Goal: Communication & Community: Answer question/provide support

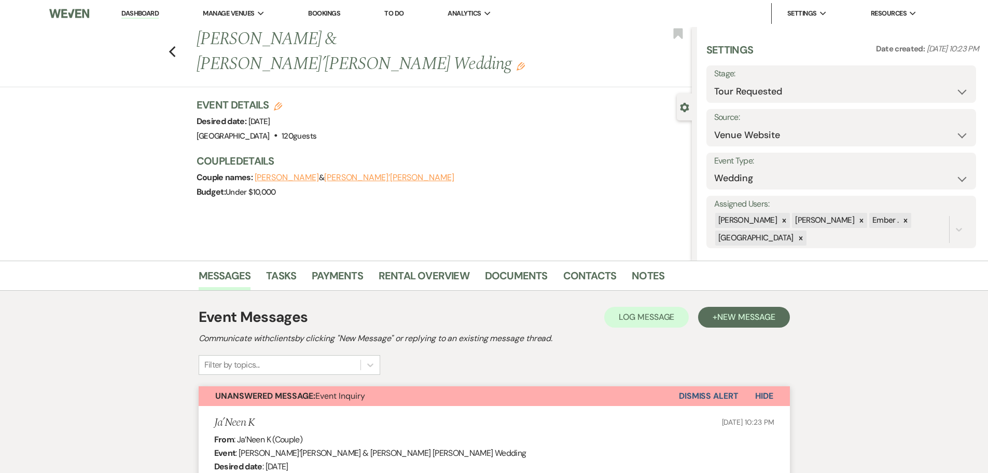
select select "2"
select select "5"
click at [147, 13] on link "Dashboard" at bounding box center [139, 14] width 37 height 10
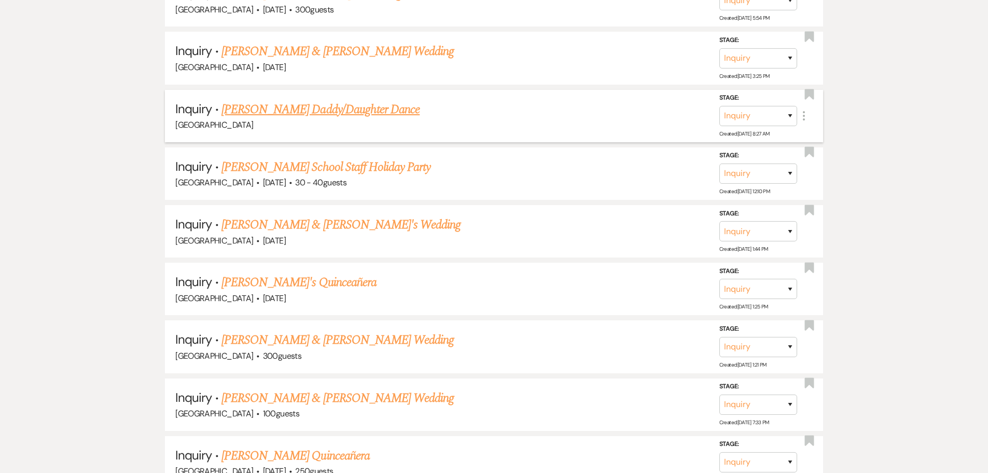
scroll to position [792, 0]
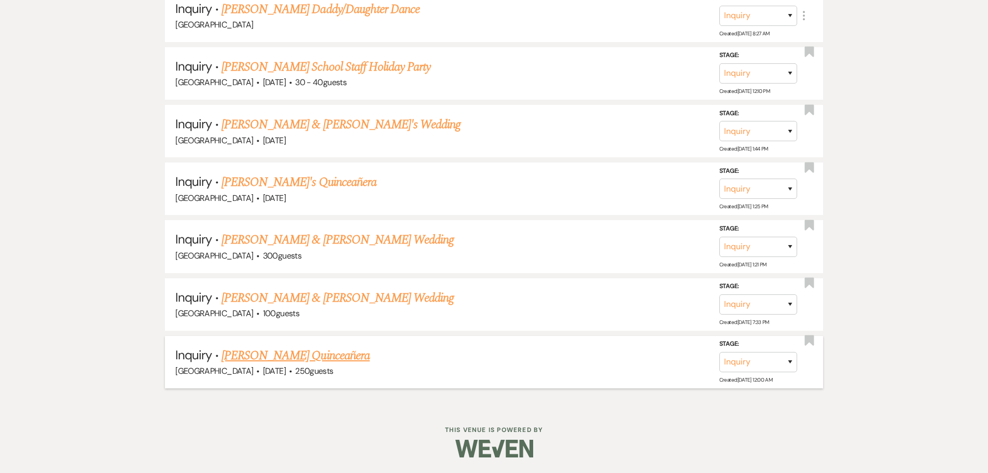
click at [279, 355] on link "[PERSON_NAME] Quinceañera" at bounding box center [296, 355] width 148 height 19
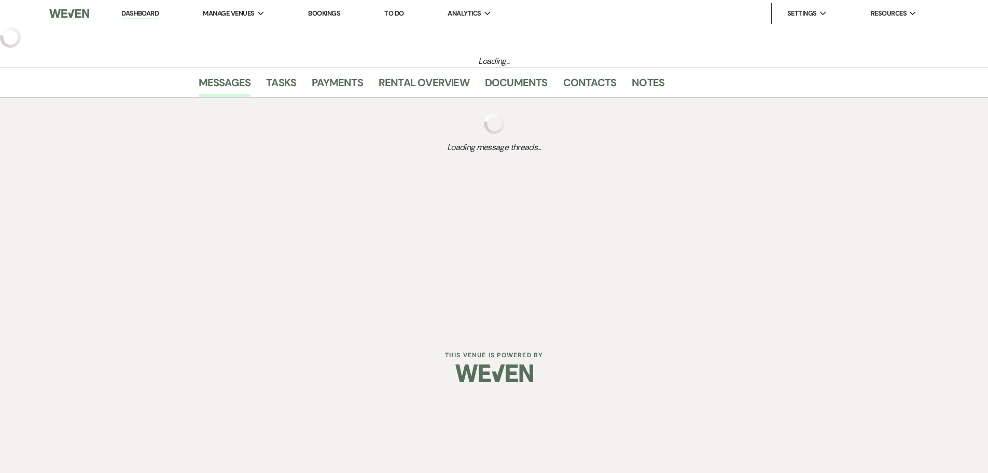
select select "5"
select select "15"
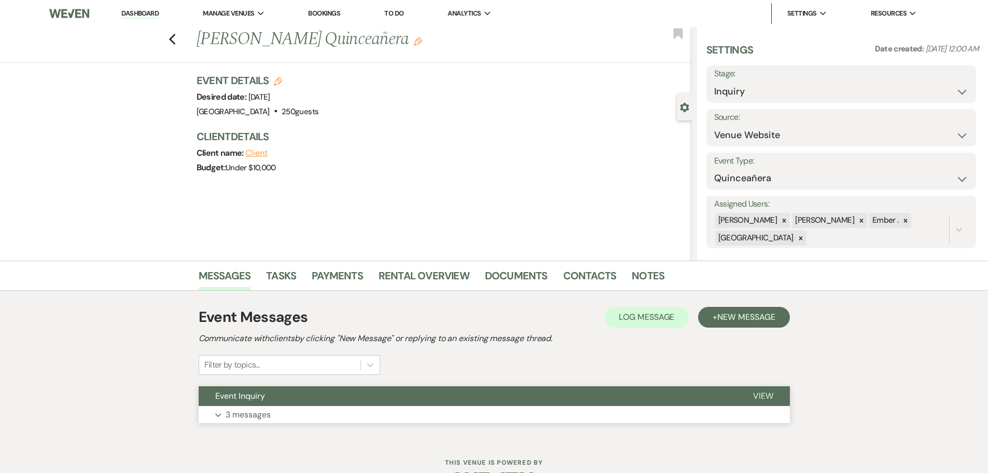
click at [281, 410] on button "Expand 3 messages" at bounding box center [494, 415] width 591 height 18
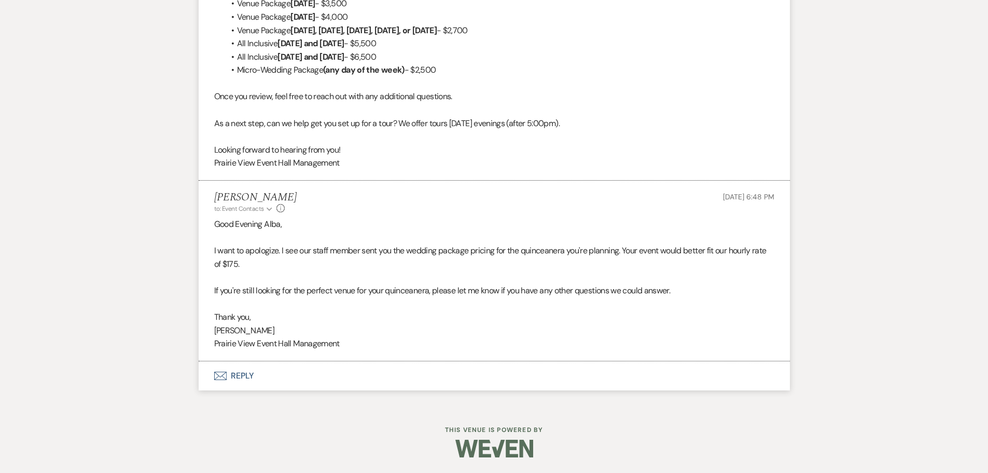
scroll to position [869, 0]
click at [241, 376] on button "Envelope Reply" at bounding box center [494, 375] width 591 height 29
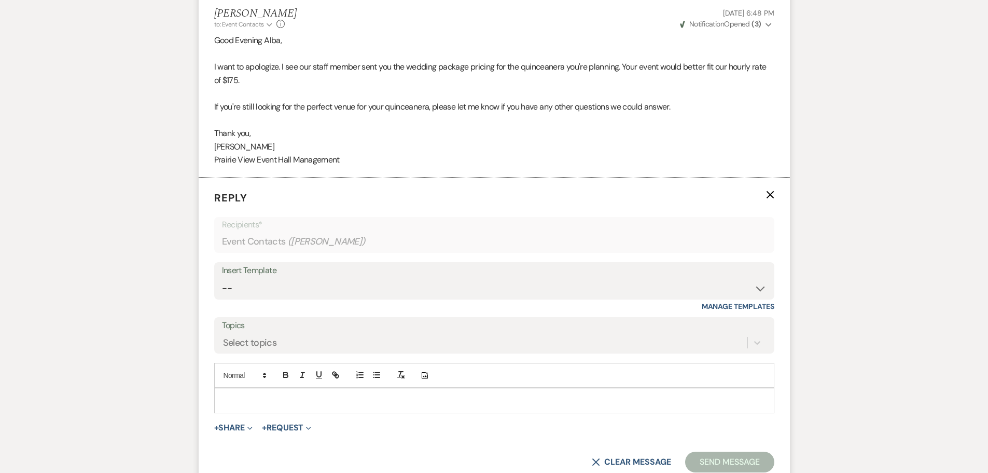
scroll to position [1044, 0]
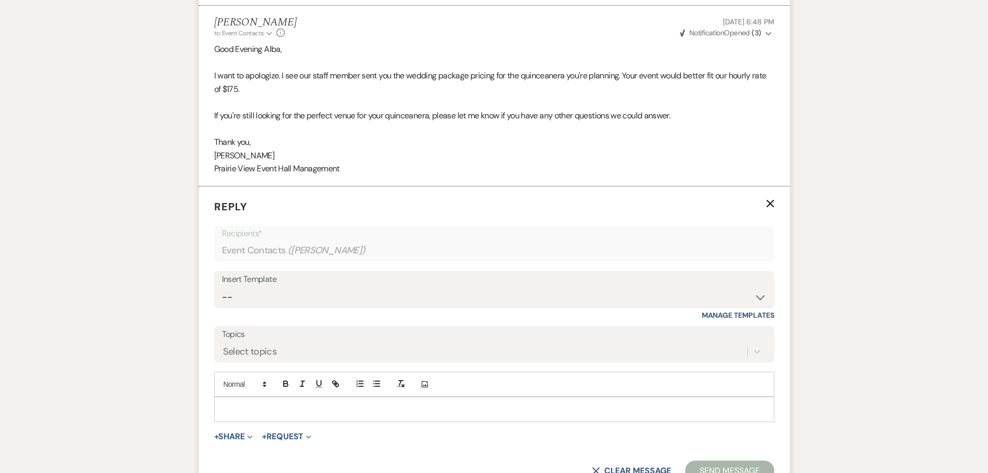
click at [275, 401] on div at bounding box center [494, 409] width 559 height 24
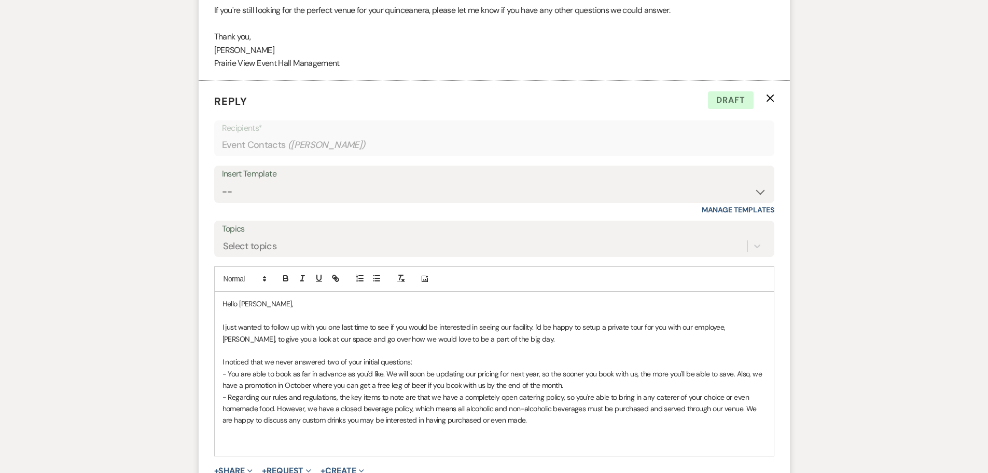
scroll to position [1149, 0]
click at [630, 341] on p "I just wanted to follow up with you one last time to see if you would be intere…" at bounding box center [495, 333] width 544 height 23
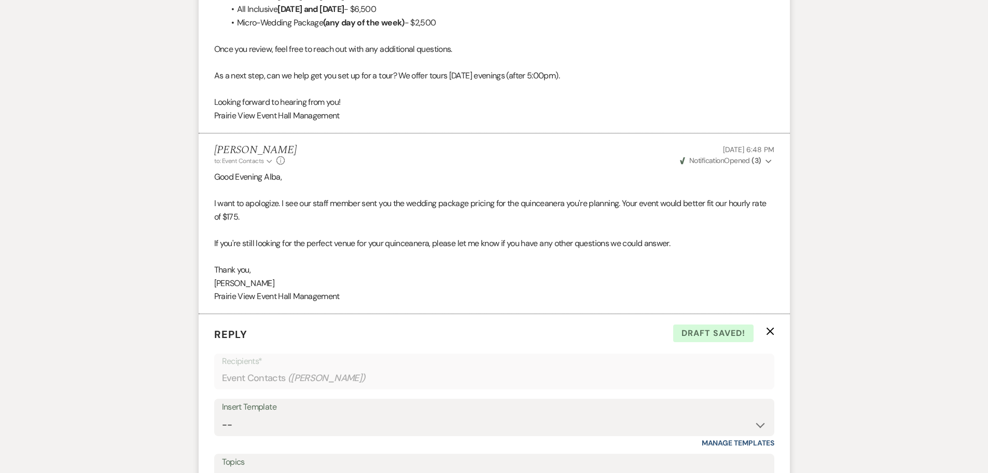
scroll to position [1328, 0]
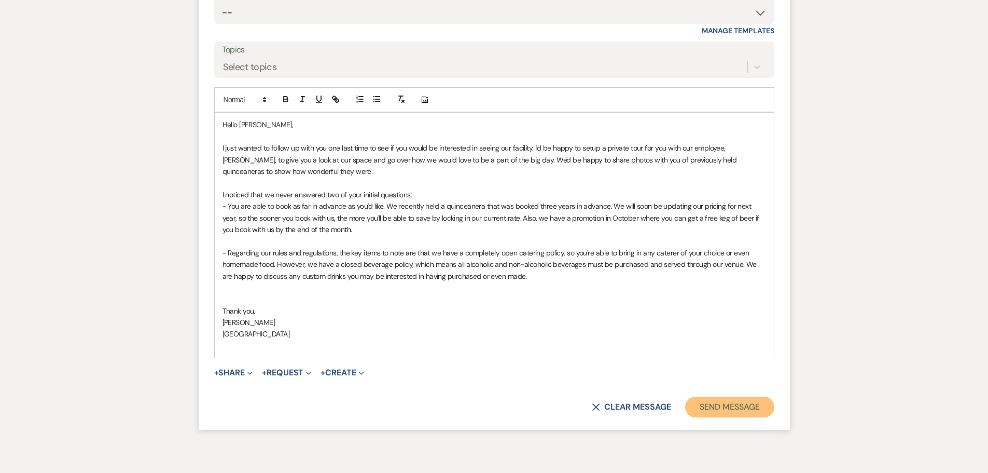
click at [758, 408] on button "Send Message" at bounding box center [729, 406] width 89 height 21
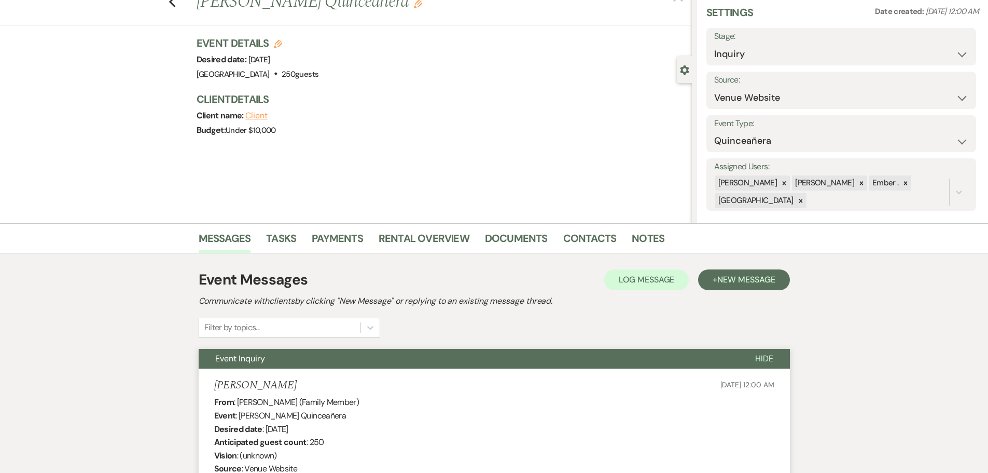
scroll to position [0, 0]
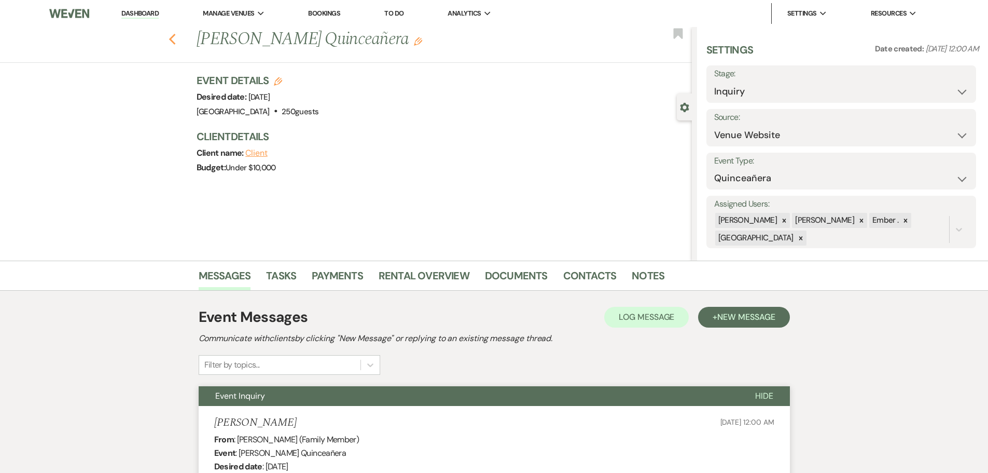
click at [175, 38] on use "button" at bounding box center [172, 39] width 7 height 11
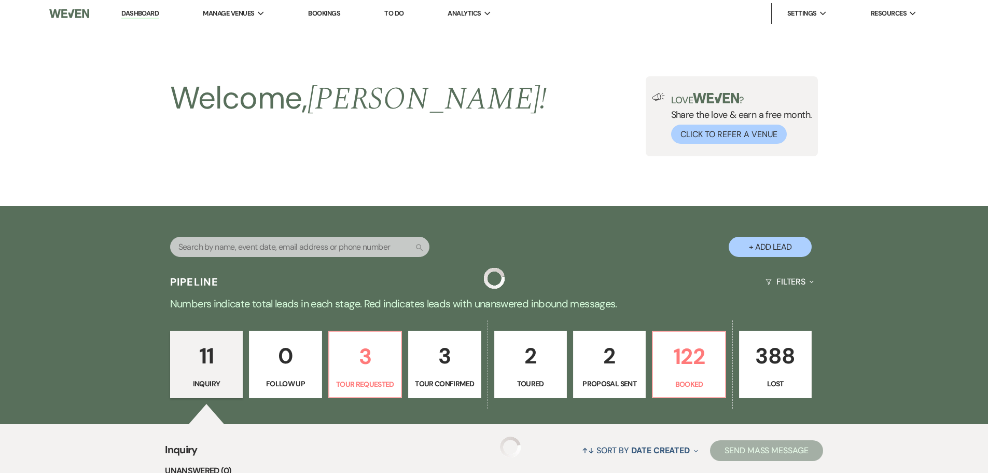
scroll to position [792, 0]
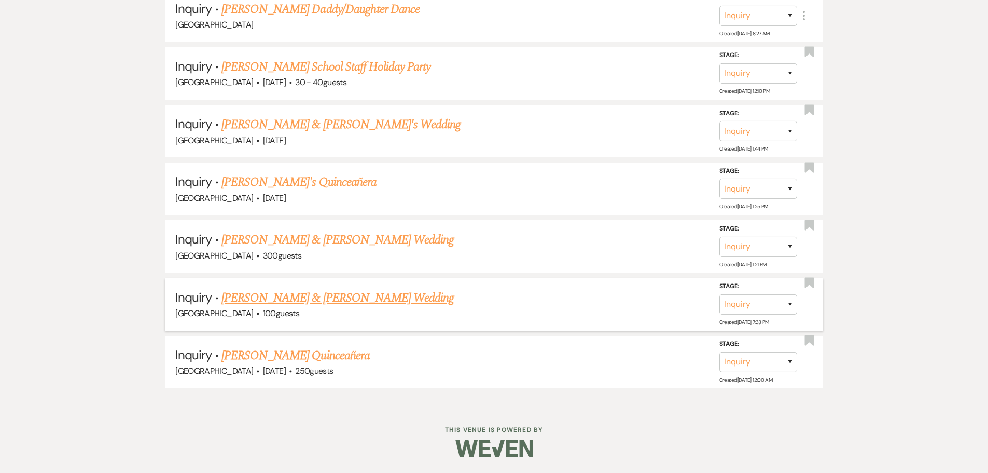
click at [294, 303] on link "[PERSON_NAME] & [PERSON_NAME] Wedding" at bounding box center [338, 297] width 232 height 19
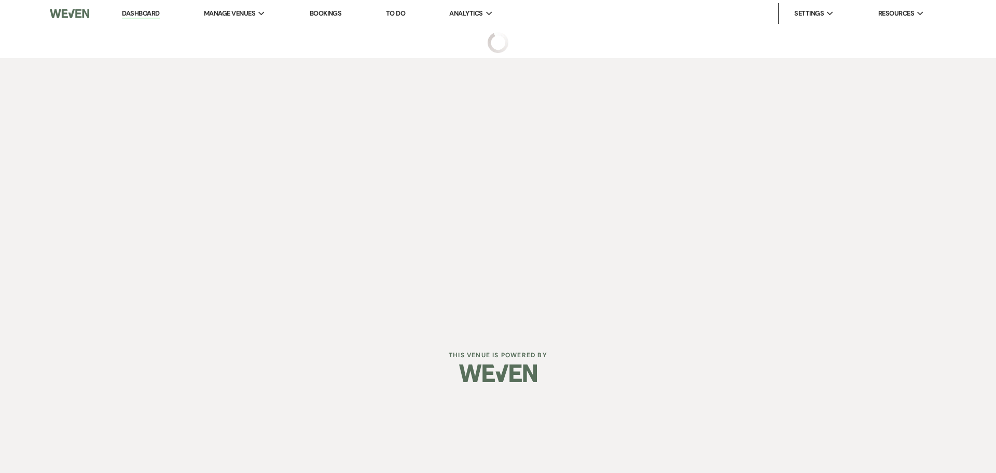
select select "5"
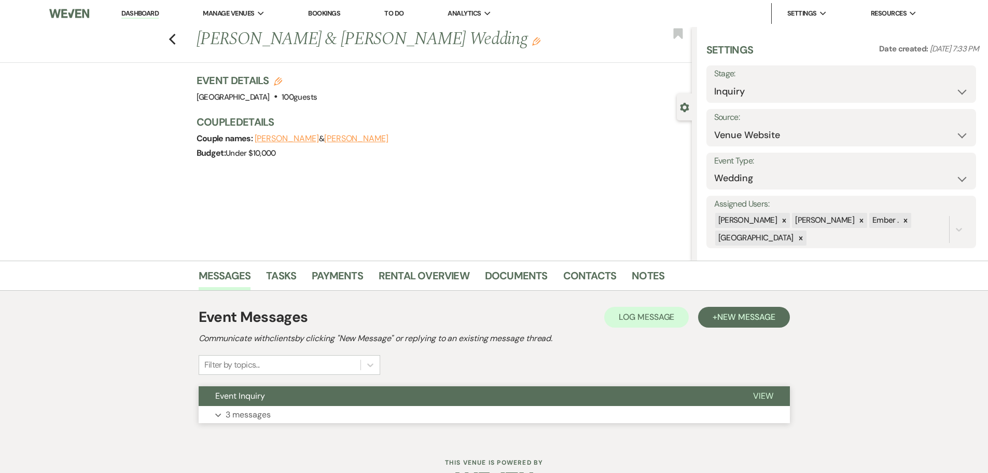
click at [231, 421] on p "3 messages" at bounding box center [248, 414] width 45 height 13
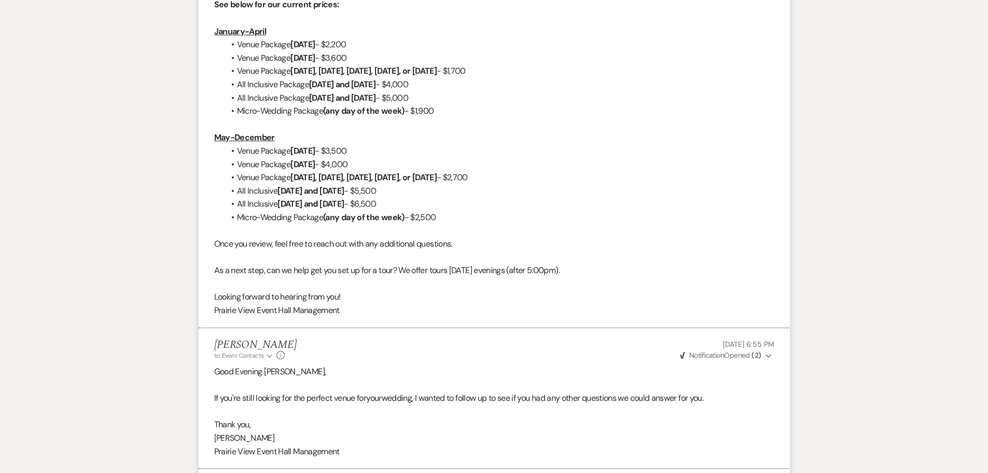
scroll to position [828, 0]
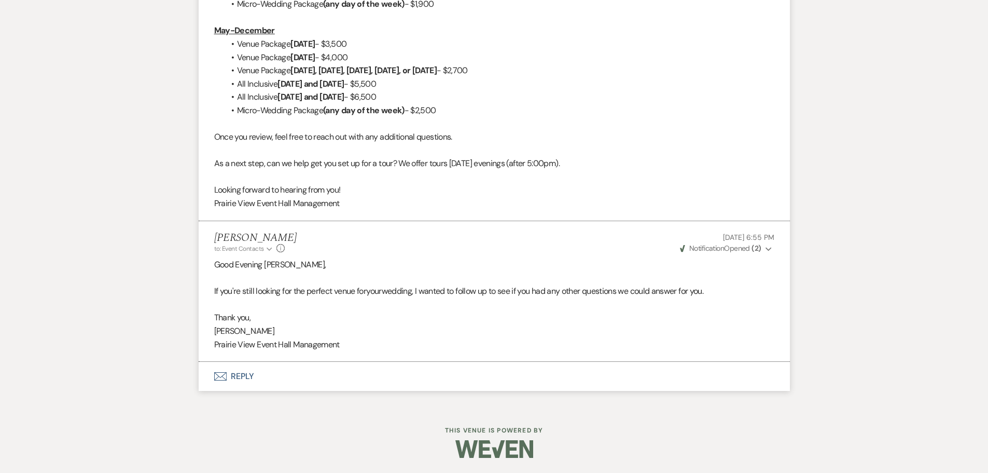
click at [242, 376] on button "Envelope Reply" at bounding box center [494, 376] width 591 height 29
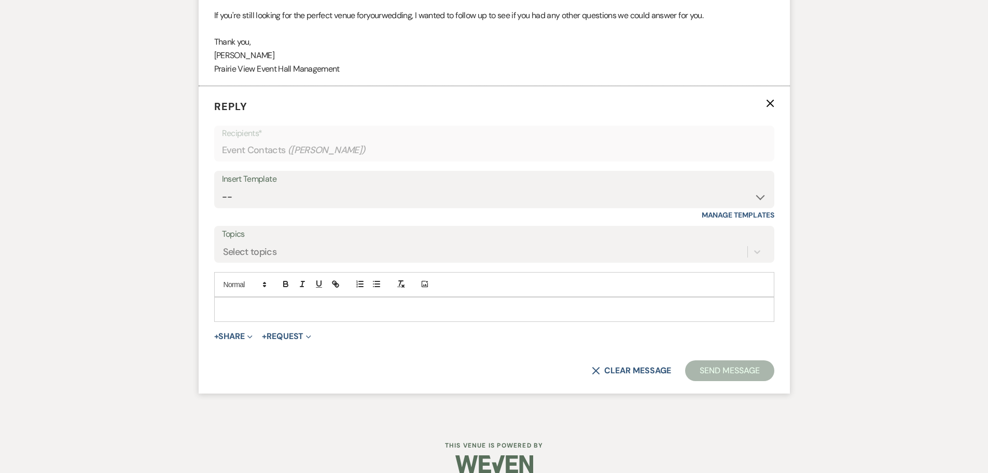
scroll to position [1108, 0]
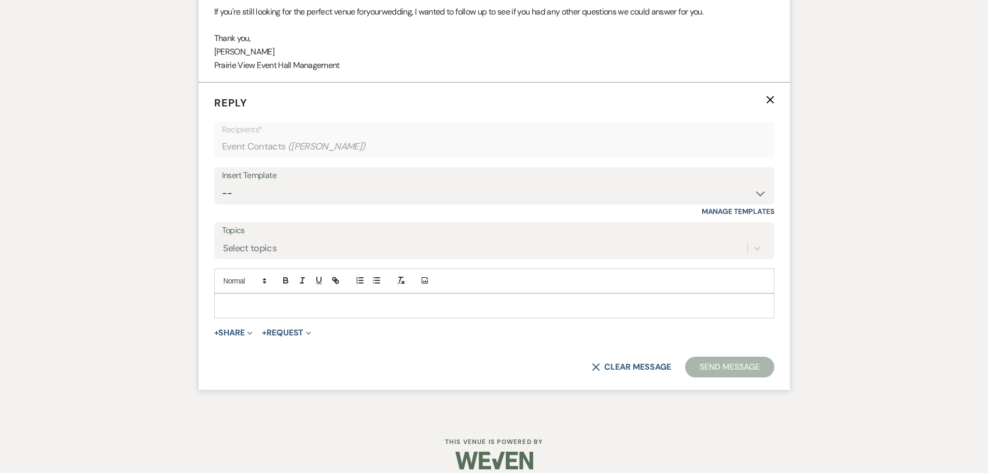
click at [259, 310] on p at bounding box center [495, 305] width 544 height 11
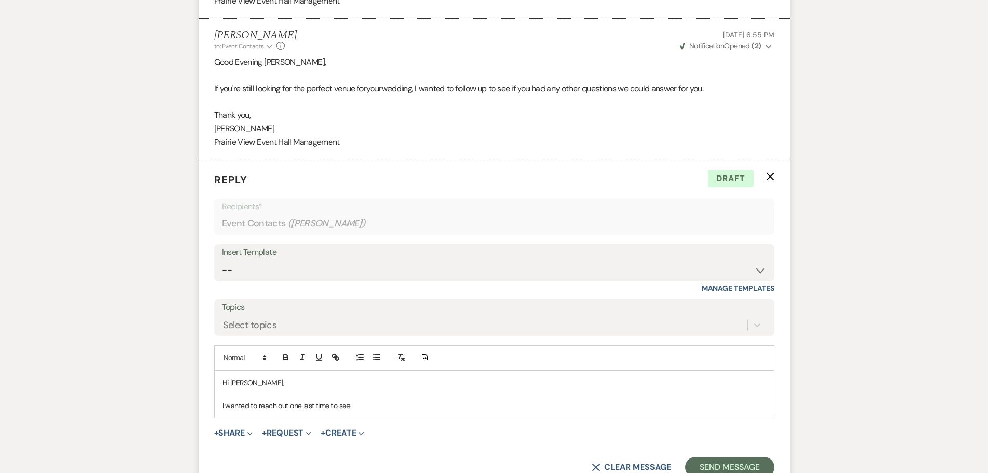
scroll to position [1056, 0]
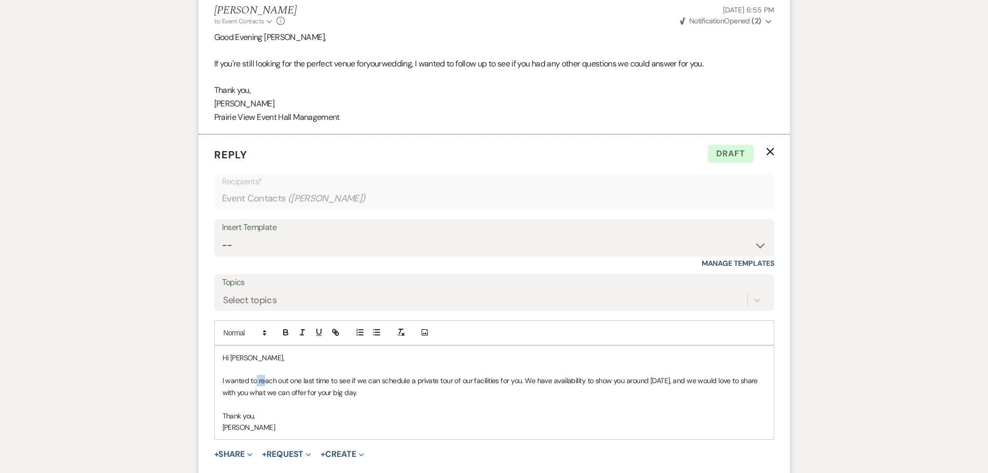
drag, startPoint x: 257, startPoint y: 380, endPoint x: 266, endPoint y: 380, distance: 8.3
click at [266, 380] on p "I wanted to reach out one last time to see if we can schedule a private tour of…" at bounding box center [495, 386] width 544 height 23
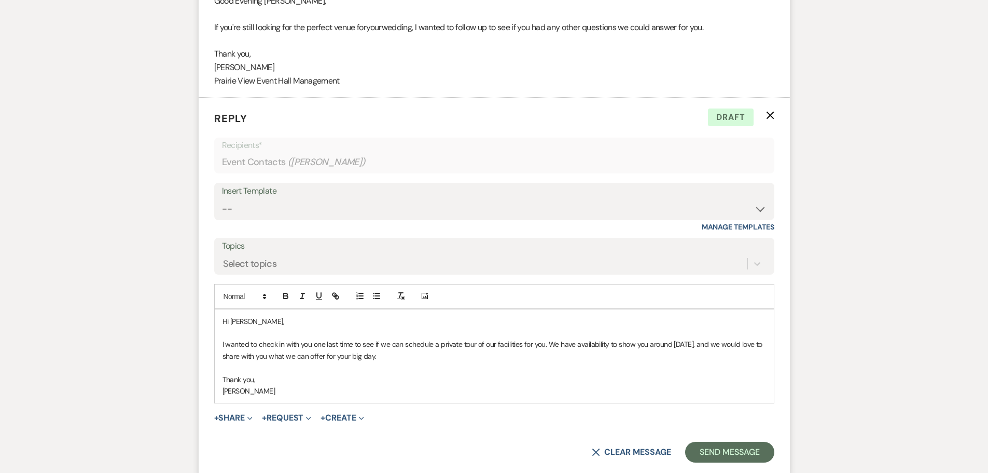
scroll to position [1108, 0]
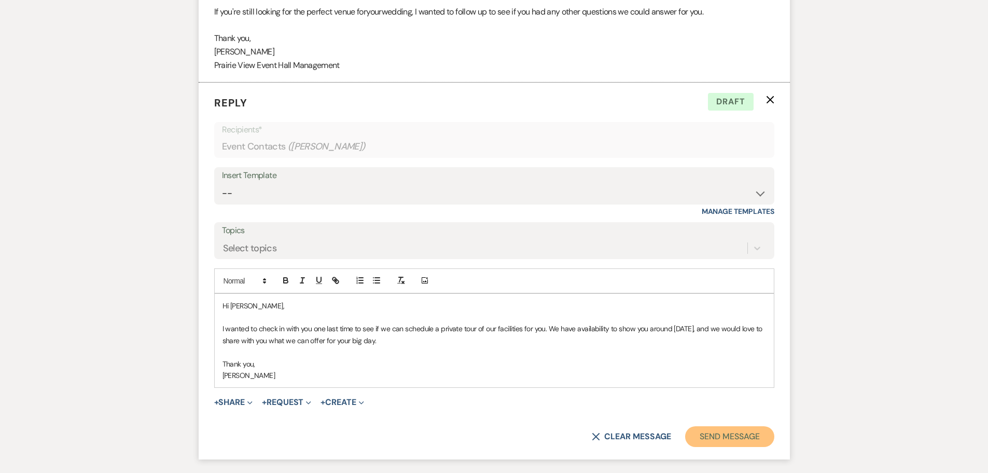
click at [722, 436] on button "Send Message" at bounding box center [729, 436] width 89 height 21
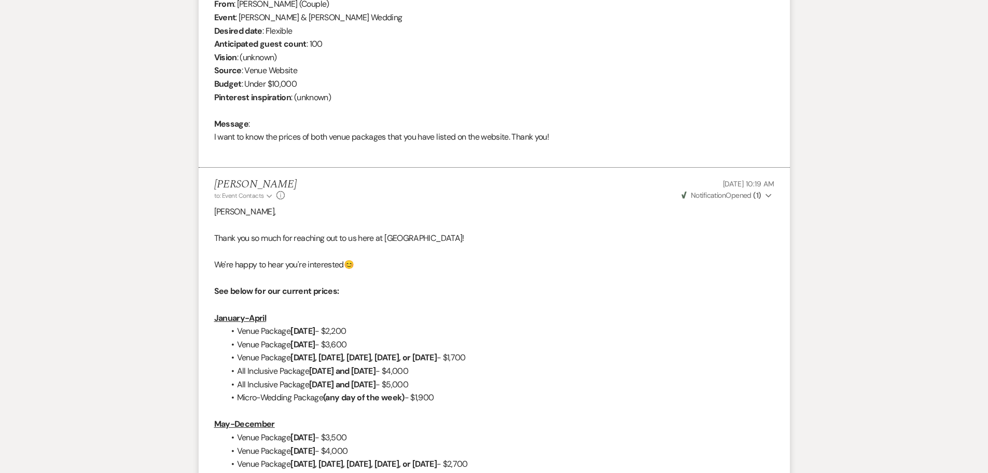
scroll to position [0, 0]
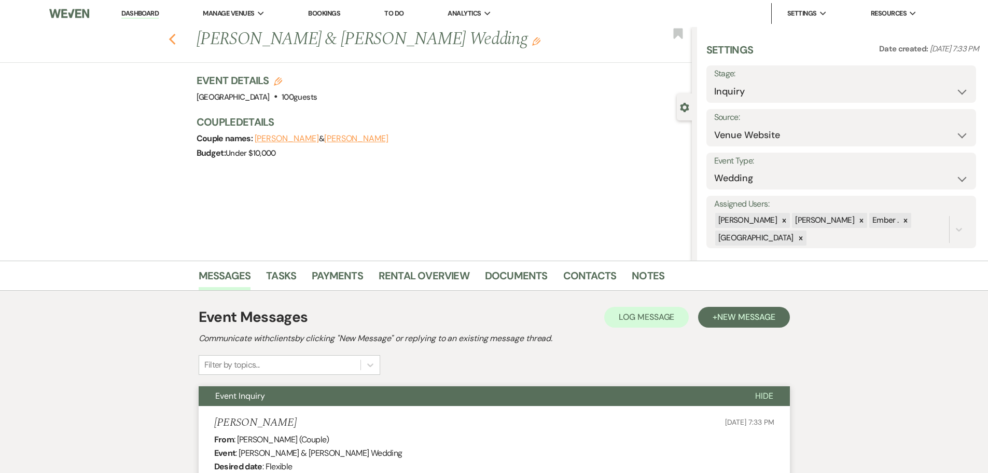
click at [176, 38] on icon "Previous" at bounding box center [173, 39] width 8 height 12
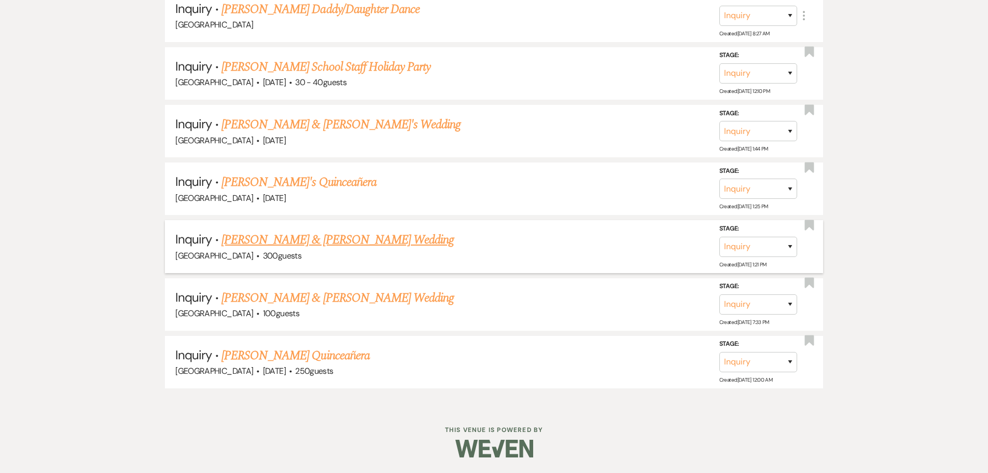
click at [294, 236] on link "[PERSON_NAME] & [PERSON_NAME] Wedding" at bounding box center [338, 239] width 232 height 19
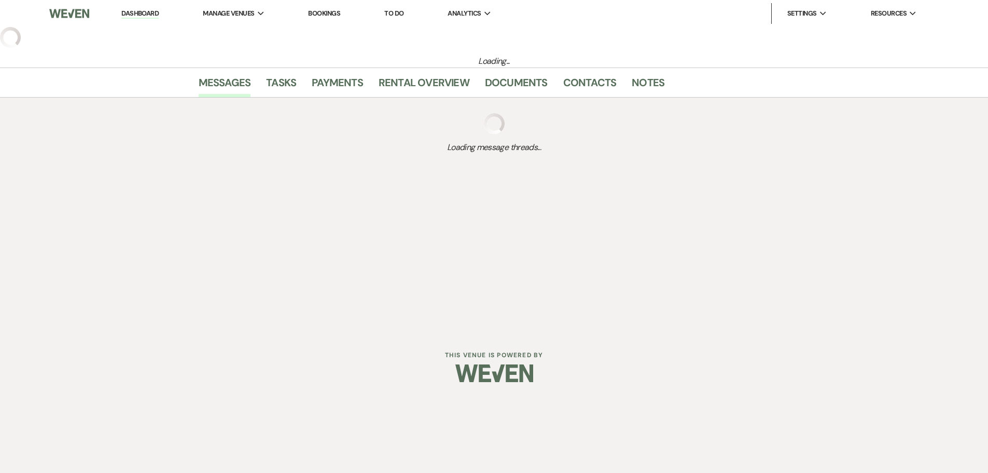
select select "5"
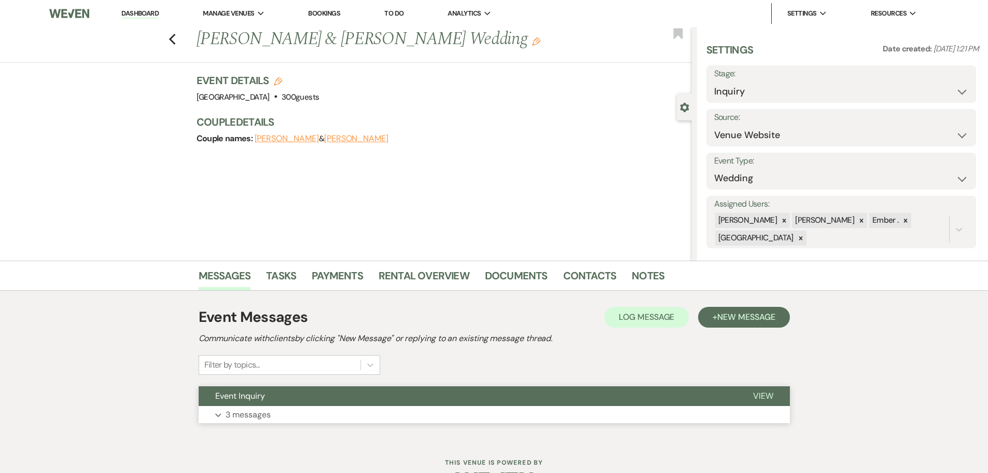
click at [478, 413] on button "Expand 3 messages" at bounding box center [494, 415] width 591 height 18
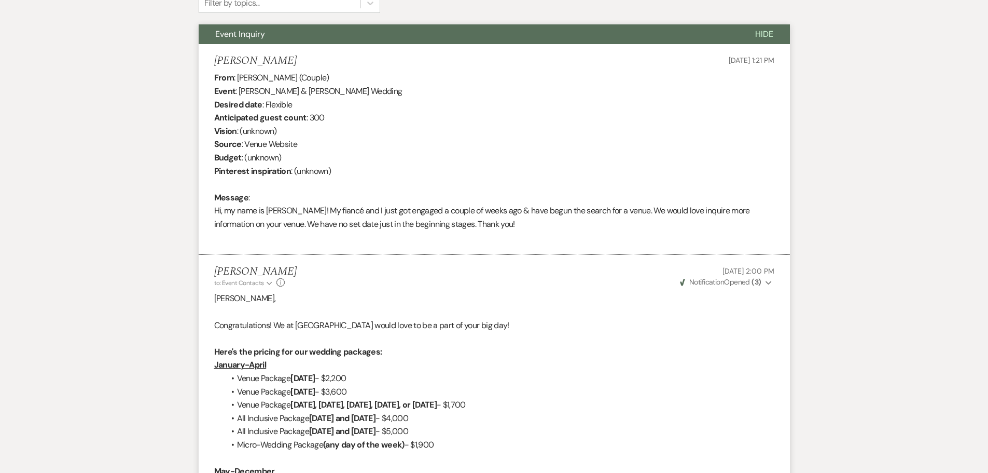
scroll to position [829, 0]
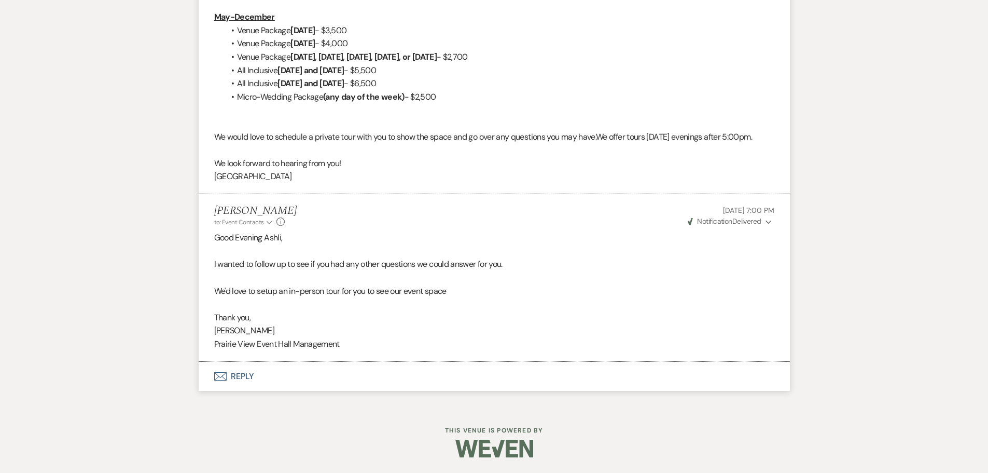
click at [243, 379] on button "Envelope Reply" at bounding box center [494, 376] width 591 height 29
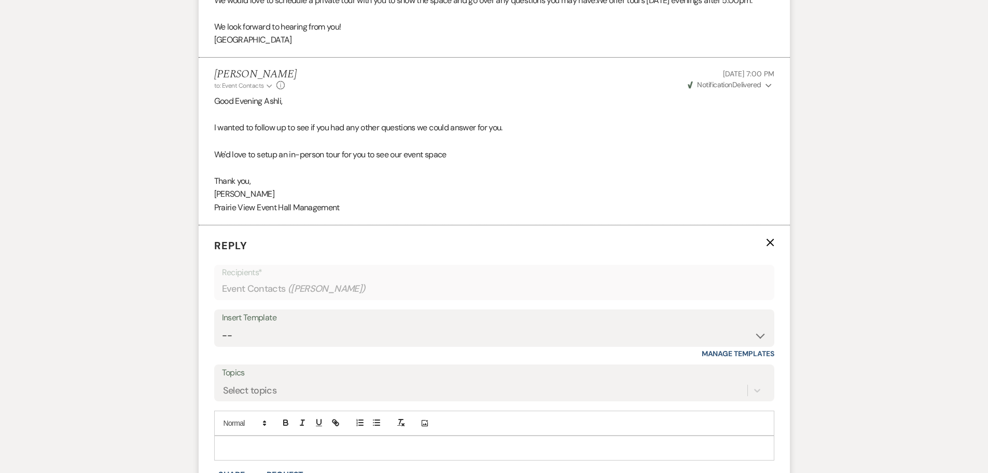
scroll to position [1004, 0]
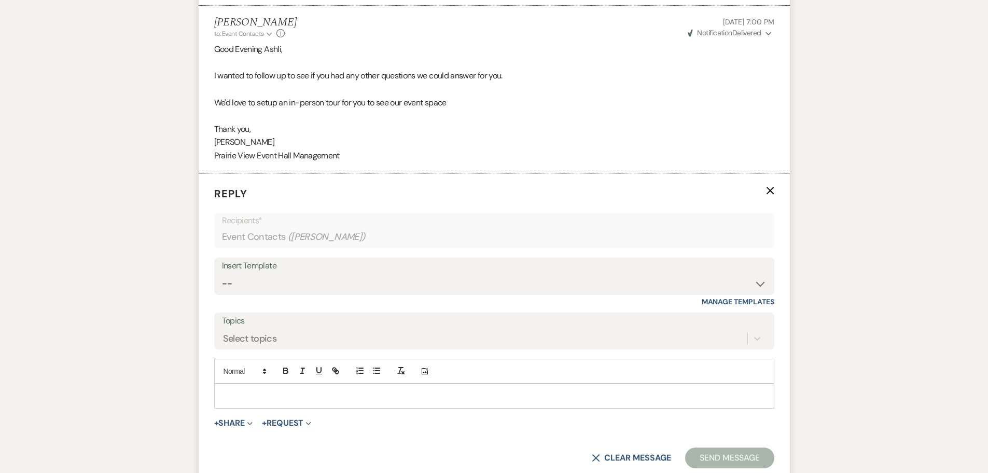
click at [290, 408] on div at bounding box center [494, 396] width 559 height 24
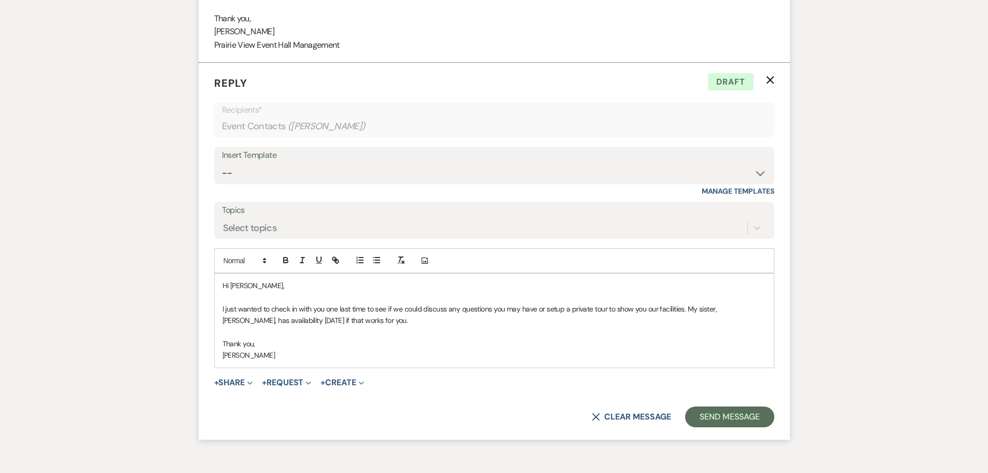
scroll to position [1118, 0]
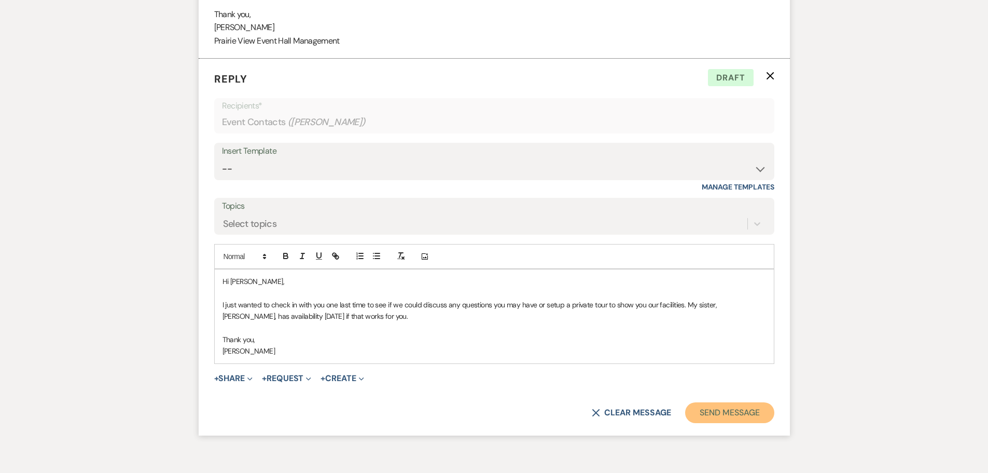
click at [750, 423] on button "Send Message" at bounding box center [729, 412] width 89 height 21
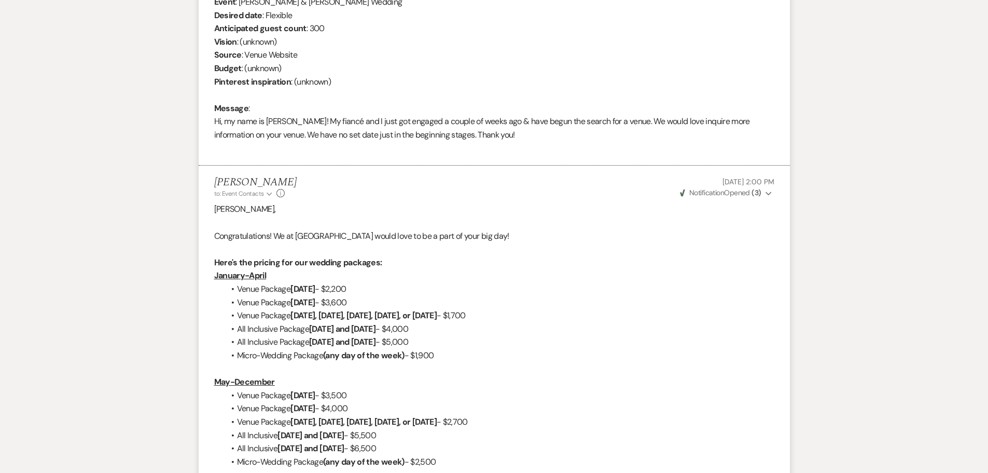
scroll to position [0, 0]
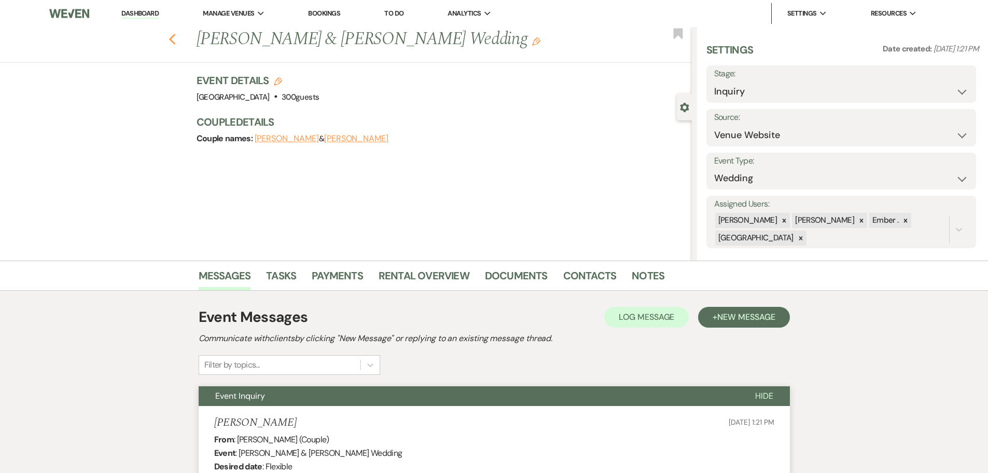
click at [175, 40] on use "button" at bounding box center [172, 39] width 7 height 11
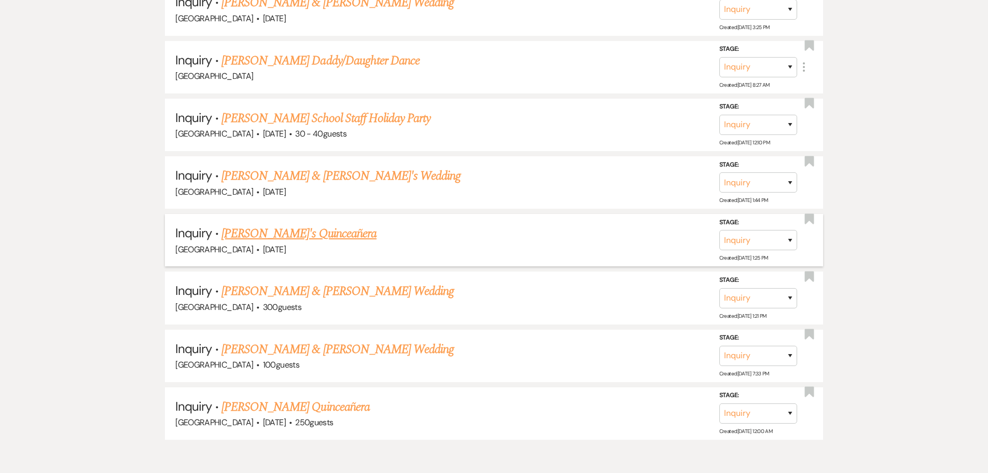
scroll to position [740, 0]
click at [279, 231] on link "[PERSON_NAME]'s Quinceañera" at bounding box center [299, 234] width 155 height 19
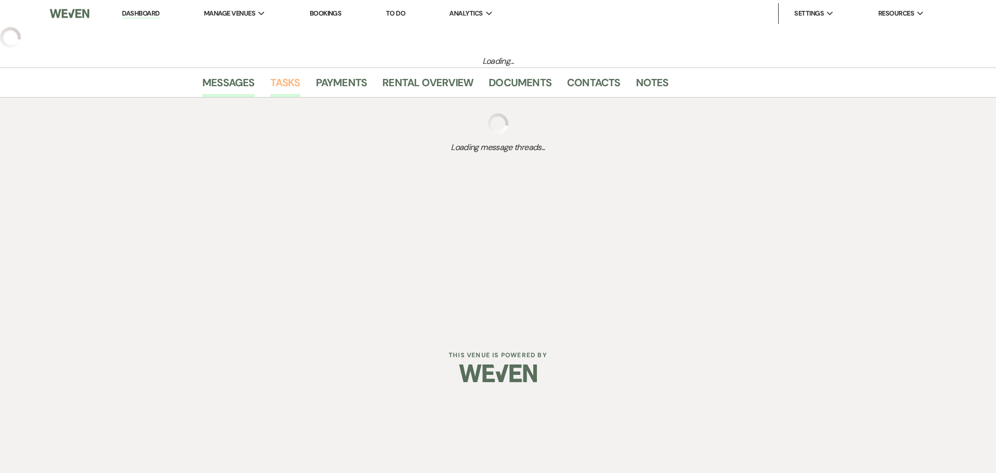
select select "5"
select select "15"
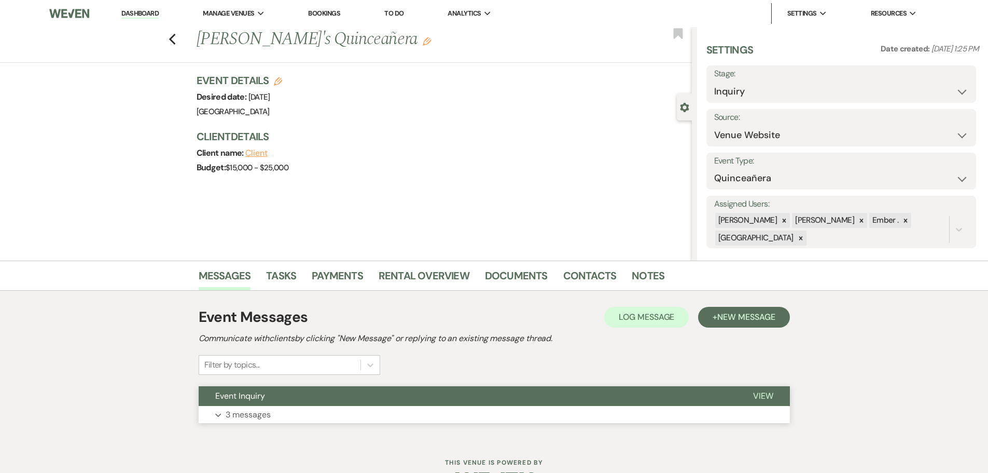
click at [458, 411] on button "Expand 3 messages" at bounding box center [494, 415] width 591 height 18
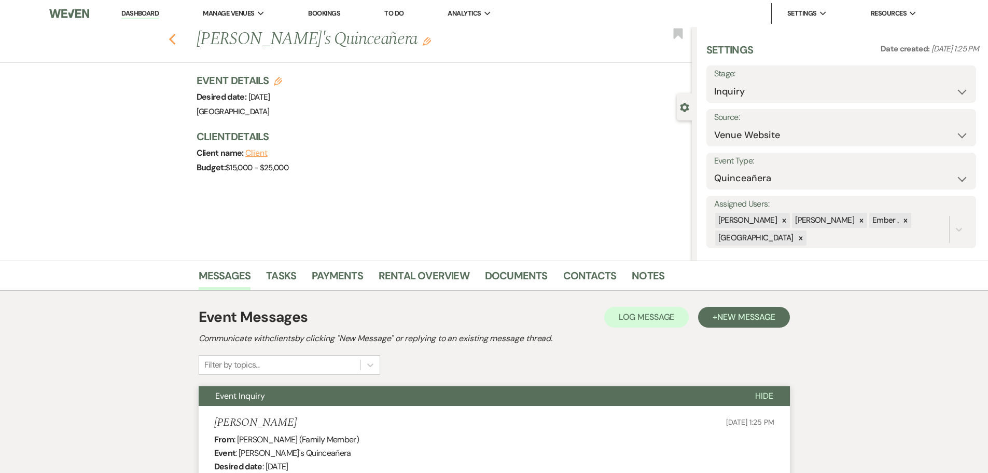
click at [176, 35] on icon "Previous" at bounding box center [173, 39] width 8 height 12
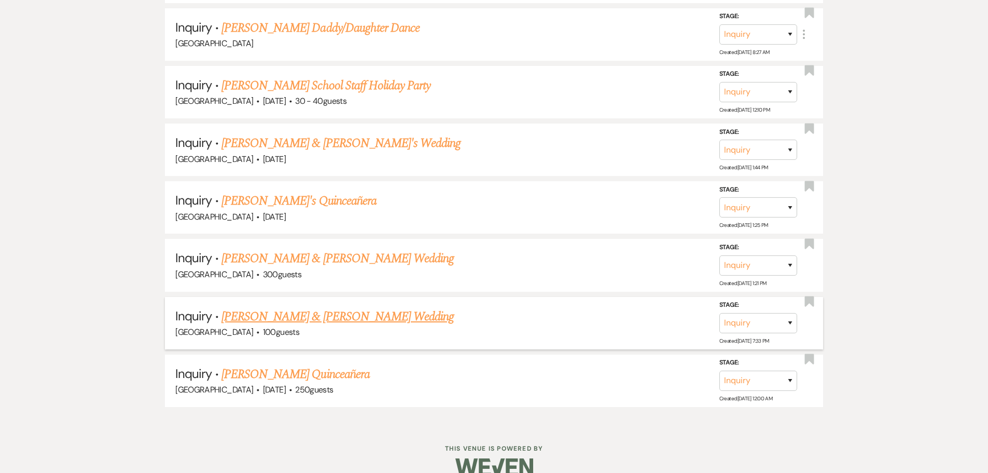
scroll to position [792, 0]
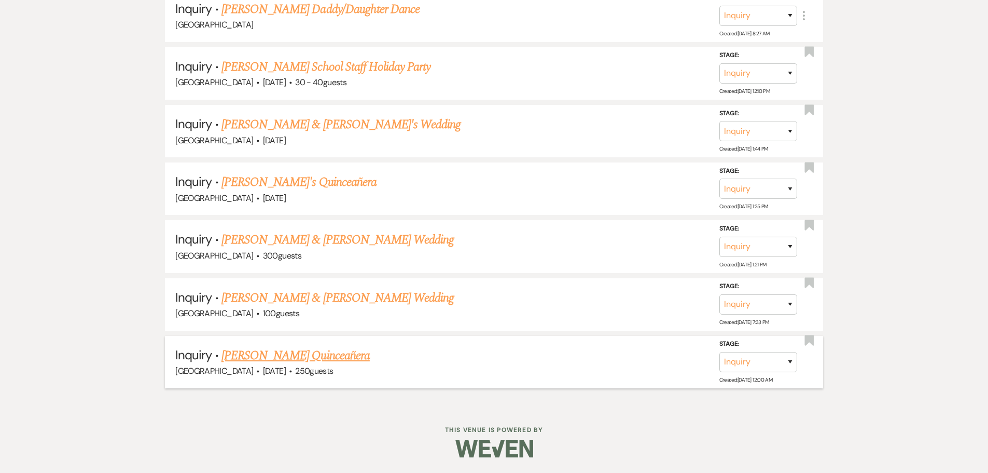
click at [269, 352] on link "[PERSON_NAME] Quinceañera" at bounding box center [296, 355] width 148 height 19
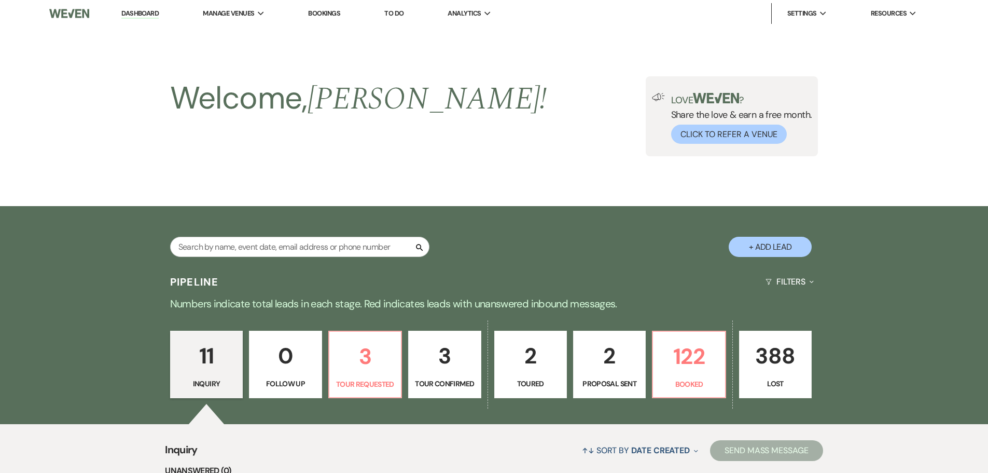
select select "5"
select select "15"
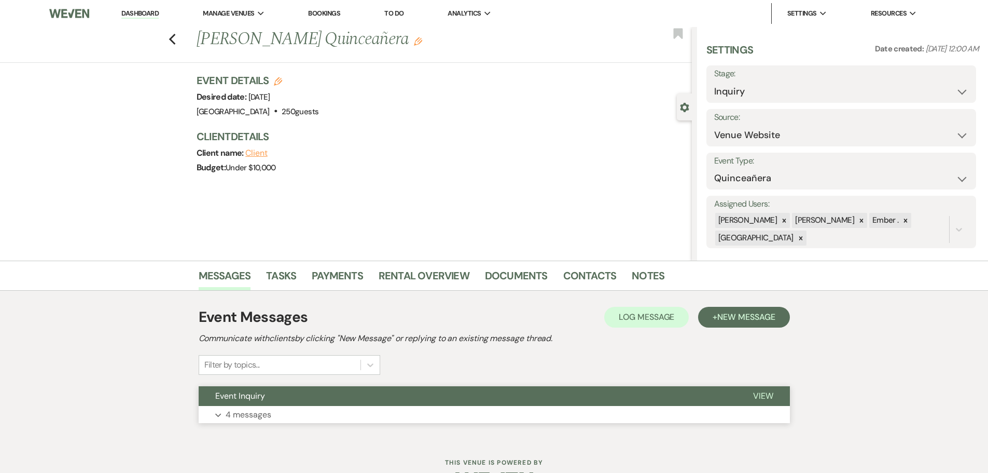
click at [330, 409] on button "Expand 4 messages" at bounding box center [494, 415] width 591 height 18
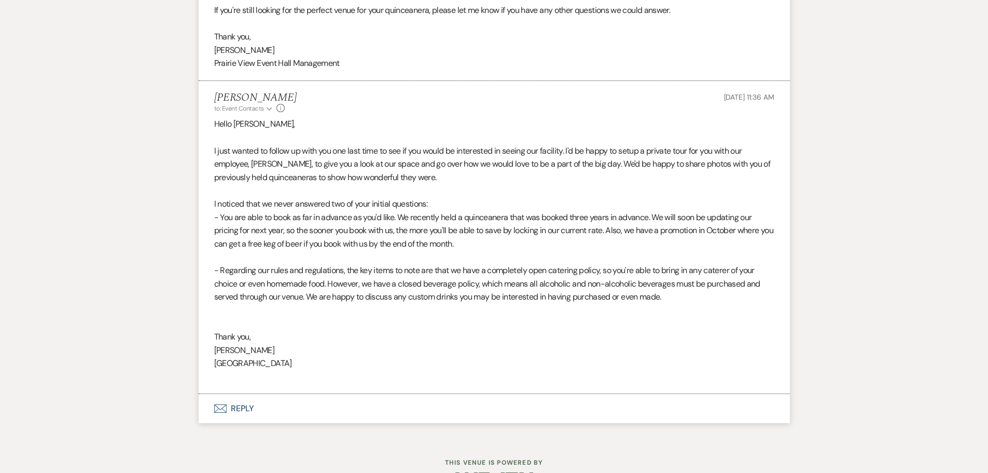
scroll to position [1130, 0]
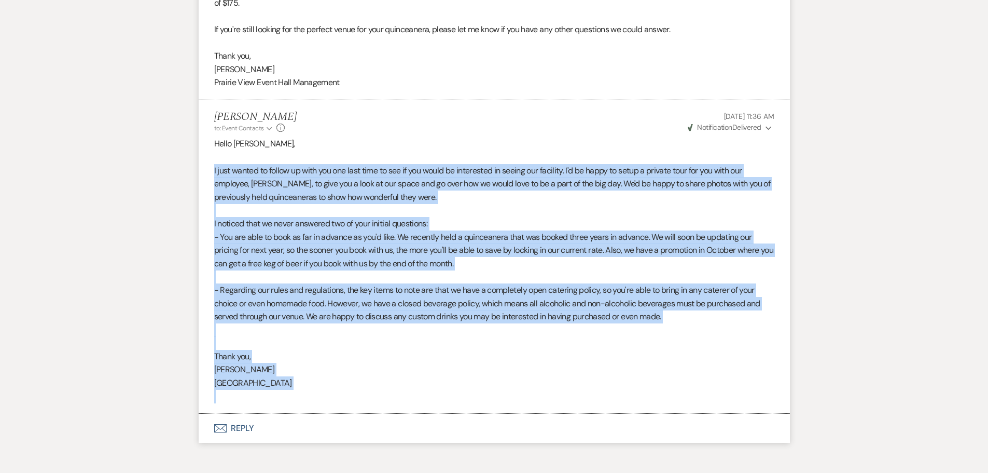
drag, startPoint x: 214, startPoint y: 169, endPoint x: 341, endPoint y: 392, distance: 256.7
click at [341, 392] on div "Hello [PERSON_NAME], I just wanted to follow up with you one last time to see i…" at bounding box center [494, 270] width 560 height 266
copy div "I just wanted to follow up with you one last time to see if you would be intere…"
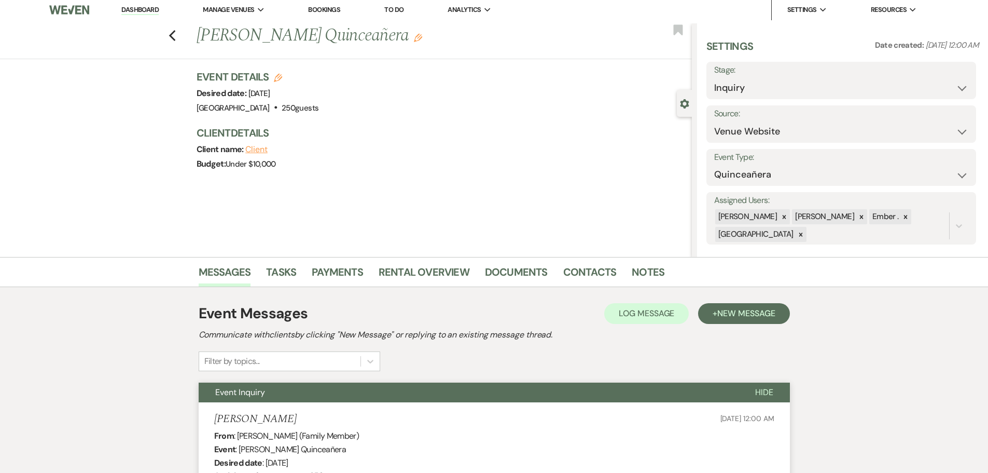
scroll to position [0, 0]
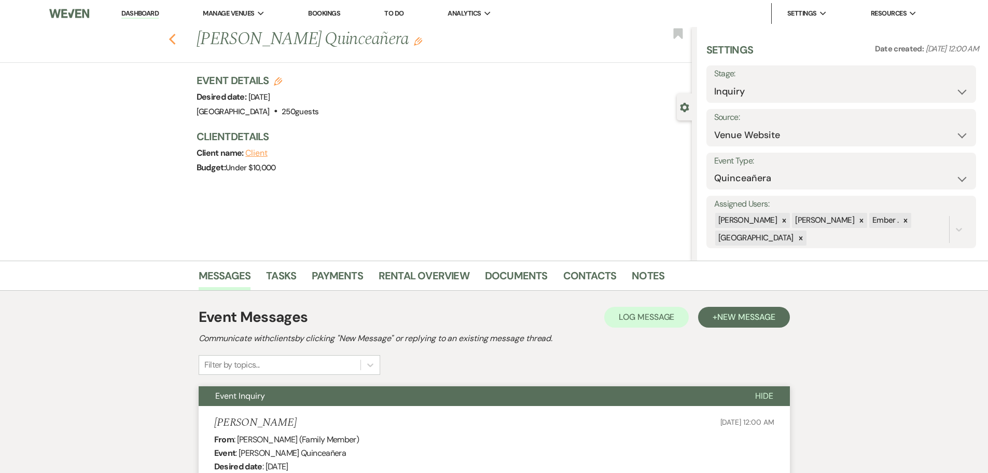
click at [176, 33] on icon "Previous" at bounding box center [173, 39] width 8 height 12
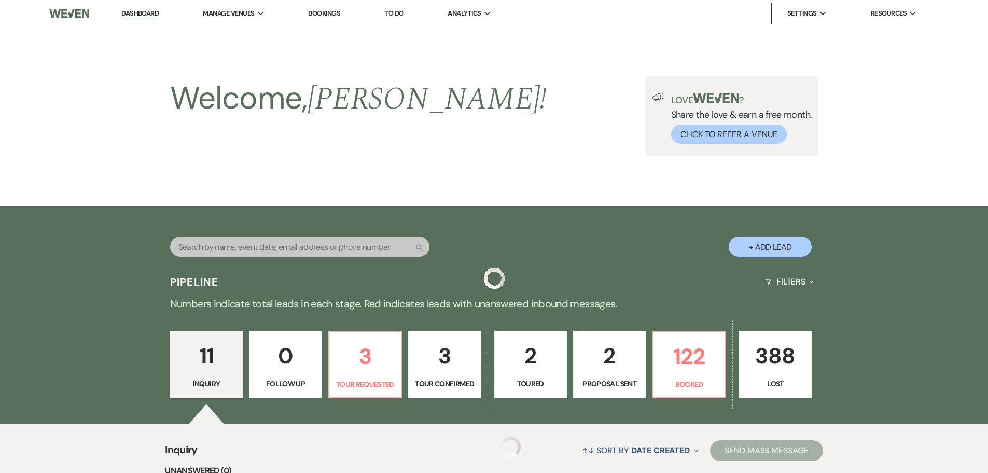
scroll to position [792, 0]
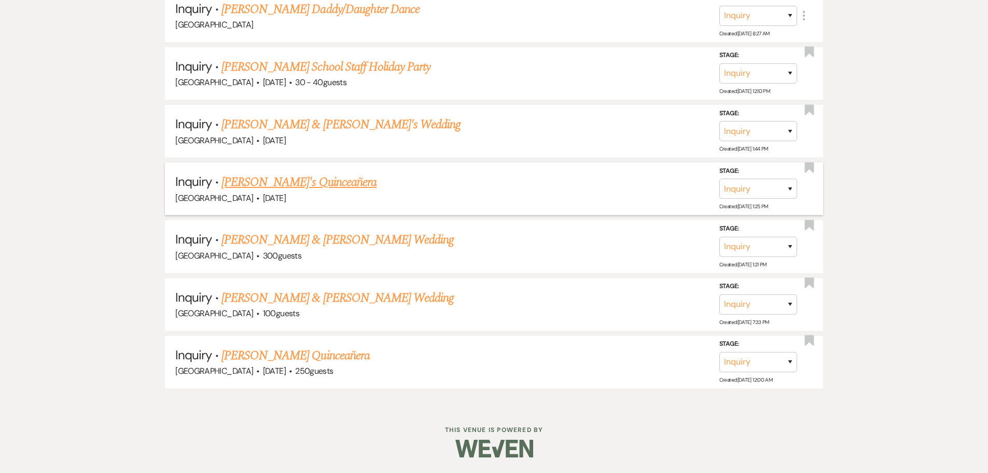
click at [256, 178] on link "[PERSON_NAME]'s Quinceañera" at bounding box center [299, 182] width 155 height 19
select select "5"
select select "15"
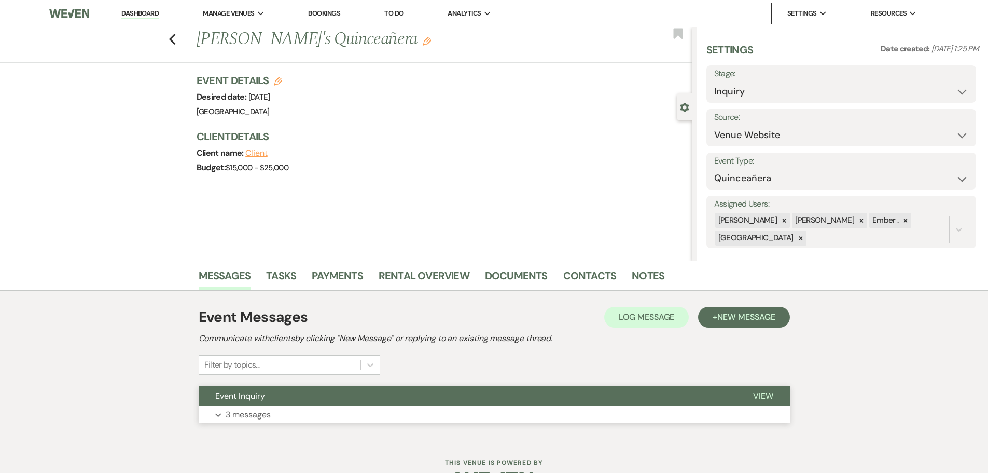
click at [436, 414] on button "Expand 3 messages" at bounding box center [494, 415] width 591 height 18
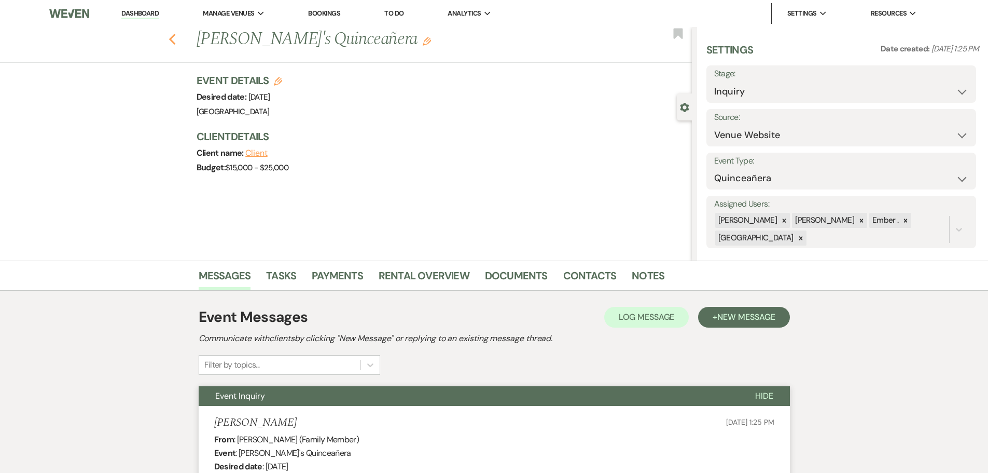
click at [176, 39] on icon "Previous" at bounding box center [173, 39] width 8 height 12
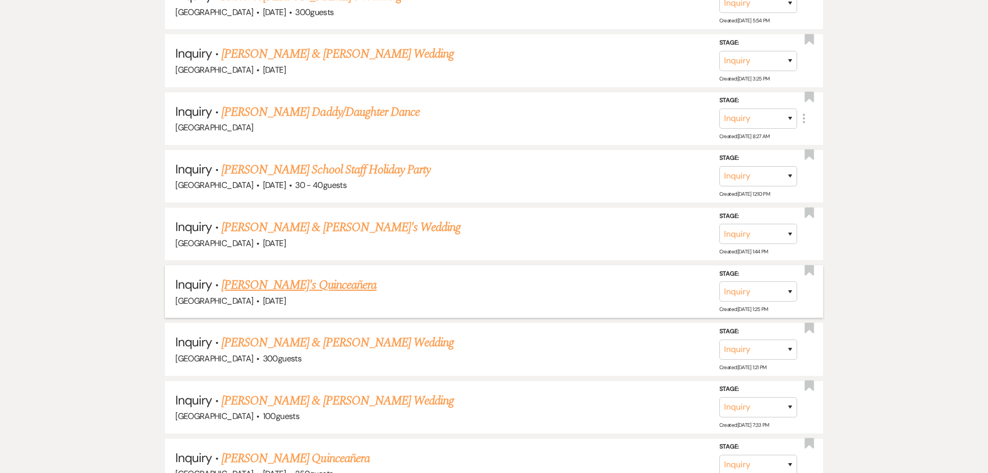
scroll to position [688, 0]
click at [307, 226] on link "[PERSON_NAME] & [PERSON_NAME]'s Wedding" at bounding box center [342, 228] width 240 height 19
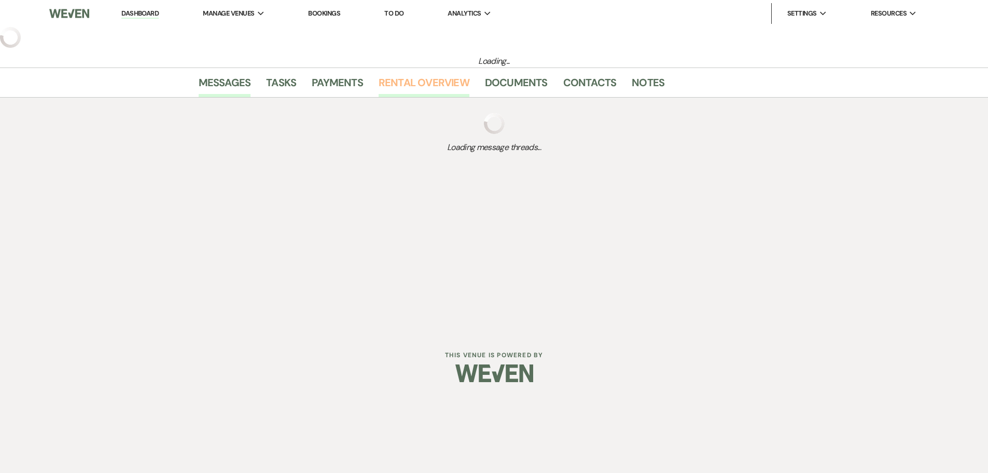
select select "5"
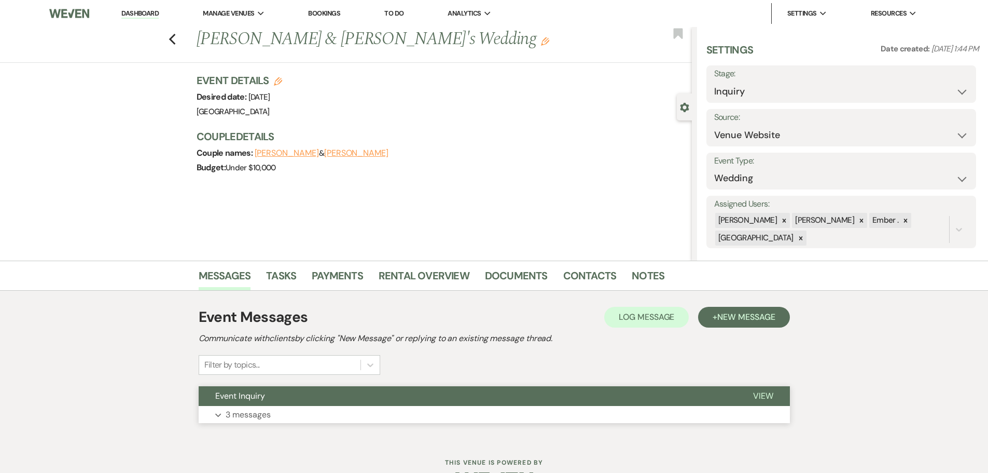
click at [399, 422] on button "Expand 3 messages" at bounding box center [494, 415] width 591 height 18
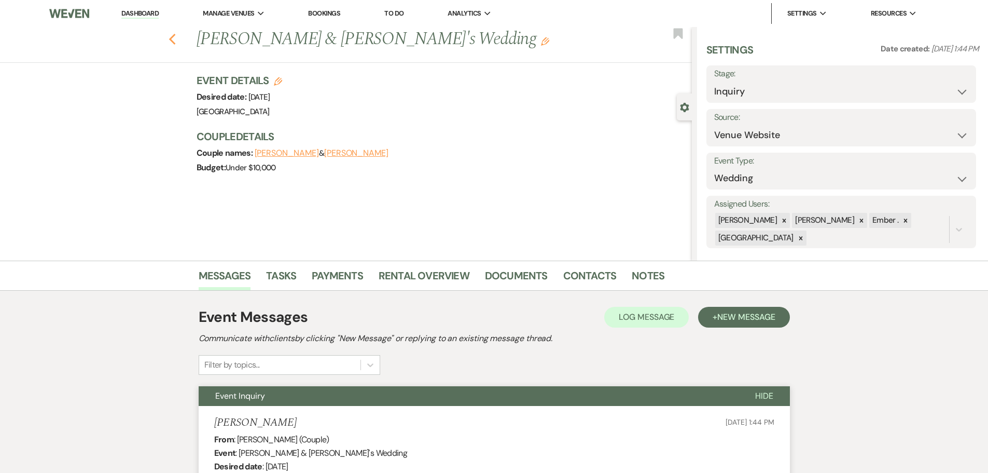
click at [176, 35] on icon "Previous" at bounding box center [173, 39] width 8 height 12
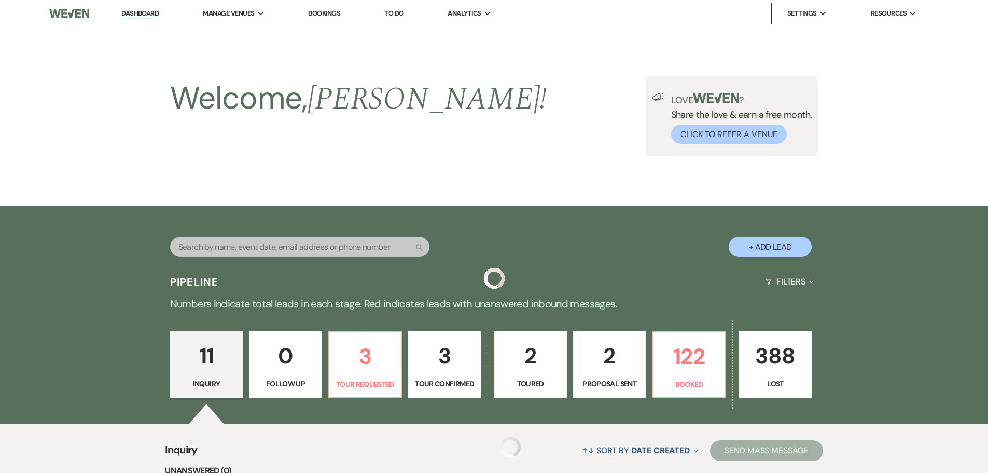
scroll to position [688, 0]
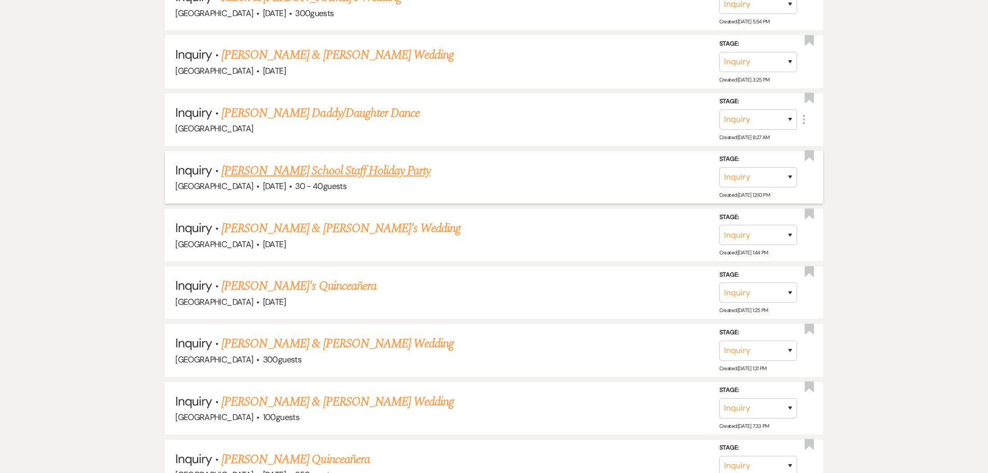
click at [307, 171] on link "[PERSON_NAME] School Staff Holiday Party" at bounding box center [327, 170] width 210 height 19
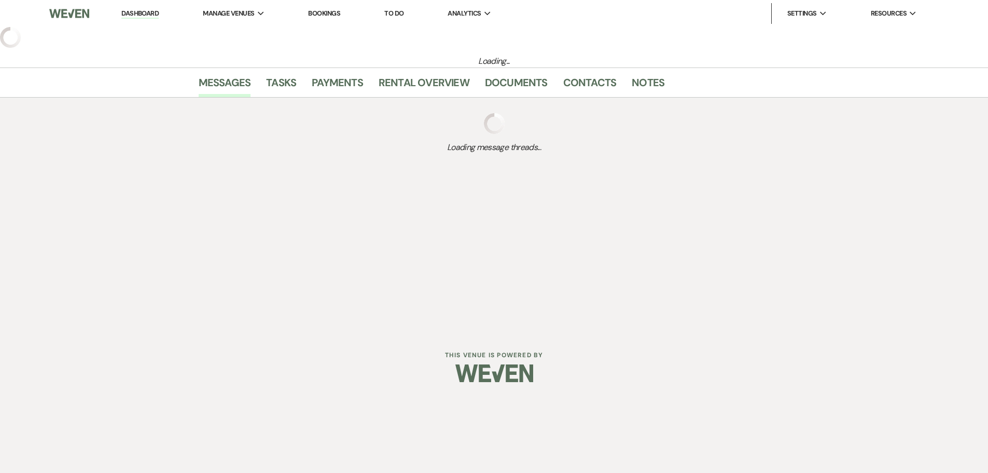
select select "8"
select select "13"
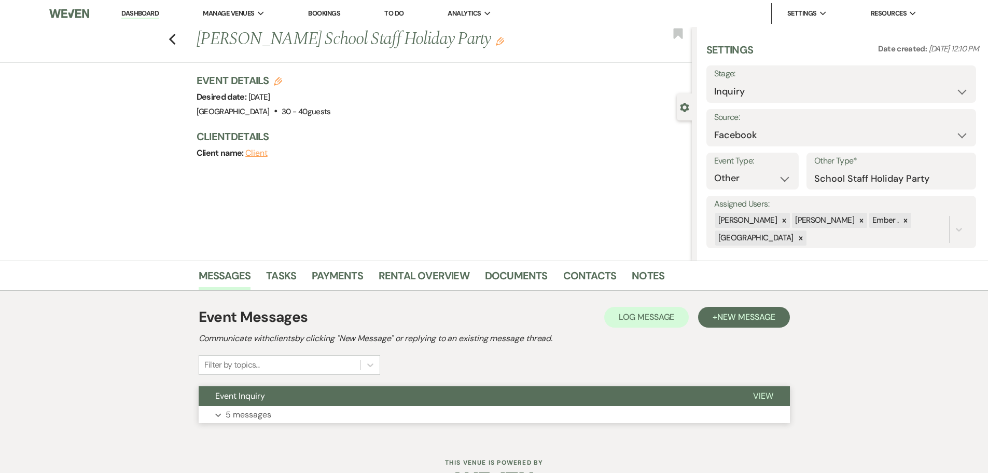
click at [283, 410] on button "Expand 5 messages" at bounding box center [494, 415] width 591 height 18
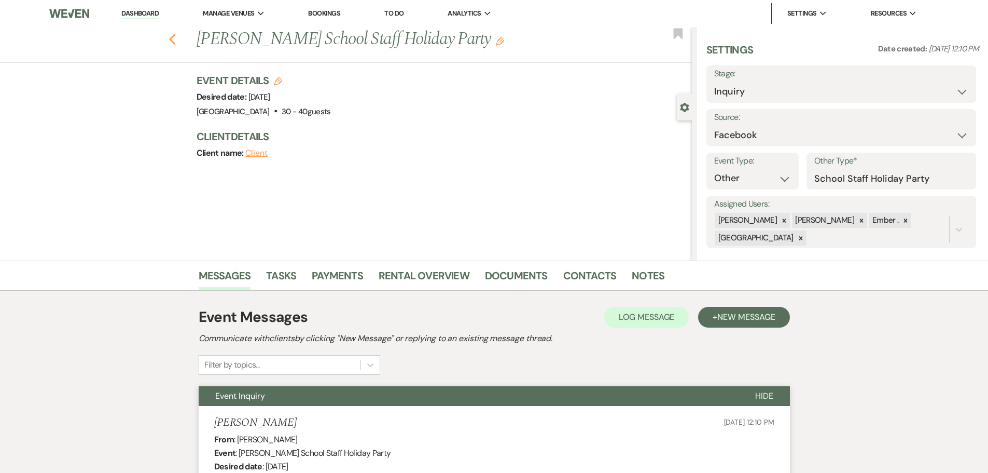
click at [176, 39] on icon "Previous" at bounding box center [173, 39] width 8 height 12
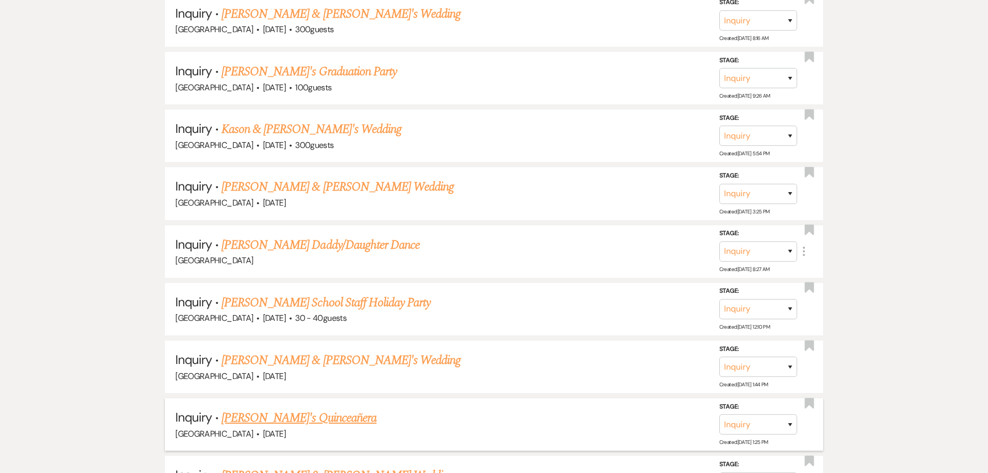
scroll to position [532, 0]
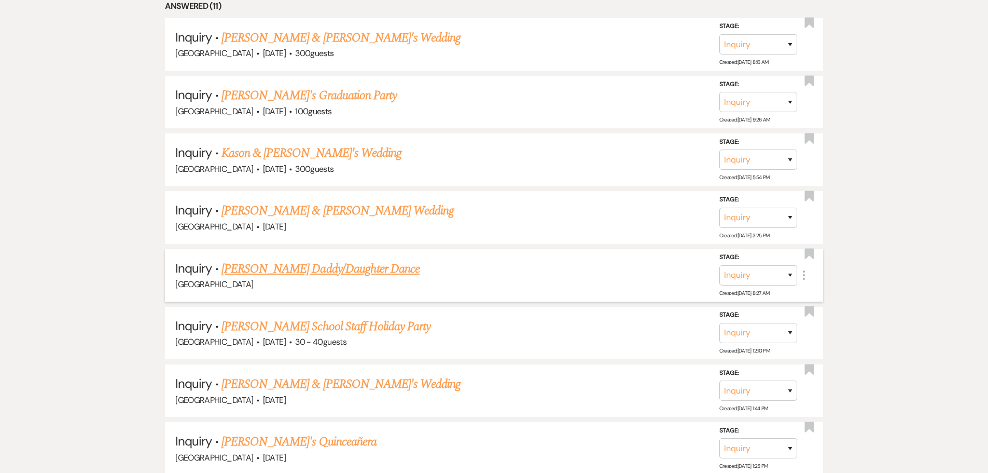
click at [342, 268] on link "[PERSON_NAME] Daddy/Daughter Dance" at bounding box center [321, 268] width 198 height 19
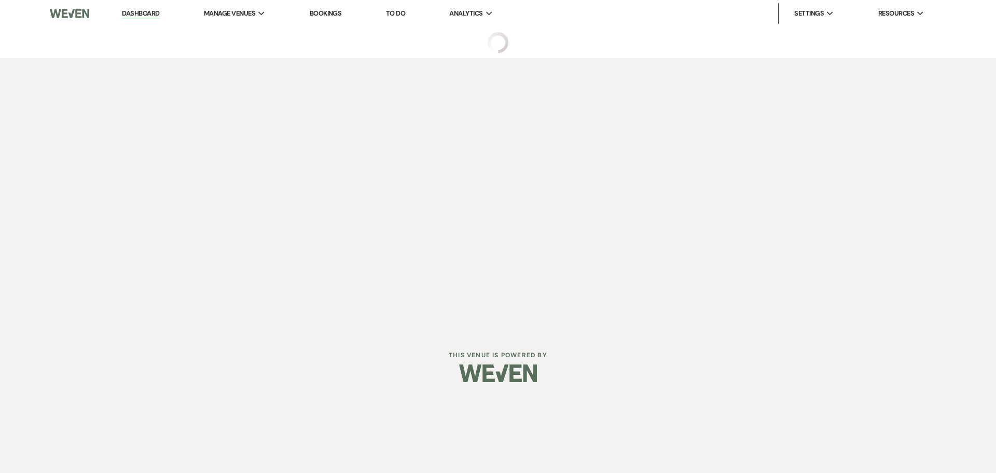
select select "22"
select select "13"
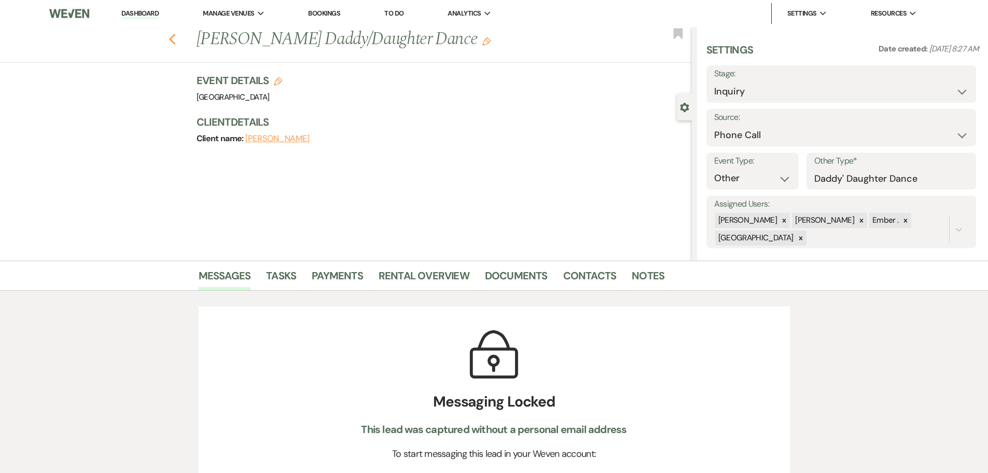
click at [176, 38] on icon "Previous" at bounding box center [173, 39] width 8 height 12
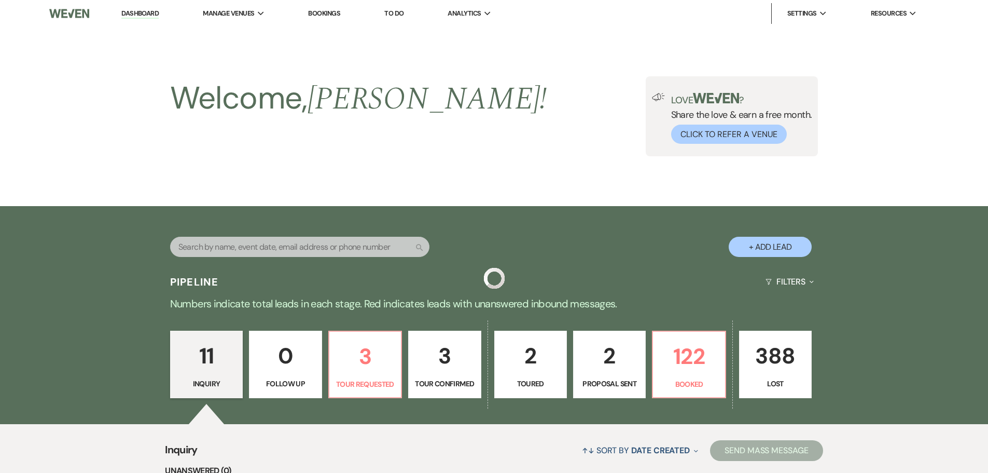
scroll to position [532, 0]
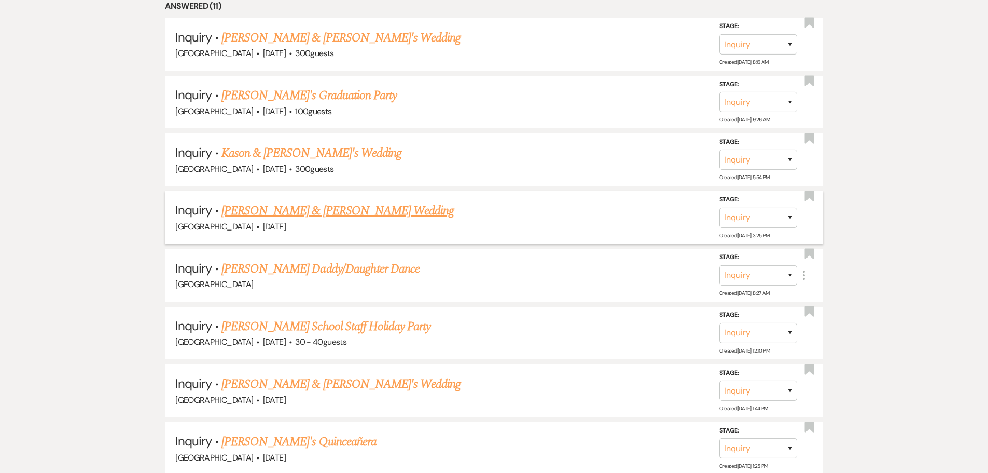
click at [377, 211] on link "[PERSON_NAME] & [PERSON_NAME] Wedding" at bounding box center [338, 210] width 232 height 19
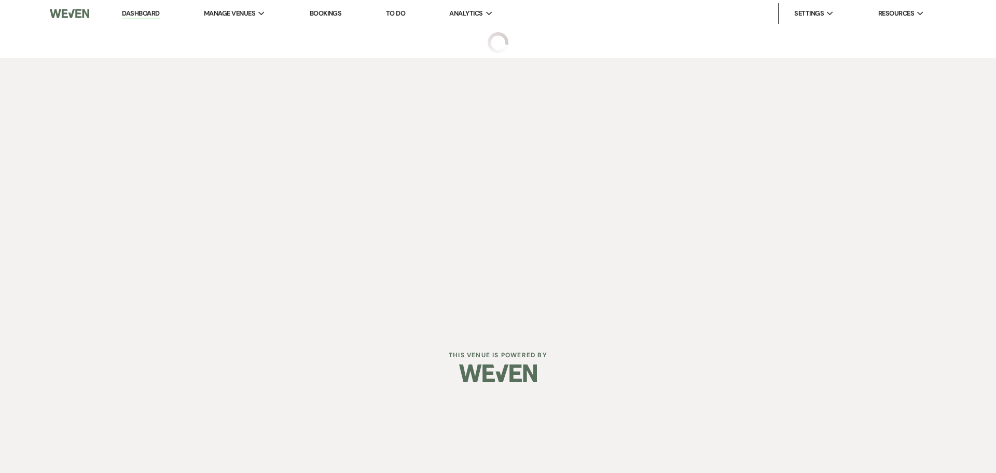
select select "5"
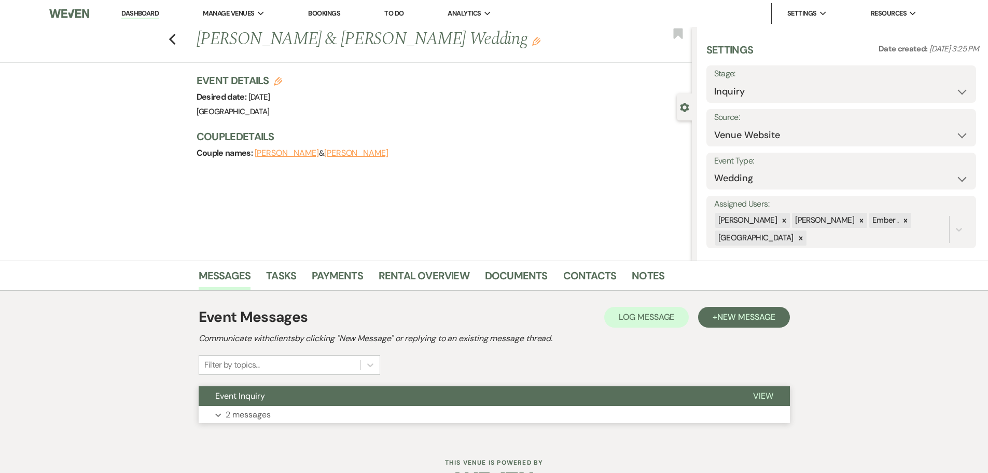
click at [402, 412] on button "Expand 2 messages" at bounding box center [494, 415] width 591 height 18
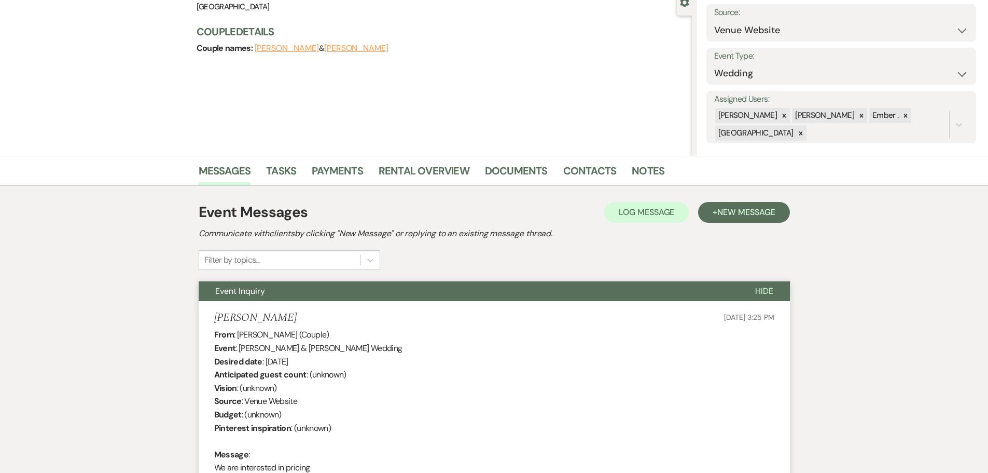
scroll to position [65, 0]
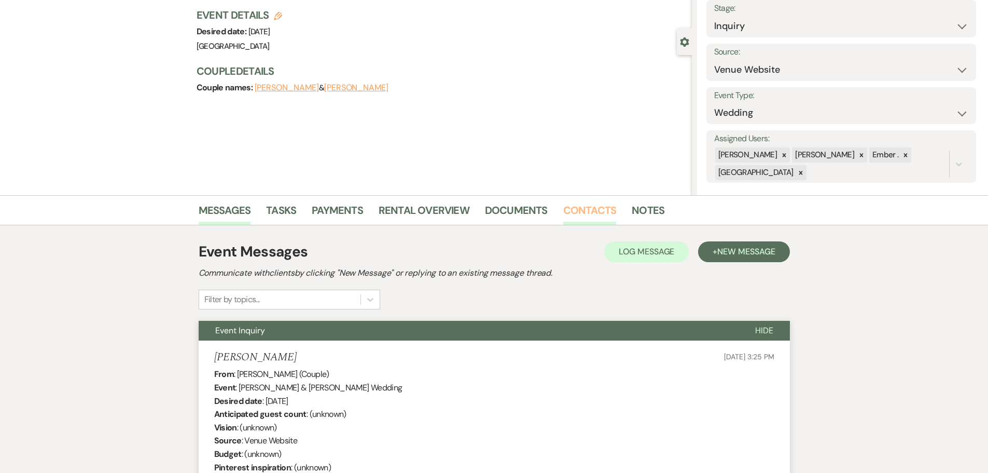
click at [575, 207] on link "Contacts" at bounding box center [589, 213] width 53 height 23
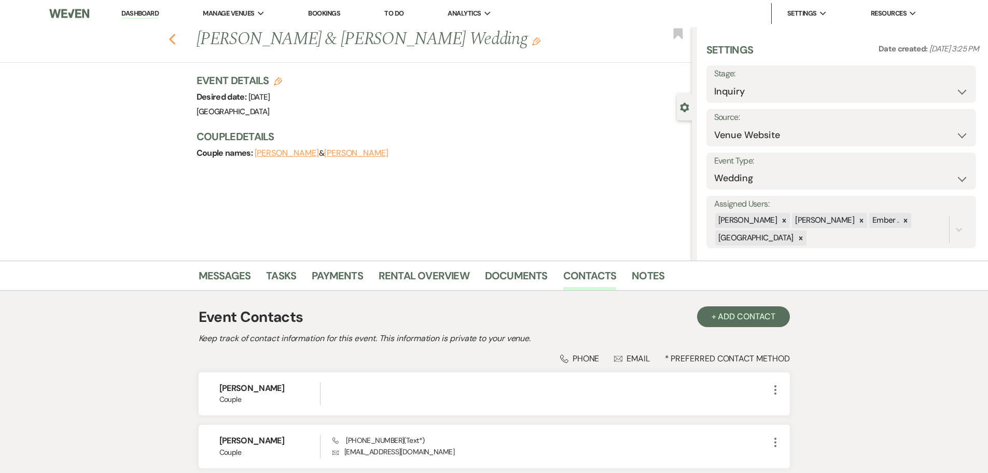
click at [175, 38] on use "button" at bounding box center [172, 39] width 7 height 11
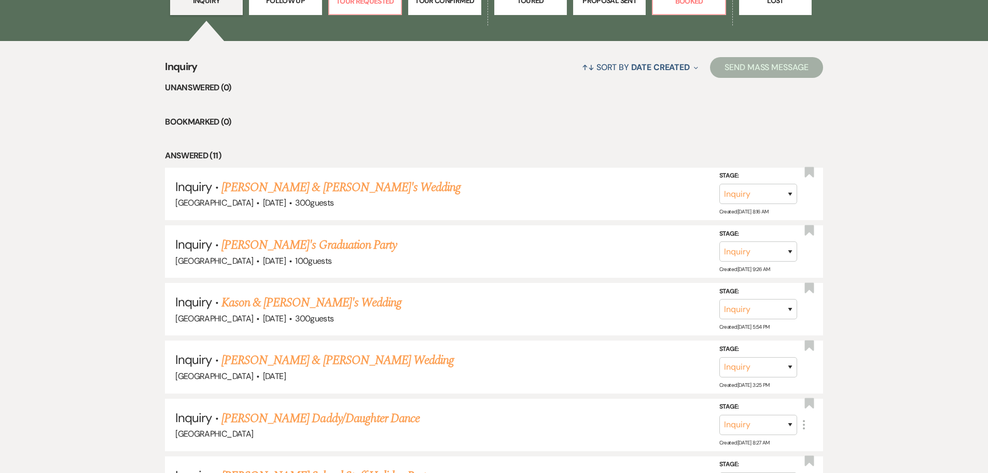
scroll to position [377, 0]
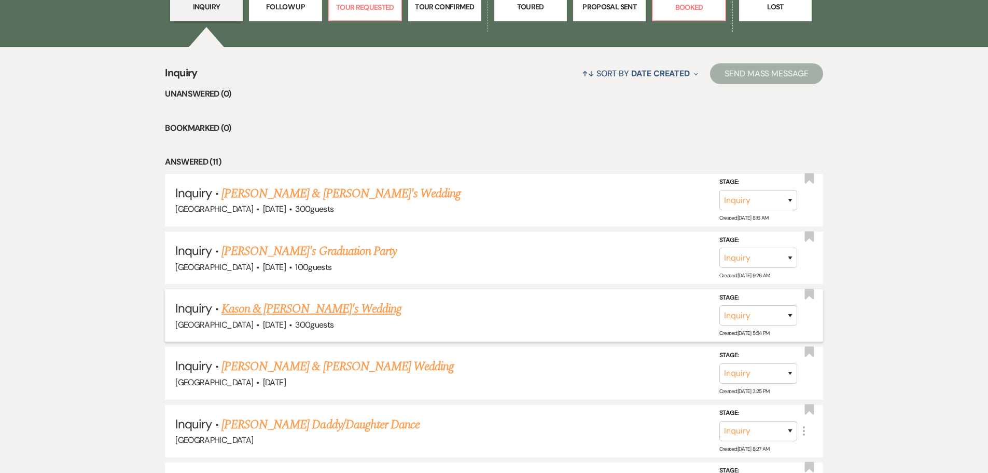
click at [301, 316] on link "Kason & [PERSON_NAME]'s Wedding" at bounding box center [312, 308] width 180 height 19
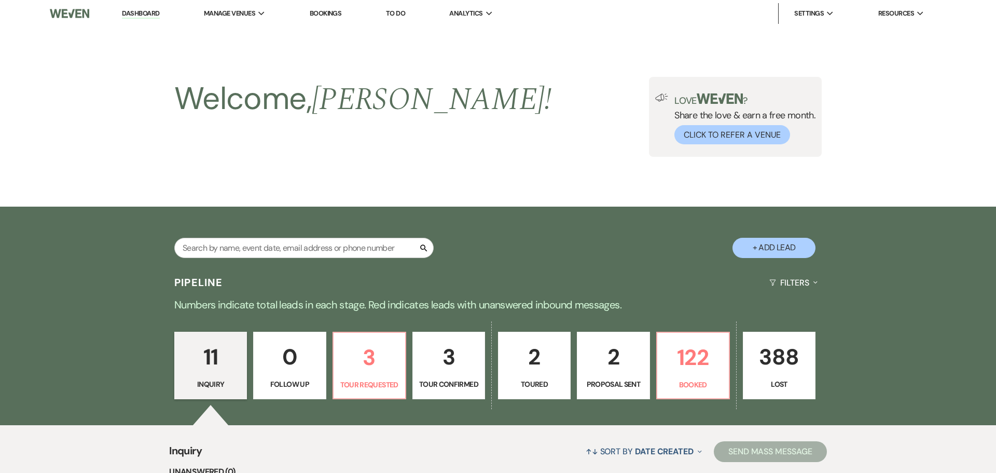
select select "5"
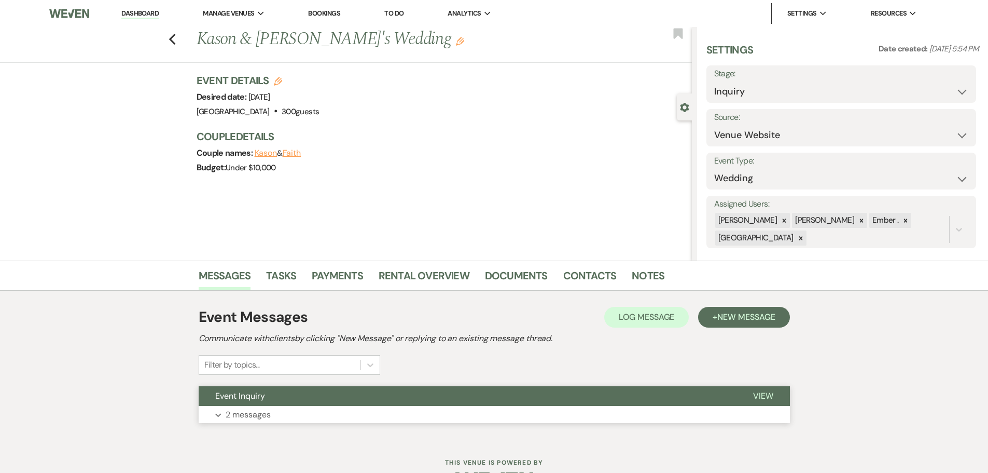
click at [292, 422] on button "Expand 2 messages" at bounding box center [494, 415] width 591 height 18
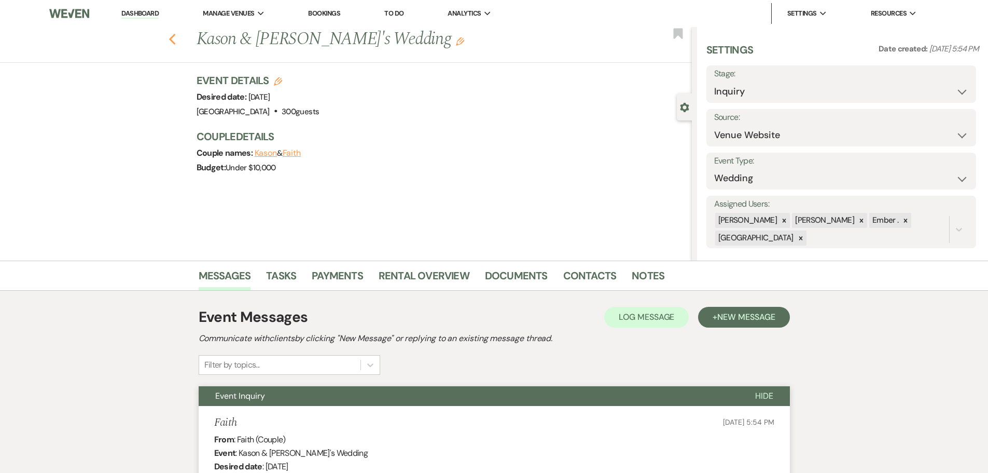
click at [175, 42] on use "button" at bounding box center [172, 39] width 7 height 11
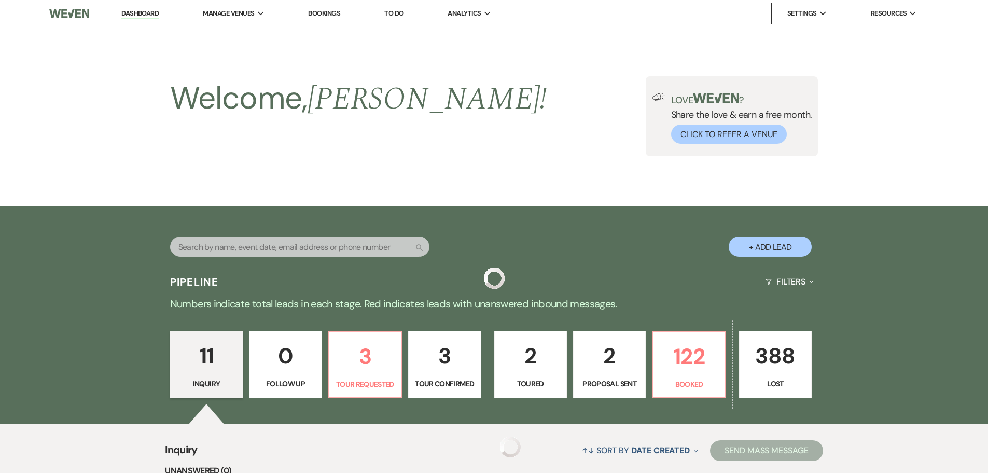
scroll to position [377, 0]
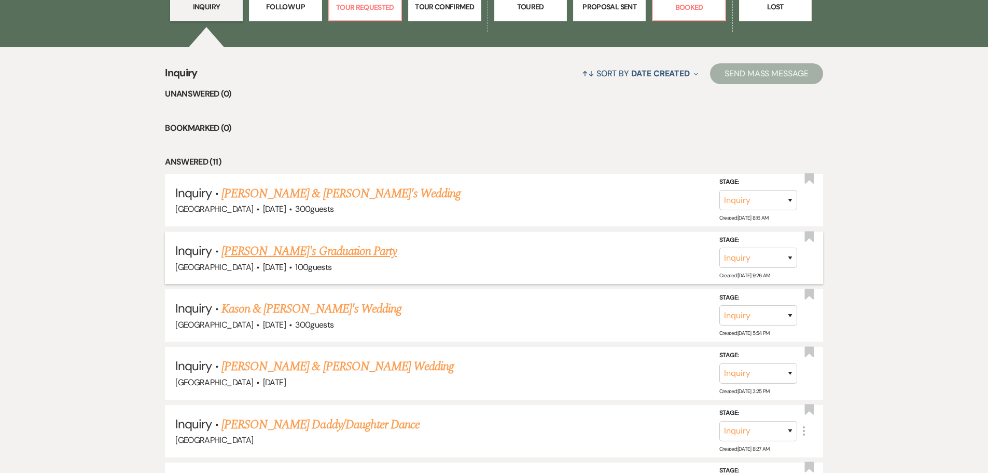
click at [276, 251] on link "[PERSON_NAME]'s Graduation Party" at bounding box center [309, 251] width 175 height 19
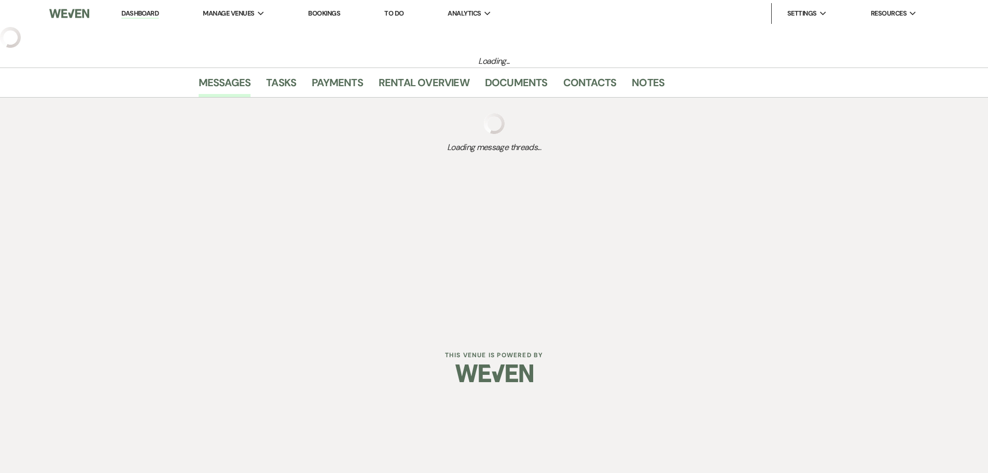
select select "5"
select select "19"
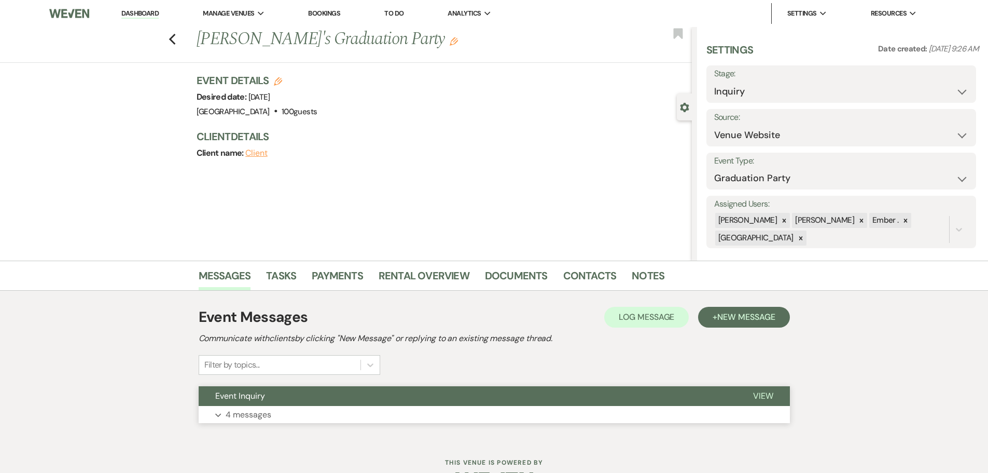
click at [361, 416] on button "Expand 4 messages" at bounding box center [494, 415] width 591 height 18
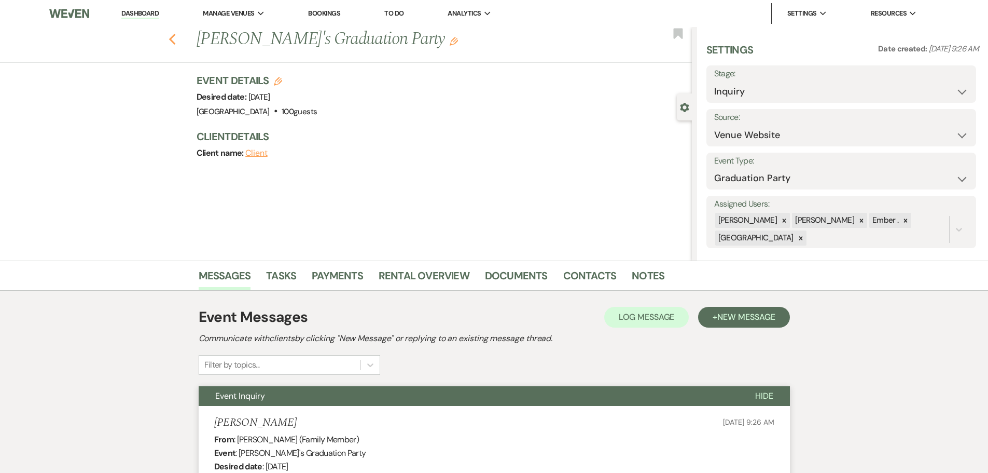
click at [174, 36] on icon "Previous" at bounding box center [173, 39] width 8 height 12
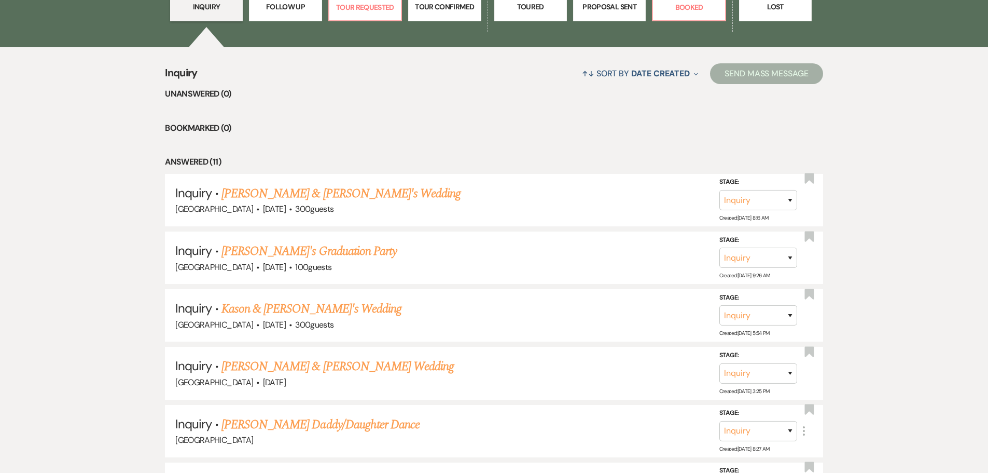
scroll to position [221, 0]
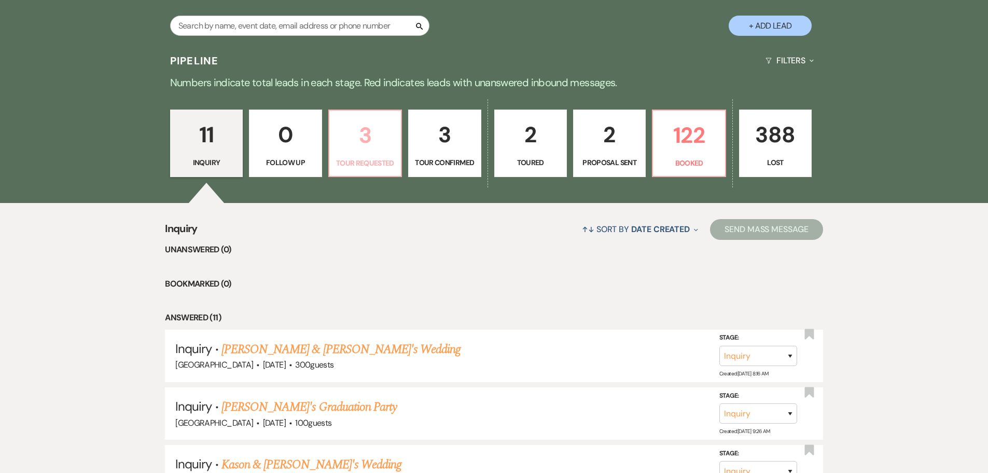
click at [367, 137] on p "3" at bounding box center [365, 135] width 59 height 35
select select "2"
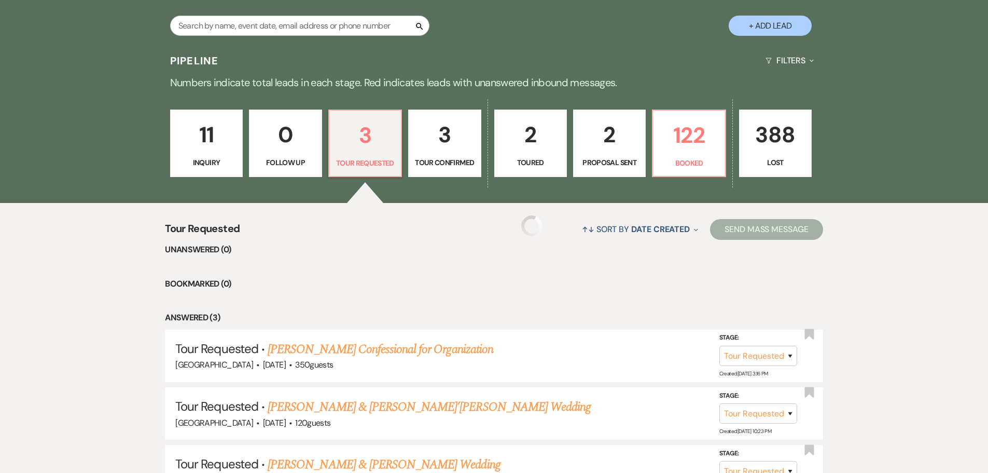
select select "2"
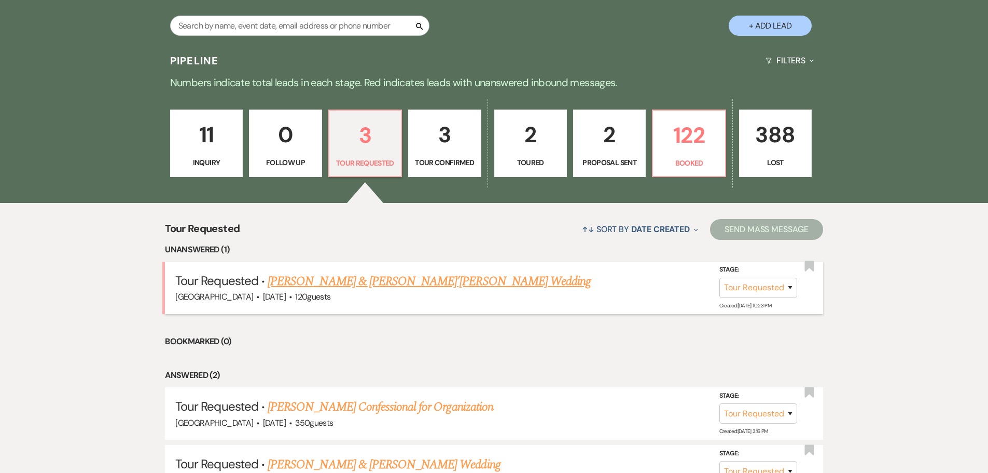
click at [359, 275] on link "[PERSON_NAME] & [PERSON_NAME]’[PERSON_NAME] Wedding" at bounding box center [429, 281] width 323 height 19
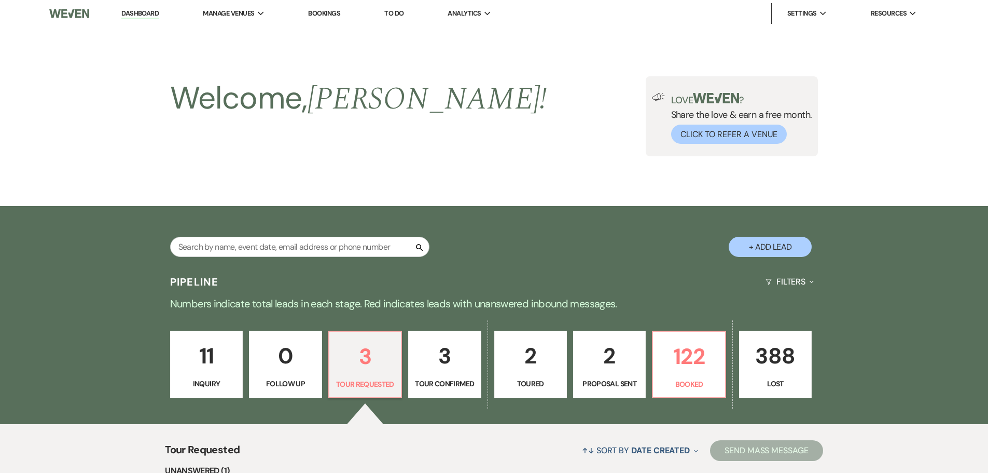
select select "2"
select select "5"
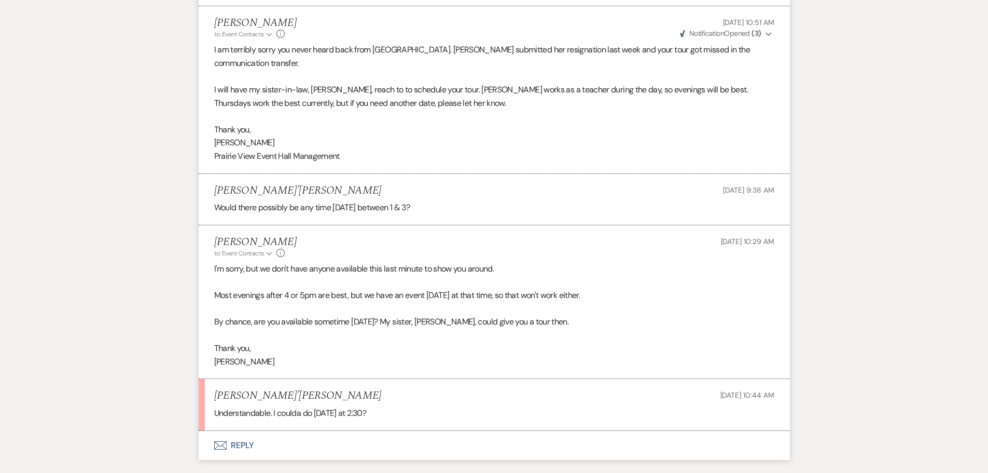
scroll to position [2150, 0]
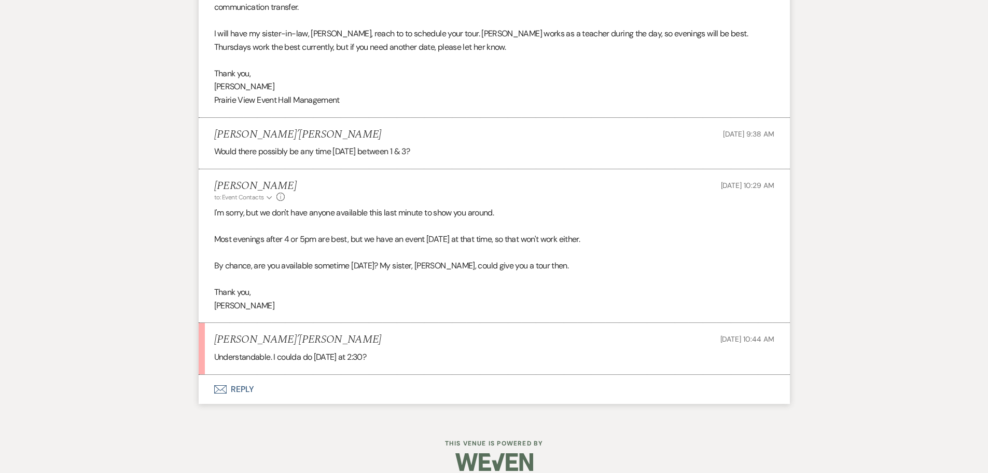
click at [243, 380] on button "Envelope Reply" at bounding box center [494, 389] width 591 height 29
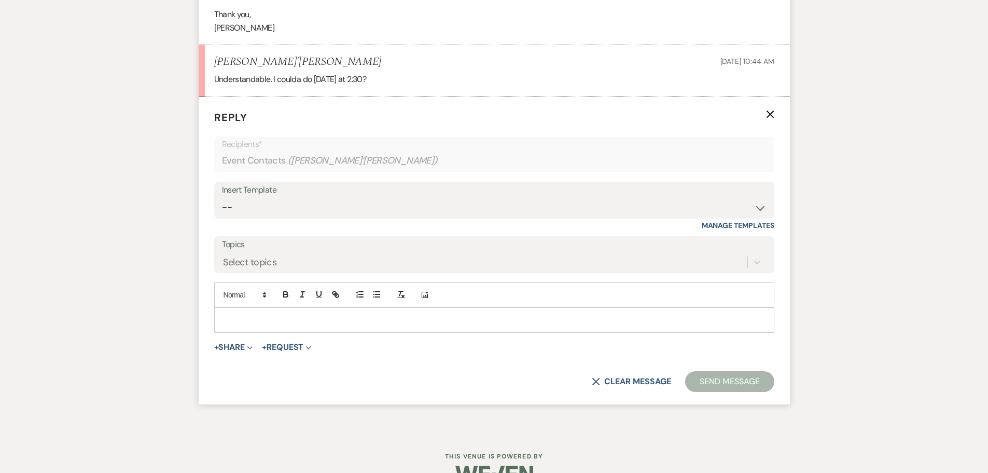
scroll to position [2429, 0]
click at [385, 313] on p at bounding box center [495, 318] width 544 height 11
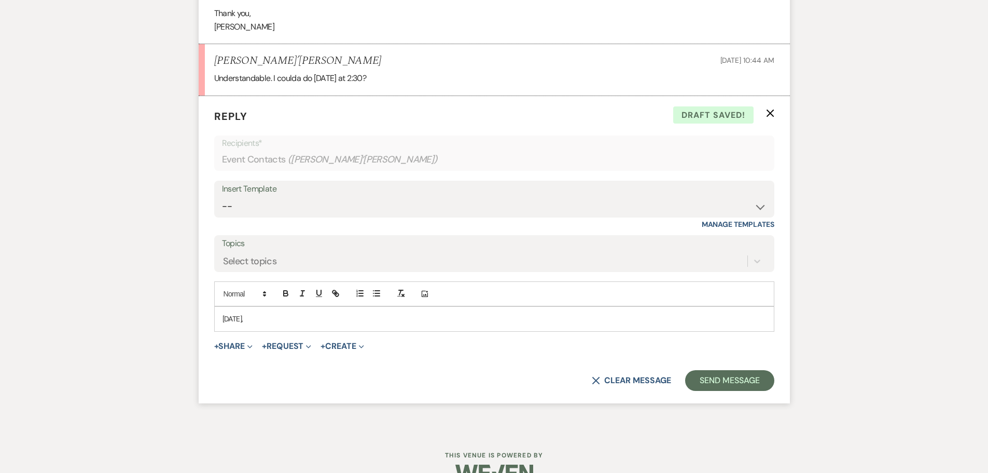
click at [336, 312] on div "[DATE]," at bounding box center [494, 319] width 559 height 24
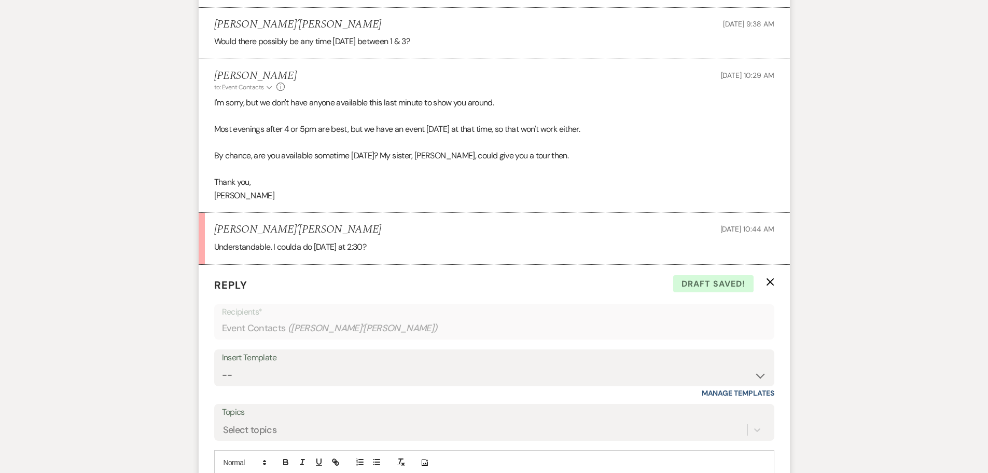
scroll to position [2169, 0]
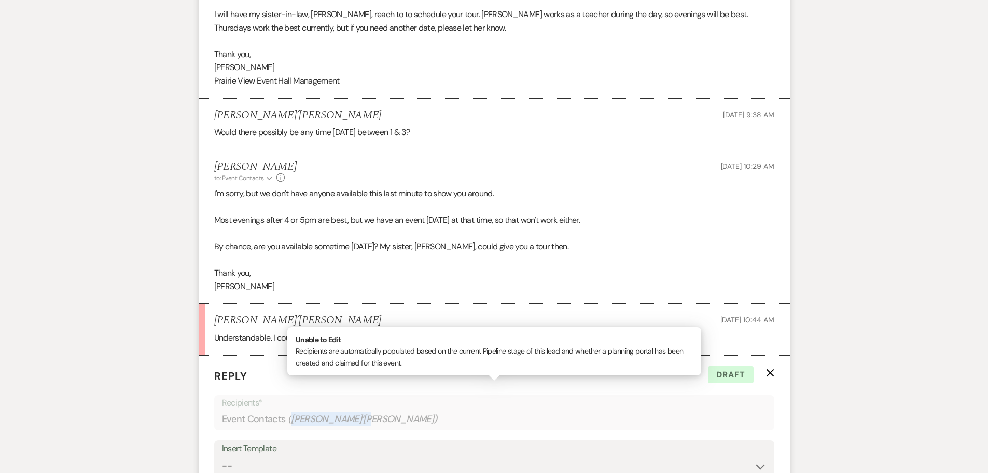
drag, startPoint x: 292, startPoint y: 410, endPoint x: 364, endPoint y: 407, distance: 71.7
click at [364, 412] on span "( [PERSON_NAME]’[PERSON_NAME] )" at bounding box center [363, 419] width 150 height 14
copy span "[PERSON_NAME]’[PERSON_NAME]"
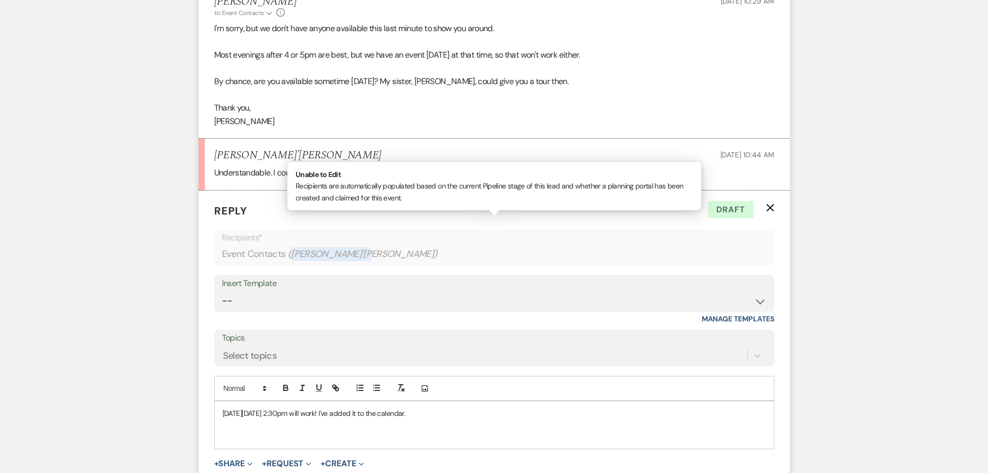
scroll to position [2386, 0]
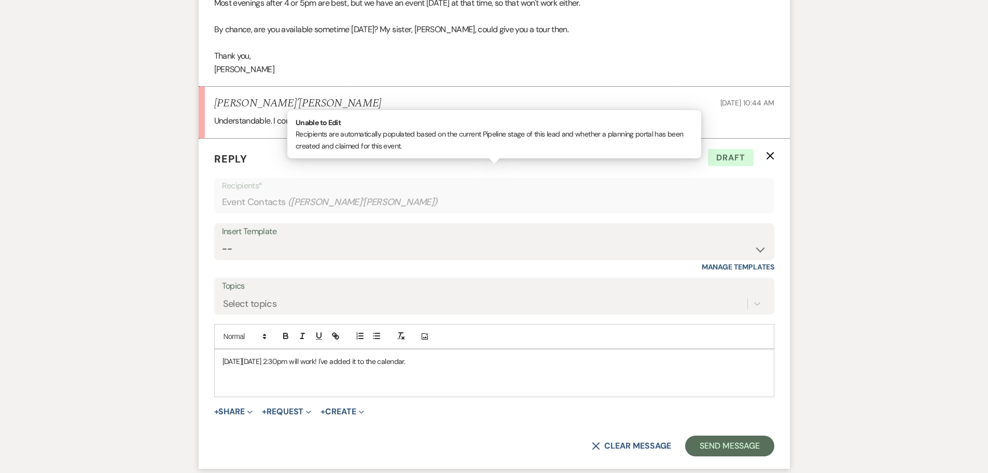
click at [481, 355] on p "[DATE][DATE] 2:30pm will work! I've added it to the calendar." at bounding box center [495, 360] width 544 height 11
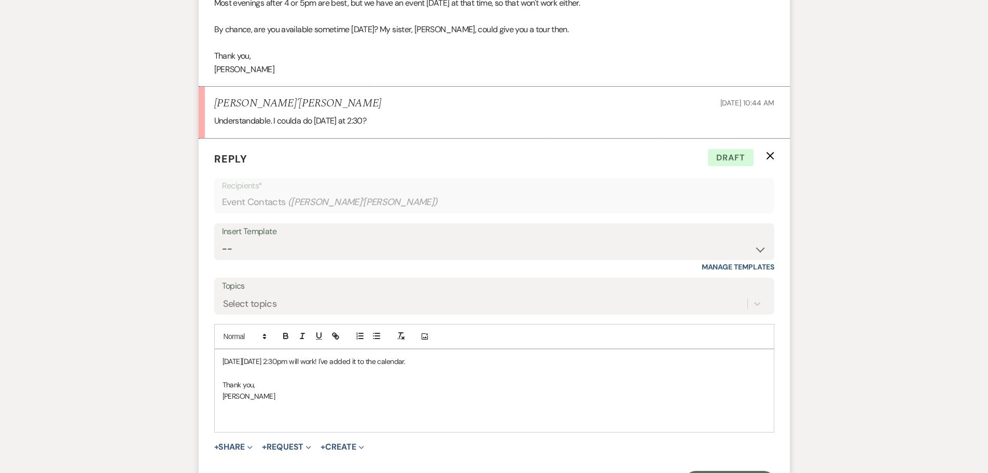
click at [471, 367] on p at bounding box center [495, 372] width 544 height 11
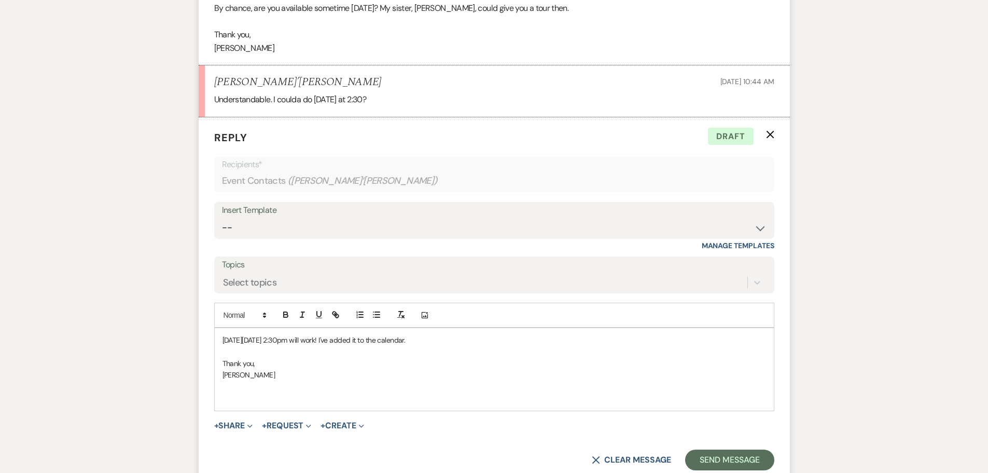
scroll to position [2438, 0]
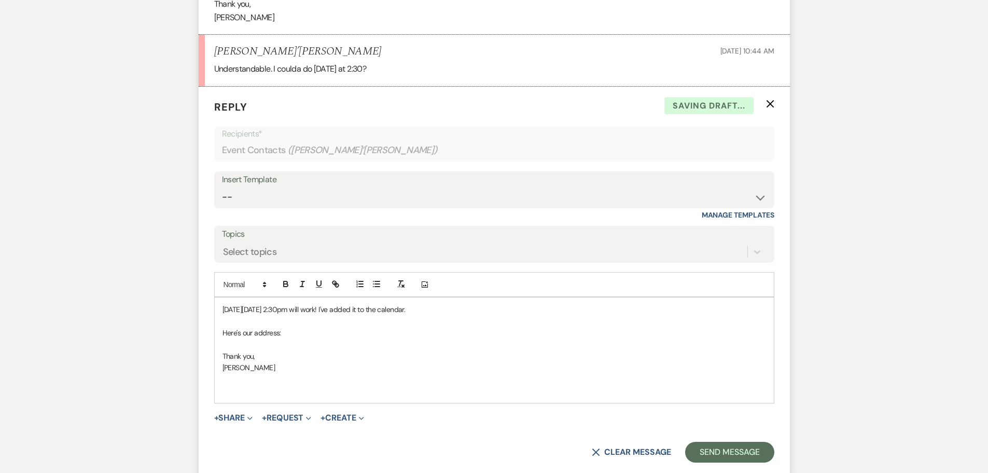
click at [287, 327] on p "Here's our address:" at bounding box center [495, 332] width 544 height 11
click at [746, 441] on button "Send Message" at bounding box center [729, 451] width 89 height 21
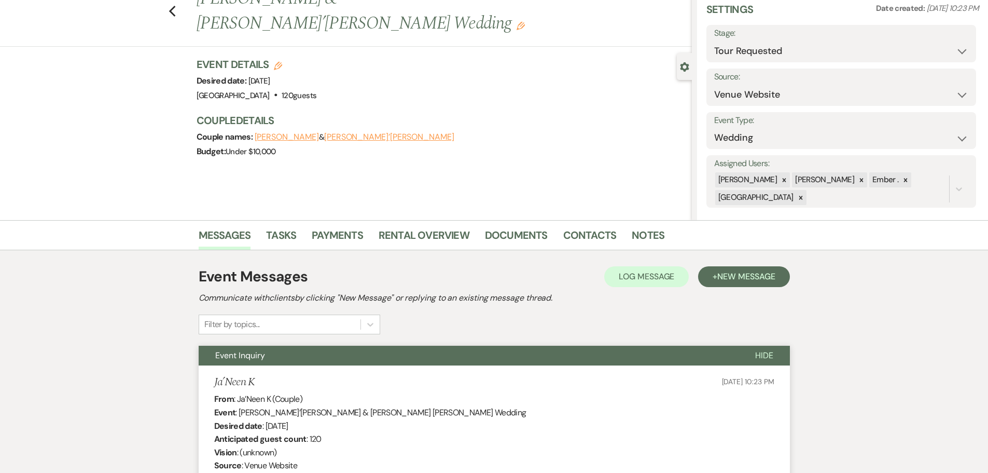
scroll to position [0, 0]
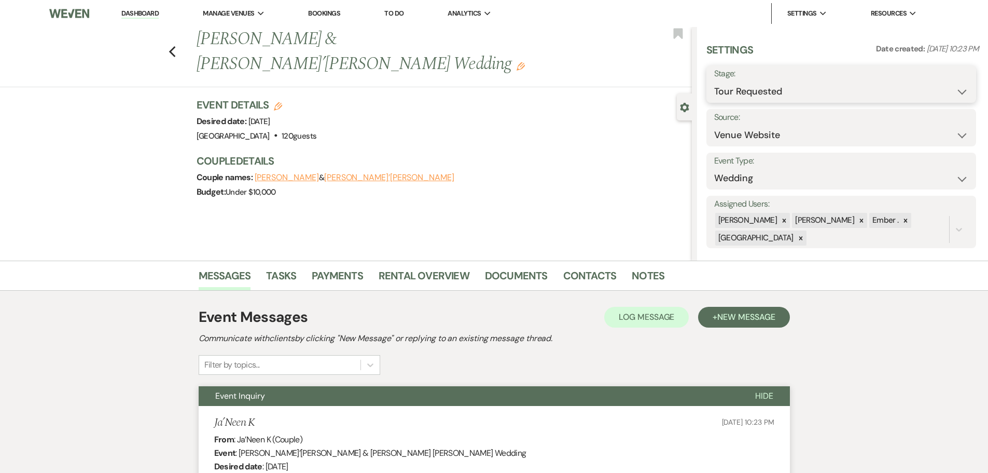
click at [786, 90] on select "Inquiry Follow Up Tour Requested Tour Confirmed Toured Proposal Sent Booked Lost" at bounding box center [841, 91] width 254 height 20
select select "4"
click at [714, 81] on select "Inquiry Follow Up Tour Requested Tour Confirmed Toured Proposal Sent Booked Lost" at bounding box center [841, 91] width 254 height 20
click at [935, 86] on button "Save" at bounding box center [947, 84] width 59 height 21
click at [175, 46] on use "button" at bounding box center [172, 51] width 7 height 11
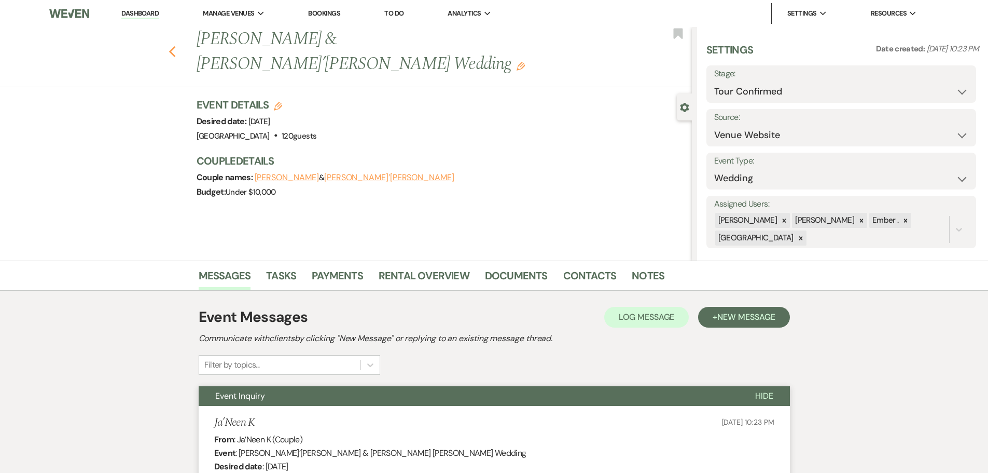
select select "2"
select select "4"
select select "2"
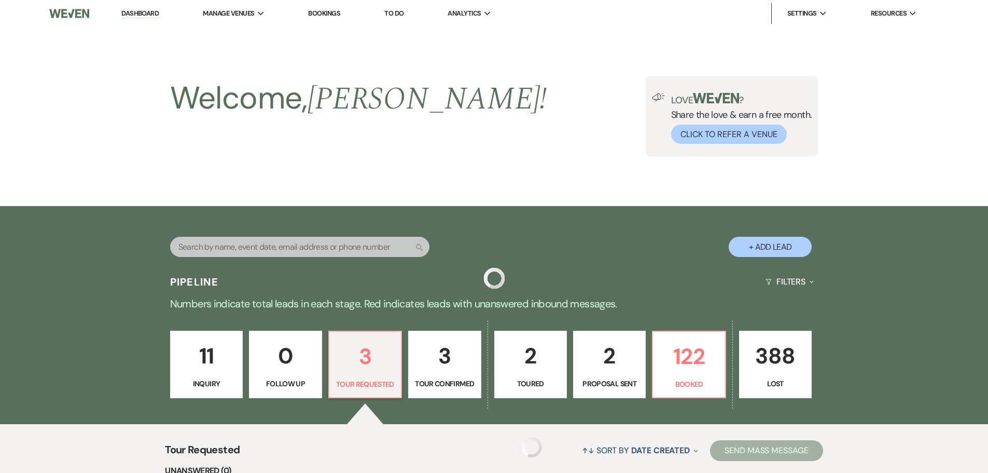
scroll to position [221, 0]
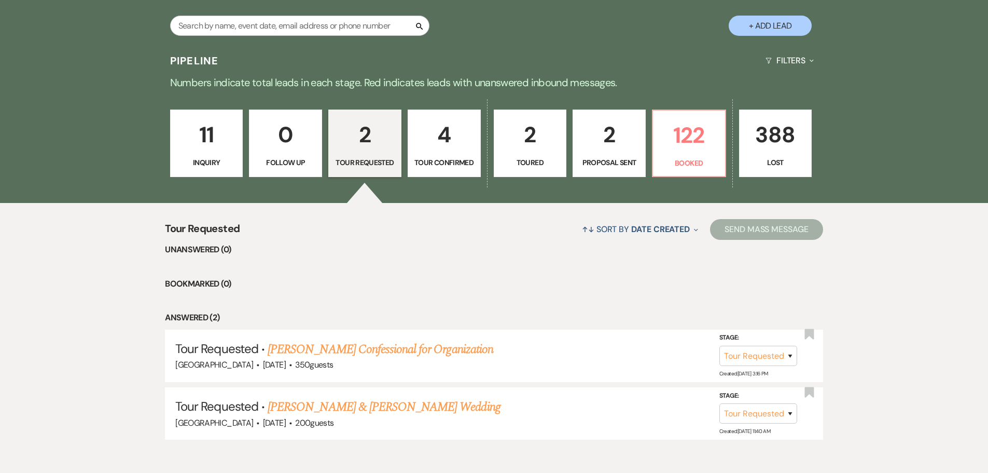
click at [433, 139] on p "4" at bounding box center [444, 134] width 60 height 35
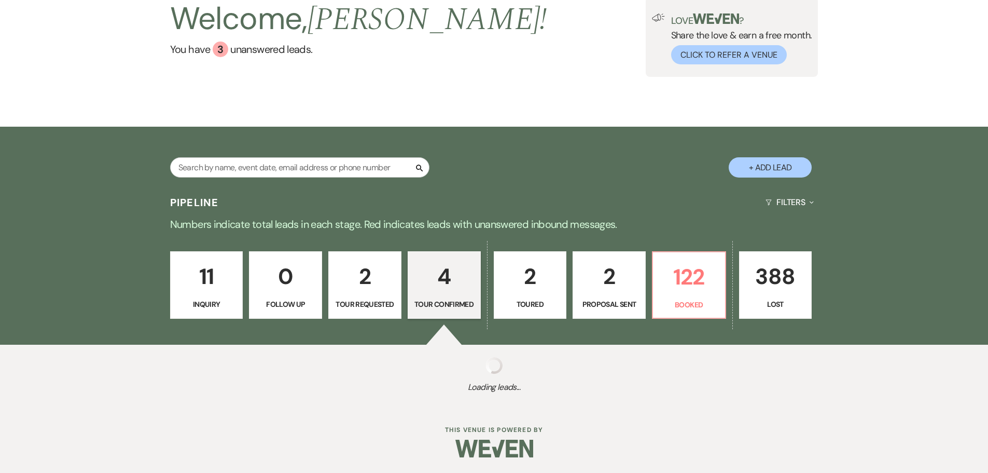
select select "4"
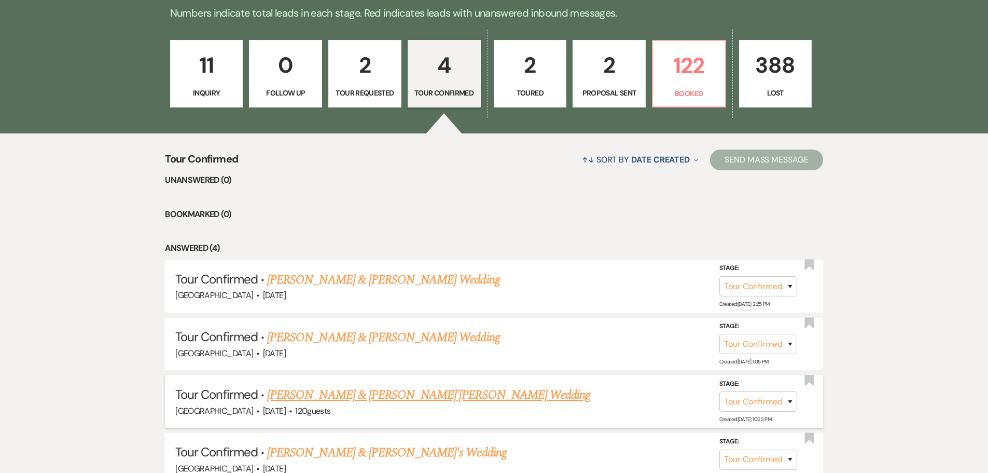
scroll to position [388, 0]
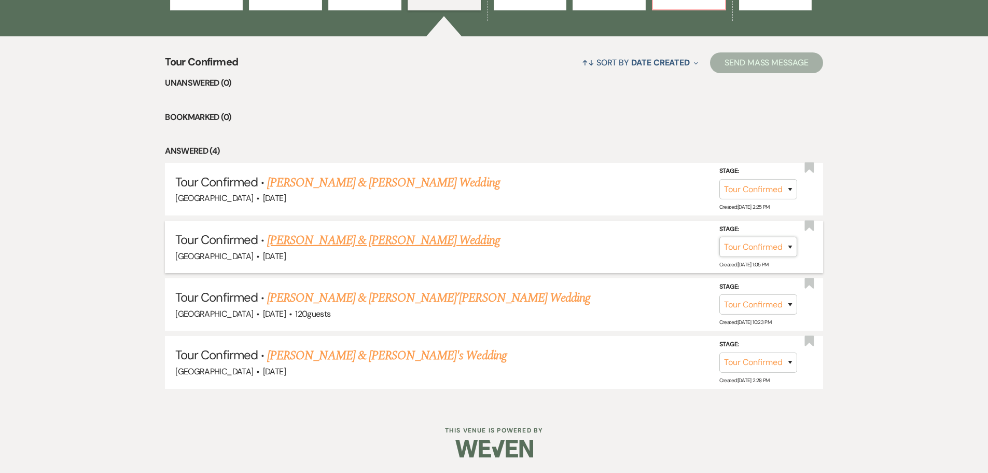
click at [783, 249] on select "Inquiry Follow Up Tour Requested Tour Confirmed Toured Proposal Sent Booked Lost" at bounding box center [758, 247] width 78 height 20
select select "5"
click at [719, 237] on select "Inquiry Follow Up Tour Requested Tour Confirmed Toured Proposal Sent Booked Lost" at bounding box center [758, 247] width 78 height 20
click at [773, 249] on button "Save" at bounding box center [777, 246] width 52 height 21
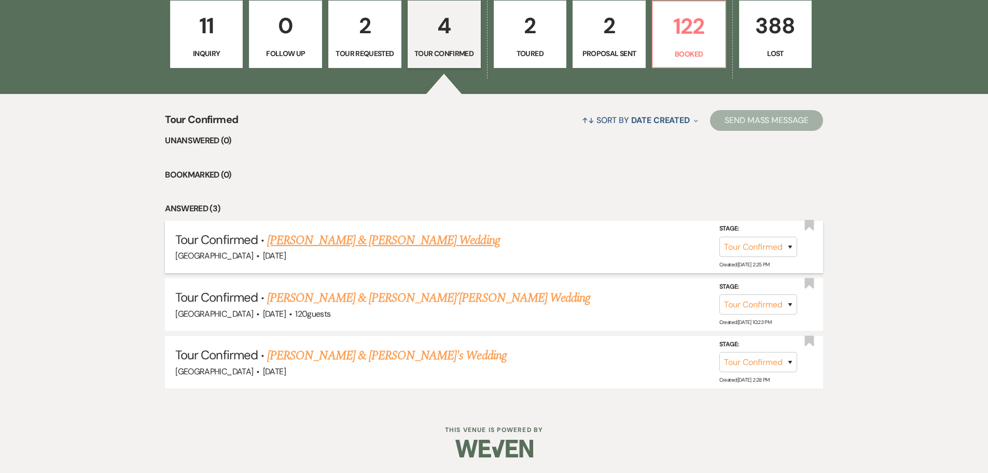
scroll to position [330, 0]
click at [360, 356] on link "[PERSON_NAME] & [PERSON_NAME]'s Wedding" at bounding box center [387, 355] width 240 height 19
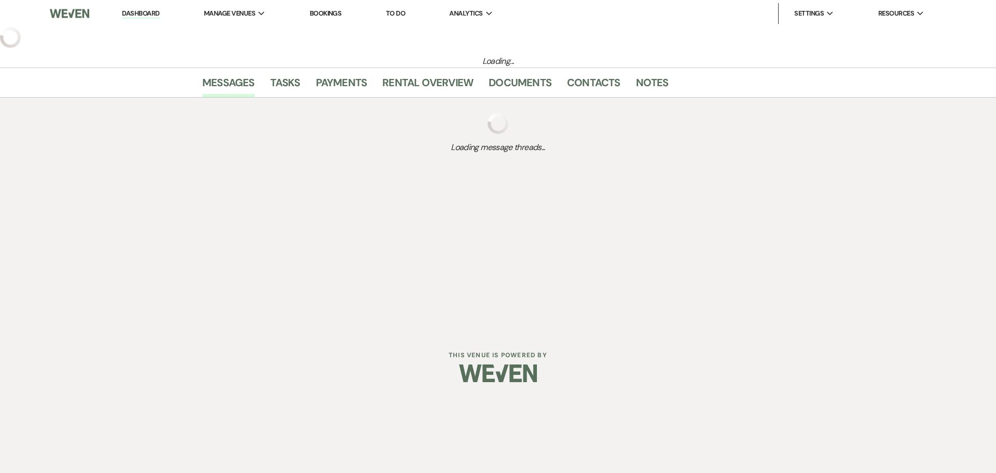
select select "4"
select select "5"
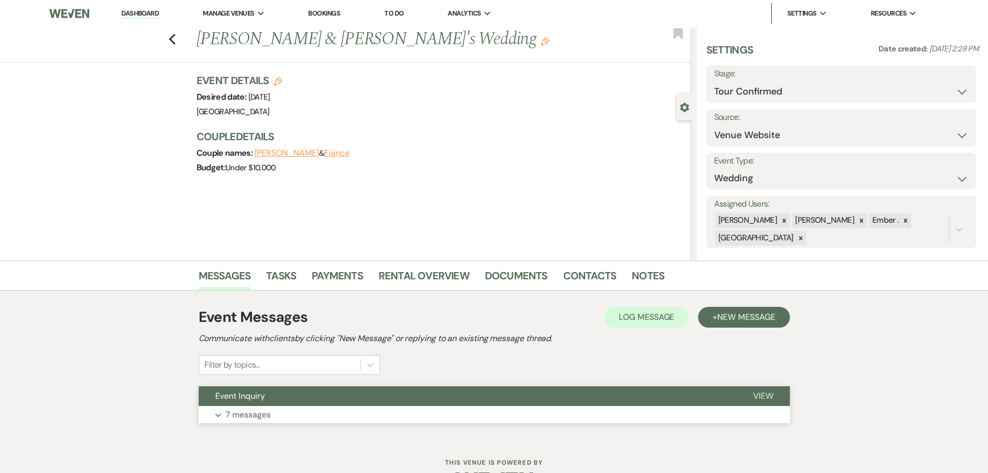
click at [354, 419] on button "Expand 7 messages" at bounding box center [494, 415] width 591 height 18
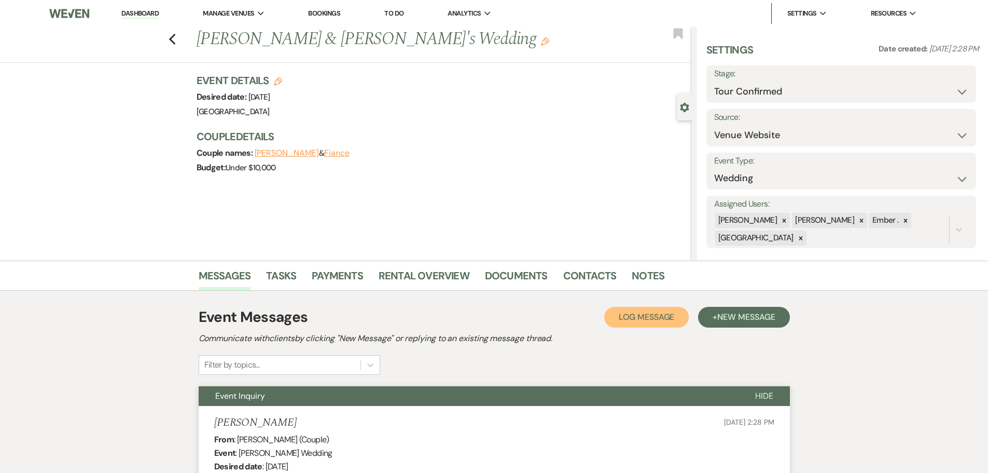
click at [627, 321] on span "Log Message" at bounding box center [647, 316] width 56 height 11
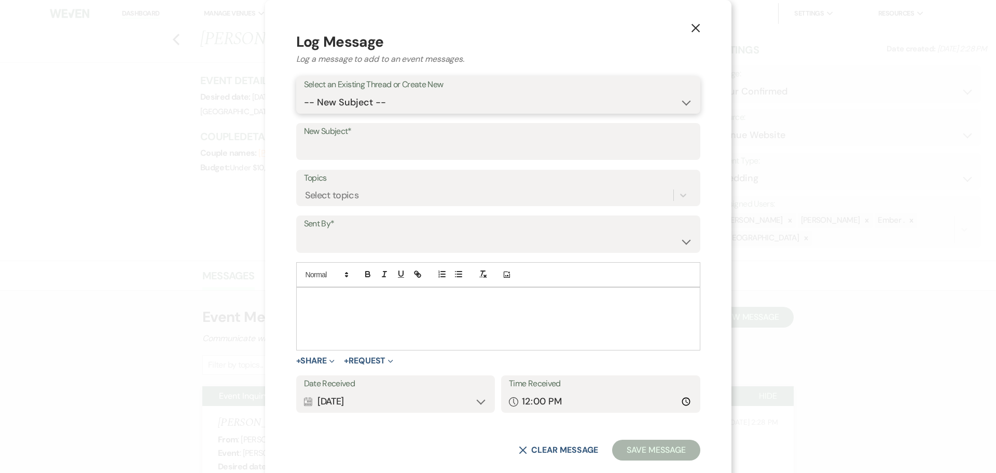
click at [411, 96] on select "-- New Subject -- Event Inquiry" at bounding box center [498, 102] width 389 height 20
select select "447919"
click at [366, 106] on select "-- New Subject -- Event Inquiry" at bounding box center [498, 102] width 389 height 20
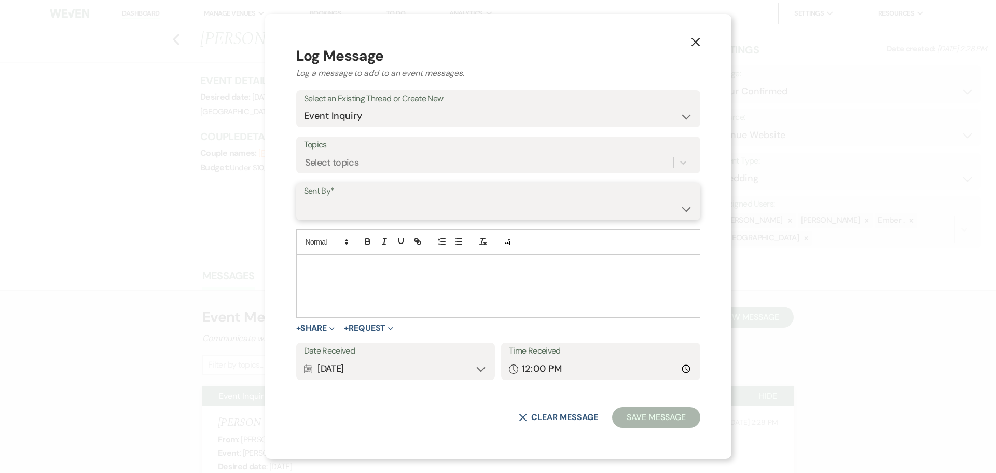
click at [424, 205] on select "[PERSON_NAME] ([PERSON_NAME][EMAIL_ADDRESS][PERSON_NAME][DOMAIN_NAME]) [PERSON_…" at bounding box center [498, 209] width 389 height 20
select select "user-197739"
click at [366, 199] on select "[PERSON_NAME] ([PERSON_NAME][EMAIL_ADDRESS][PERSON_NAME][DOMAIN_NAME]) [PERSON_…" at bounding box center [498, 209] width 389 height 20
click at [421, 288] on div at bounding box center [498, 286] width 403 height 62
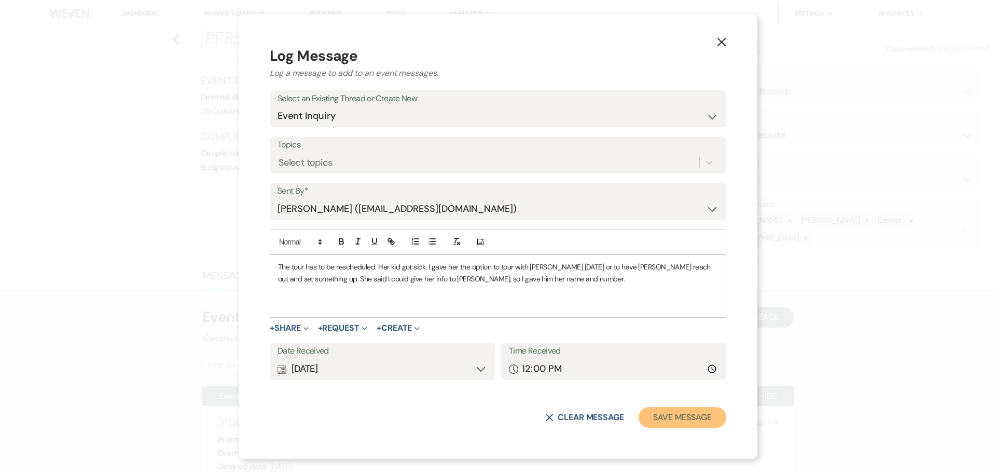
click at [691, 418] on button "Save Message" at bounding box center [683, 417] width 88 height 21
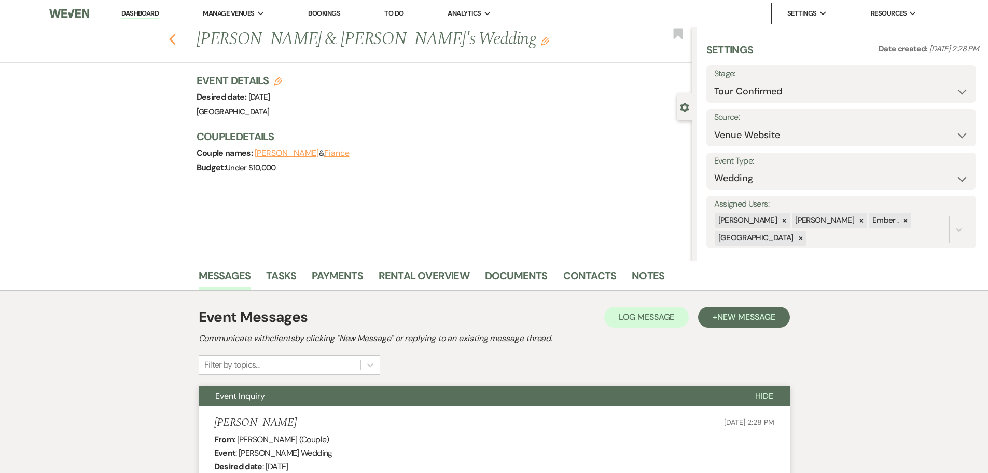
click at [173, 35] on icon "Previous" at bounding box center [173, 39] width 8 height 12
select select "4"
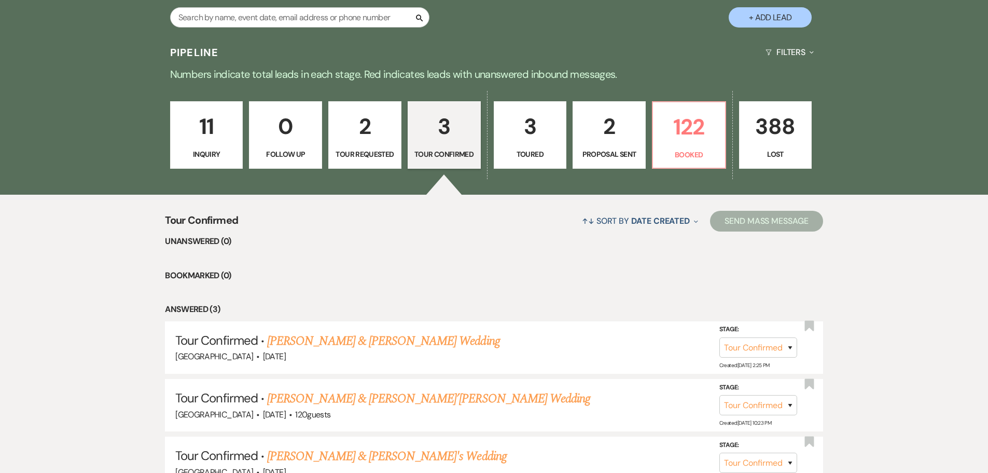
scroll to position [122, 0]
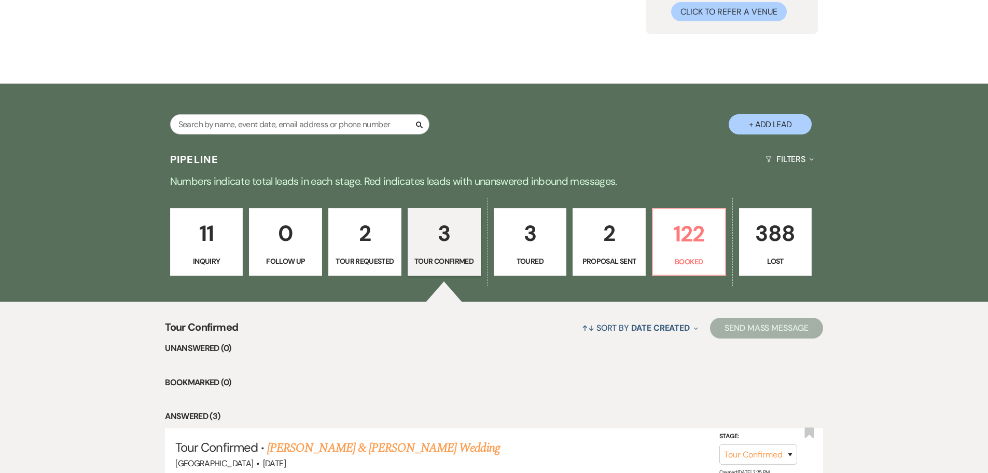
click at [533, 233] on p "3" at bounding box center [531, 233] width 60 height 35
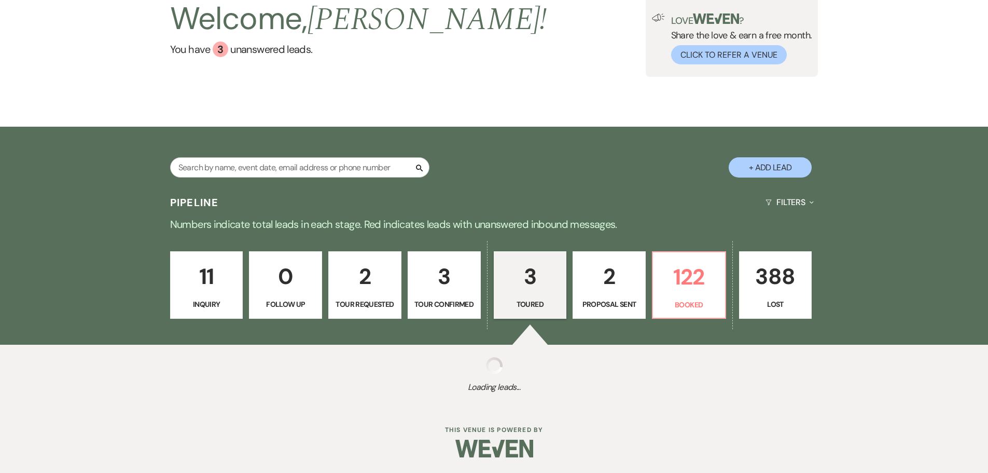
select select "5"
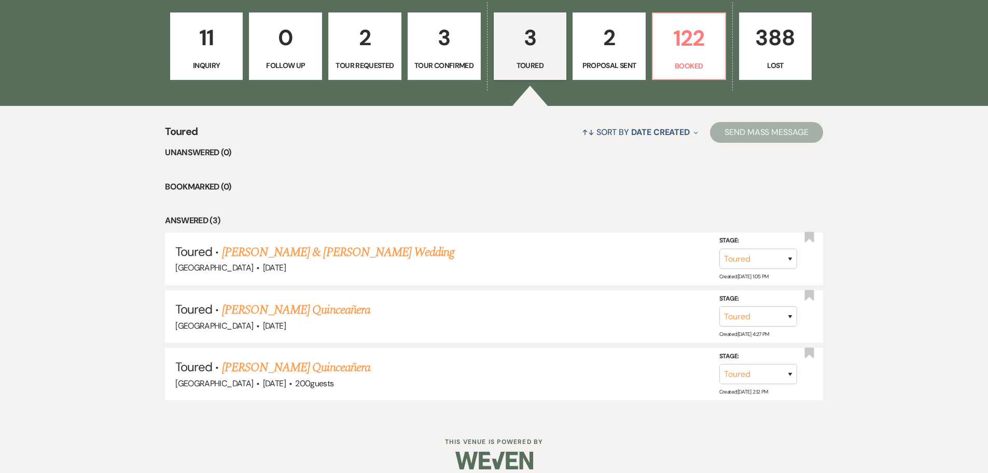
scroll to position [330, 0]
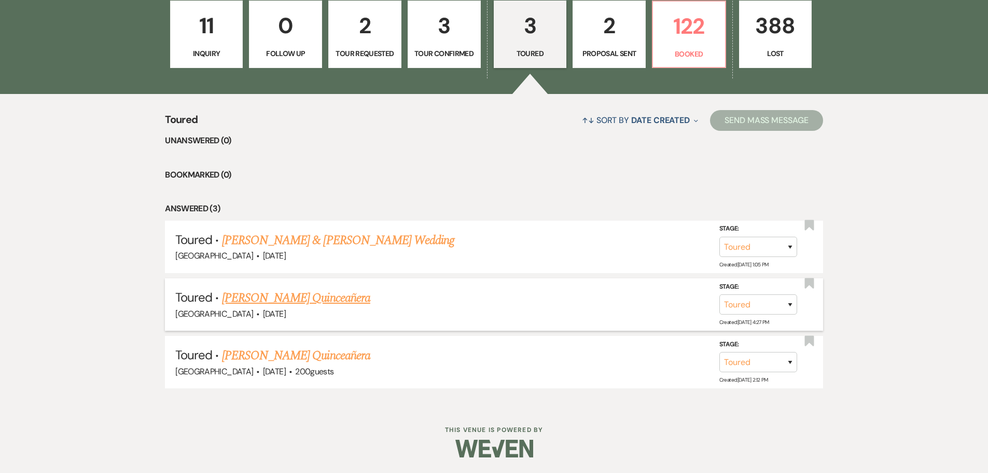
click at [335, 300] on link "[PERSON_NAME] Quinceañera" at bounding box center [296, 297] width 148 height 19
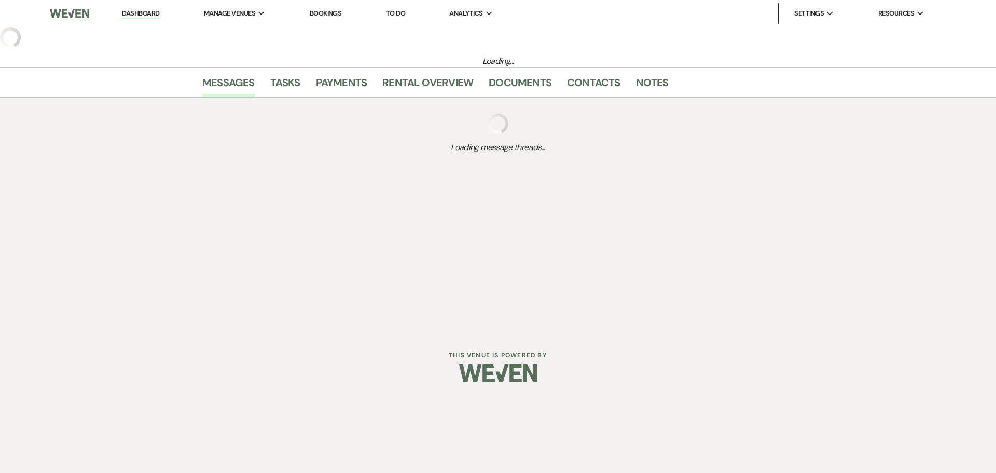
select select "5"
select select "20"
select select "15"
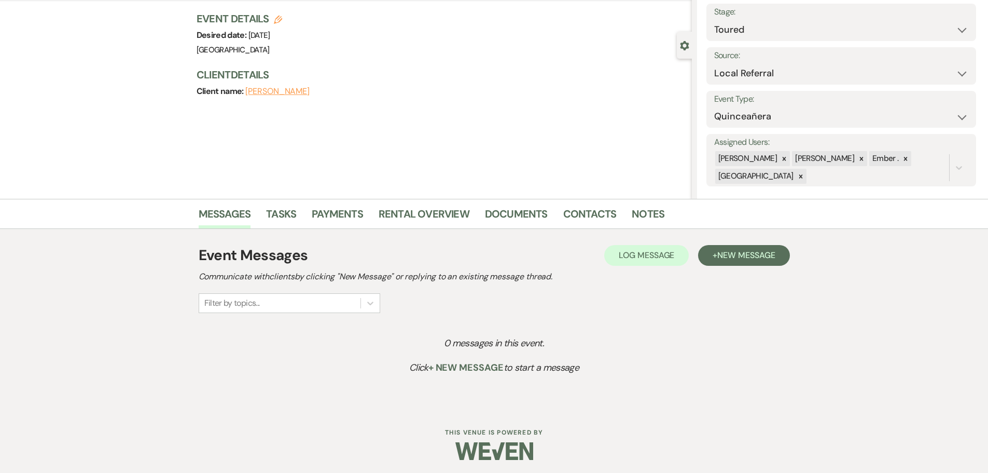
scroll to position [64, 0]
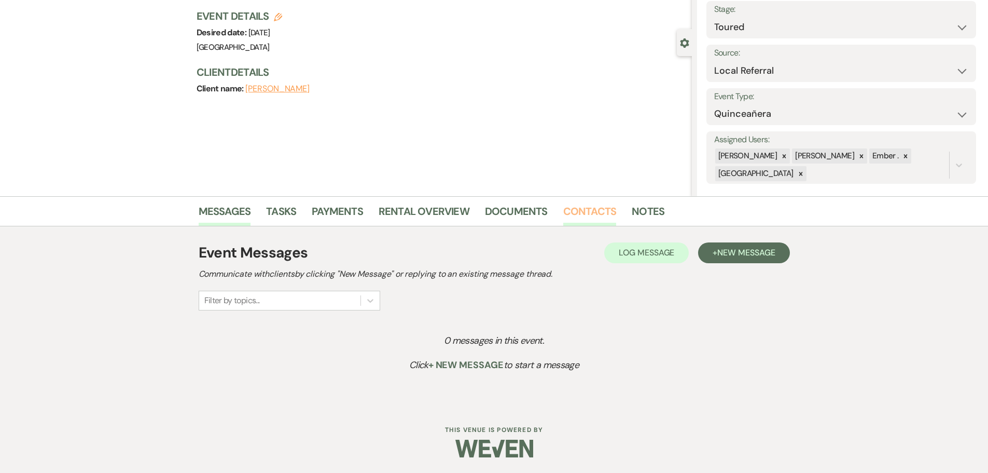
click at [579, 211] on link "Contacts" at bounding box center [589, 214] width 53 height 23
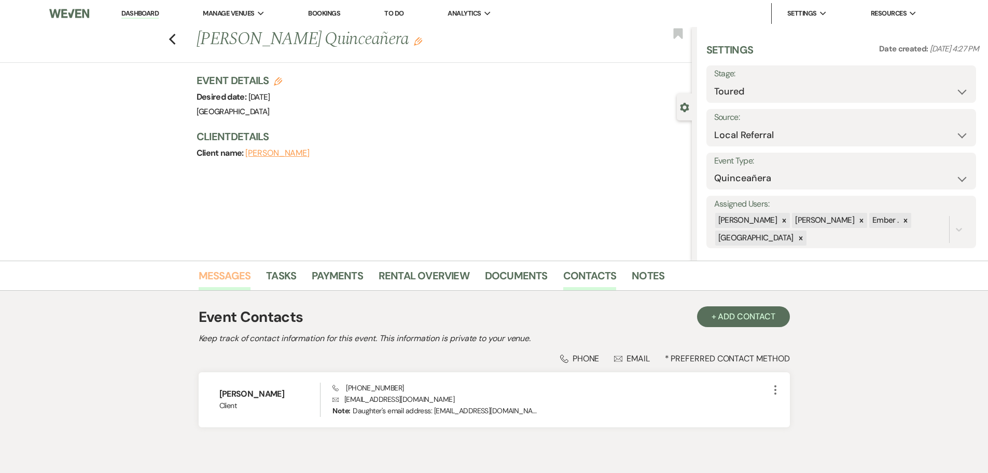
click at [218, 279] on link "Messages" at bounding box center [225, 278] width 52 height 23
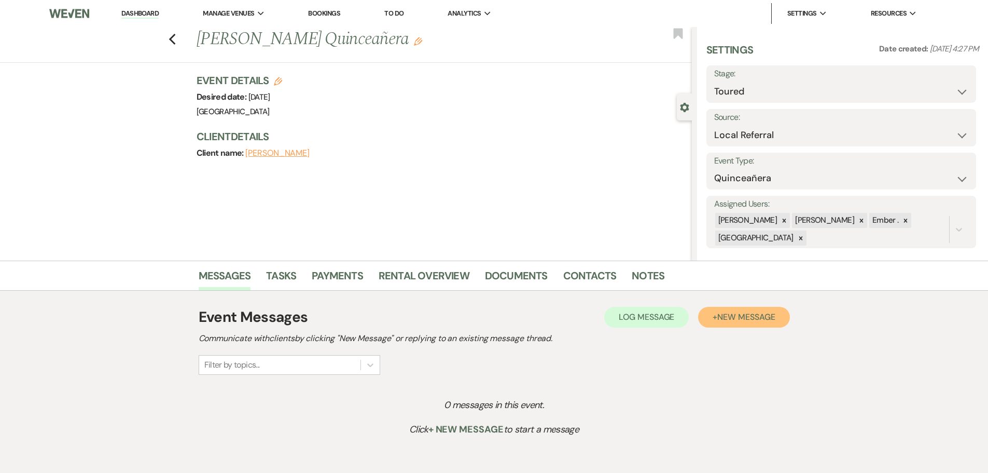
click at [746, 318] on span "New Message" at bounding box center [746, 316] width 58 height 11
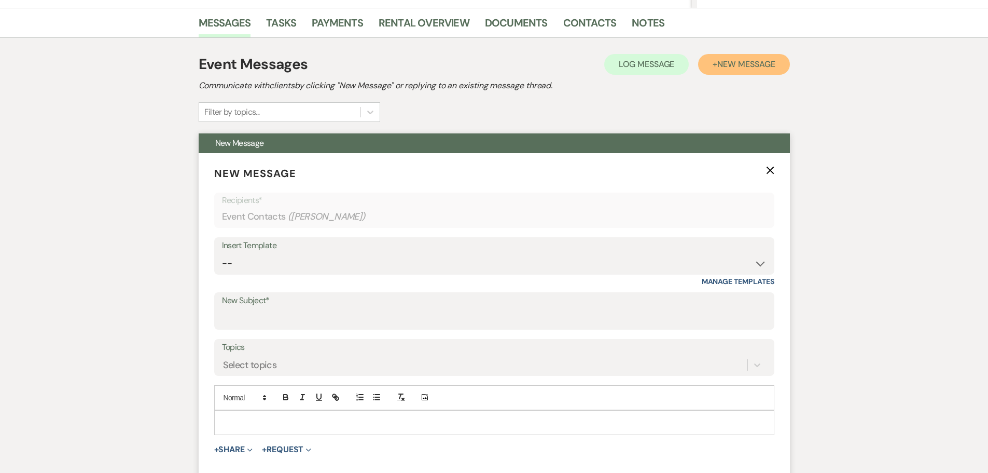
scroll to position [259, 0]
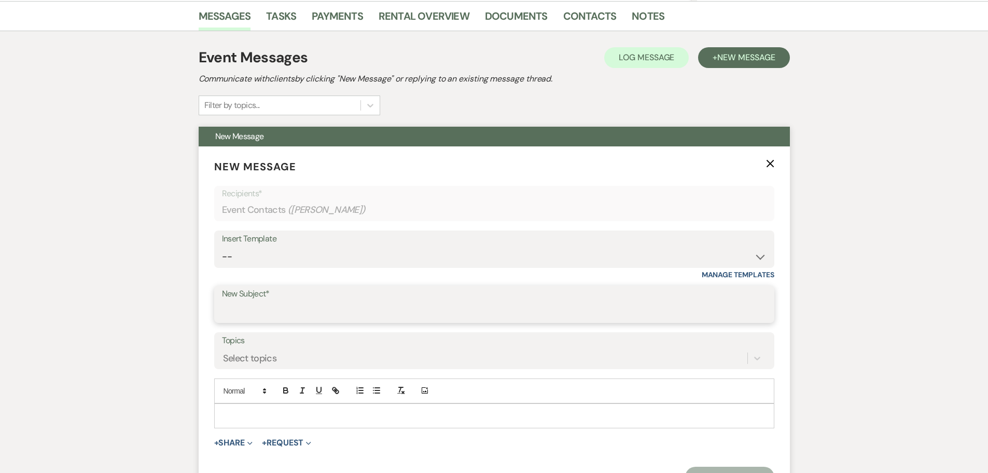
click at [276, 311] on input "New Subject*" at bounding box center [494, 311] width 545 height 20
type input "[GEOGRAPHIC_DATA]"
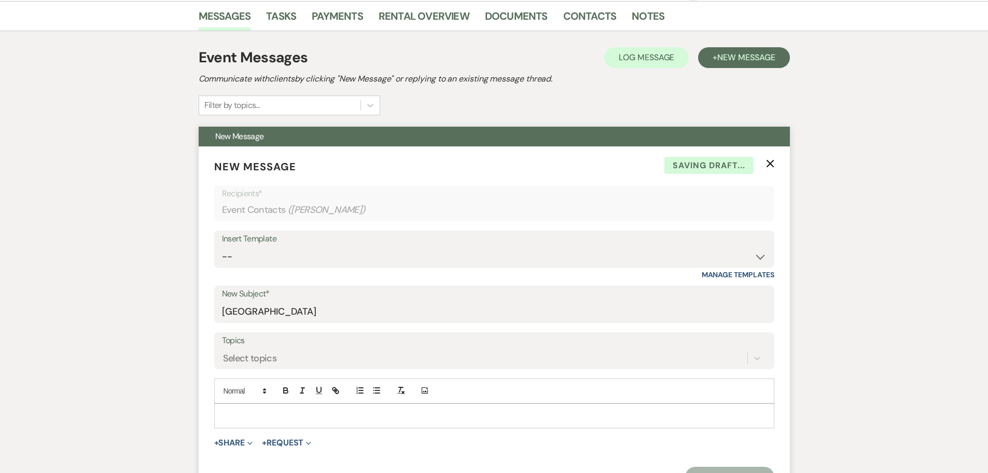
click at [285, 416] on p at bounding box center [495, 415] width 544 height 11
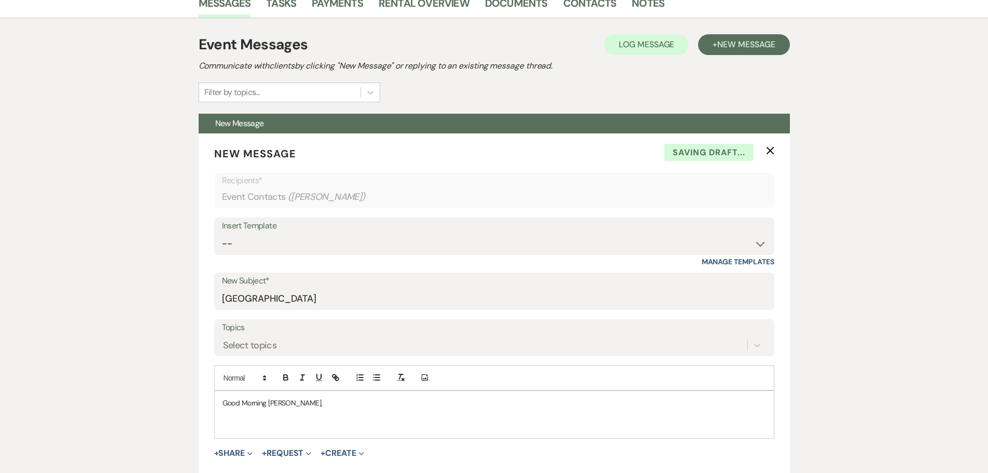
scroll to position [156, 0]
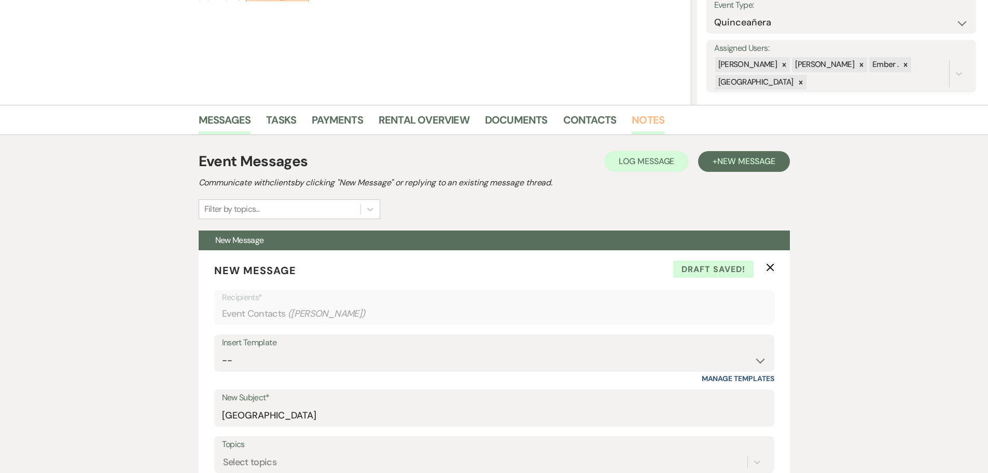
click at [642, 123] on link "Notes" at bounding box center [648, 123] width 33 height 23
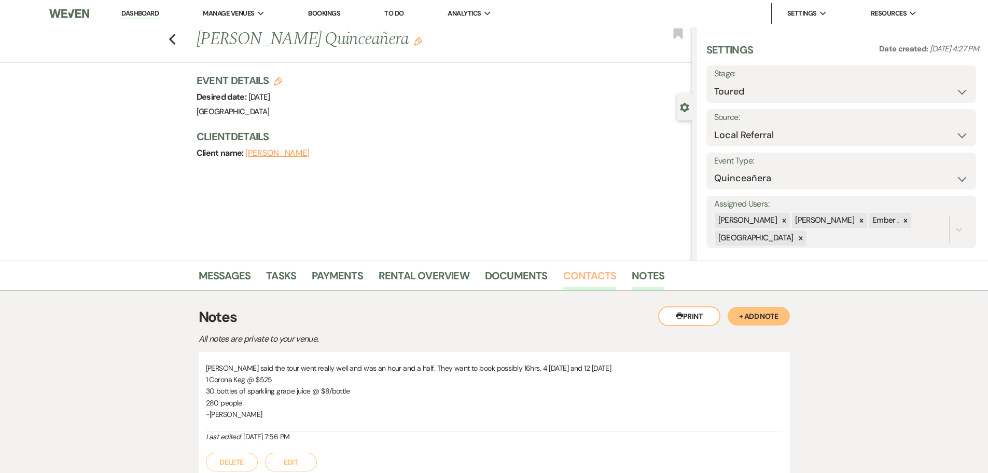
click at [592, 274] on link "Contacts" at bounding box center [589, 278] width 53 height 23
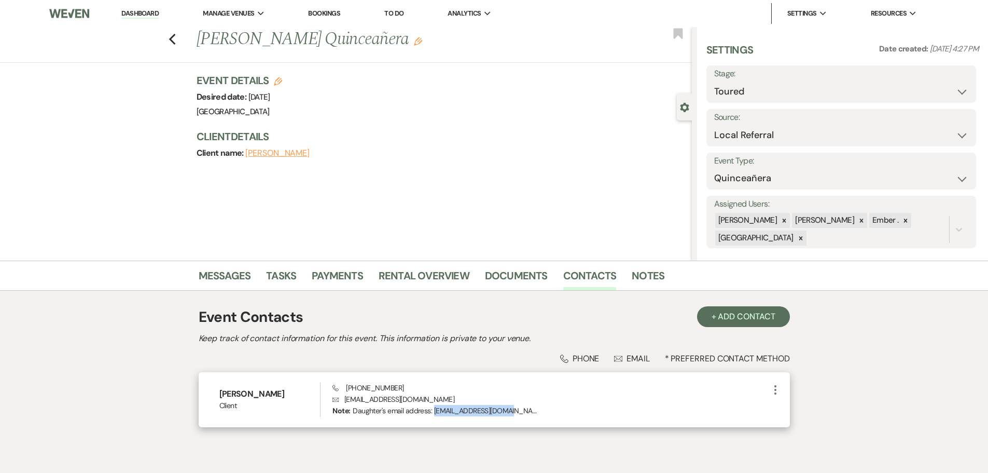
drag, startPoint x: 434, startPoint y: 410, endPoint x: 507, endPoint y: 412, distance: 73.7
click at [507, 412] on p "Note: Daughter's email address: [EMAIL_ADDRESS][DOMAIN_NAME]" at bounding box center [436, 410] width 207 height 11
copy p "[EMAIL_ADDRESS][DOMAIN_NAME]"
click at [779, 390] on icon "More" at bounding box center [775, 389] width 12 height 12
click at [785, 410] on use "button" at bounding box center [786, 410] width 8 height 8
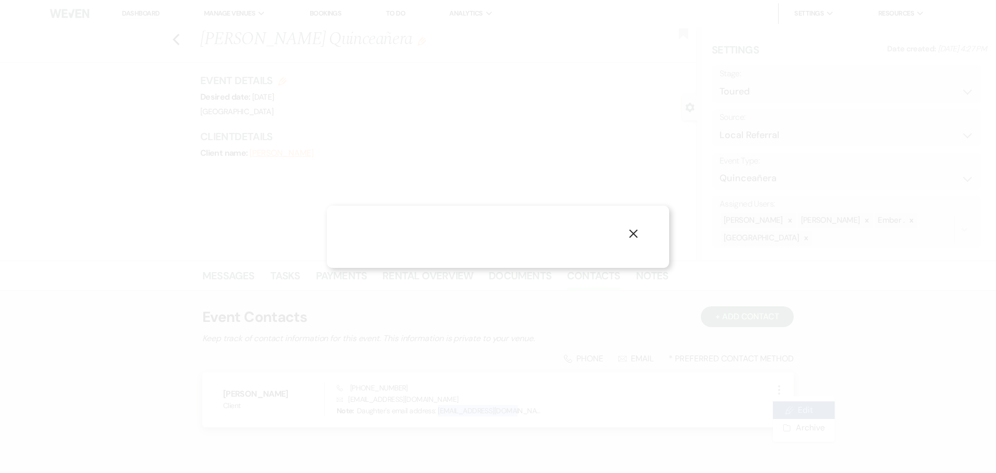
select select "1"
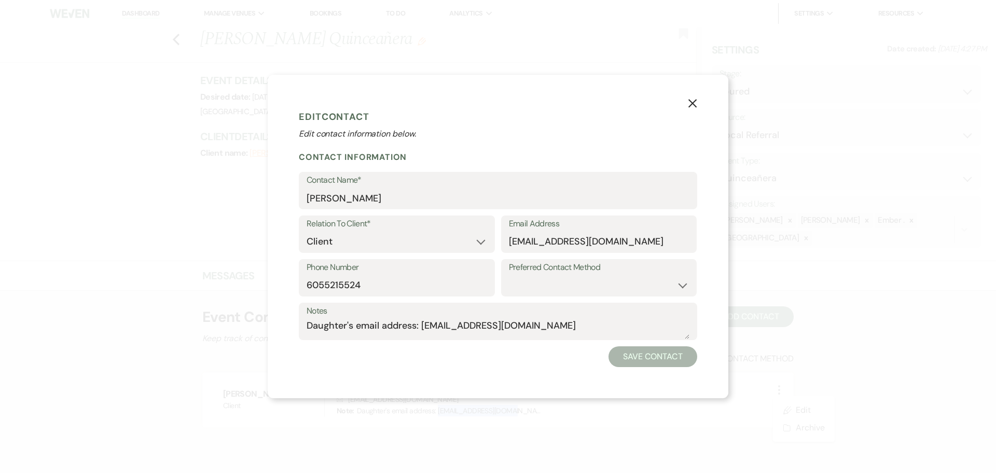
click at [694, 102] on use "button" at bounding box center [692, 103] width 8 height 8
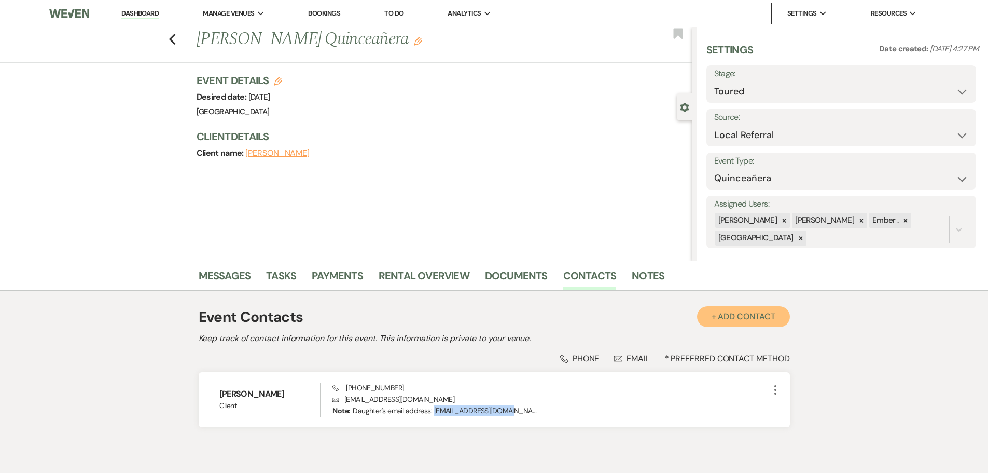
click at [751, 312] on button "+ Add Contact" at bounding box center [743, 316] width 93 height 21
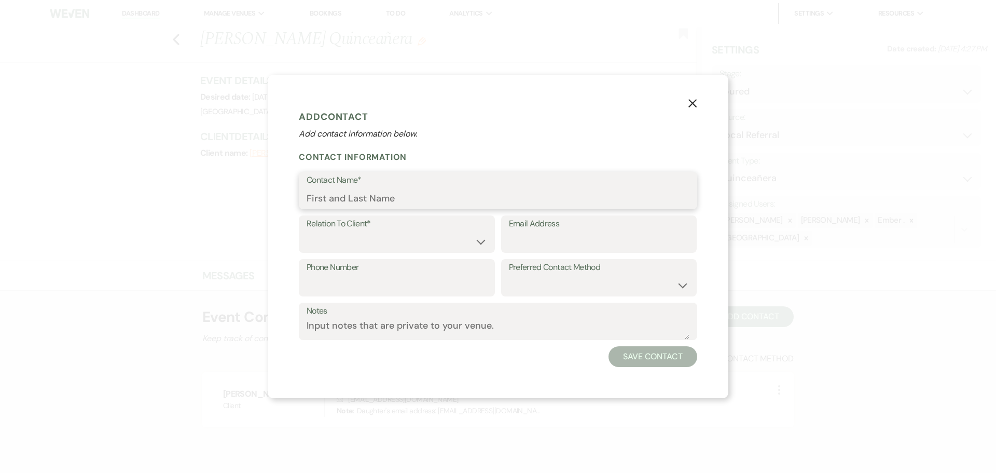
click at [351, 198] on input "Contact Name*" at bounding box center [498, 198] width 383 height 20
type input "[PERSON_NAME]"
click at [432, 244] on select "Client Event Planner Parent of Client Family Member Friend Other" at bounding box center [397, 241] width 181 height 20
select select "1"
click at [307, 231] on select "Client Event Planner Parent of Client Family Member Friend Other" at bounding box center [397, 241] width 181 height 20
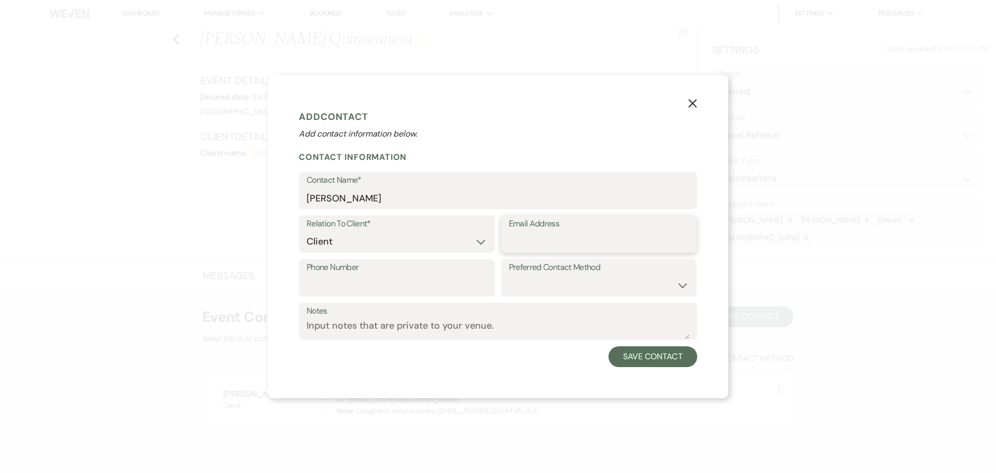
click at [546, 241] on input "Email Address" at bounding box center [599, 241] width 181 height 20
paste input "[EMAIL_ADDRESS][DOMAIN_NAME]"
type input "[EMAIL_ADDRESS][DOMAIN_NAME]"
click at [657, 356] on button "Save Contact" at bounding box center [652, 356] width 89 height 21
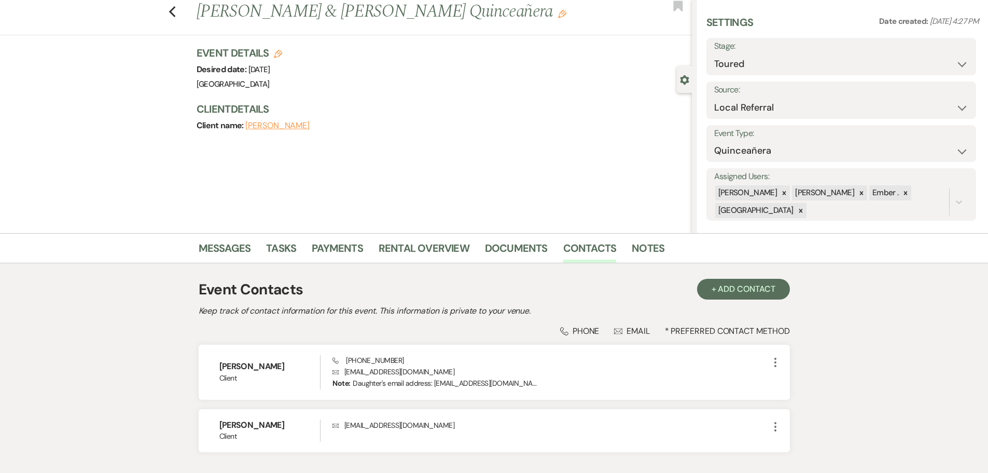
scroll to position [52, 0]
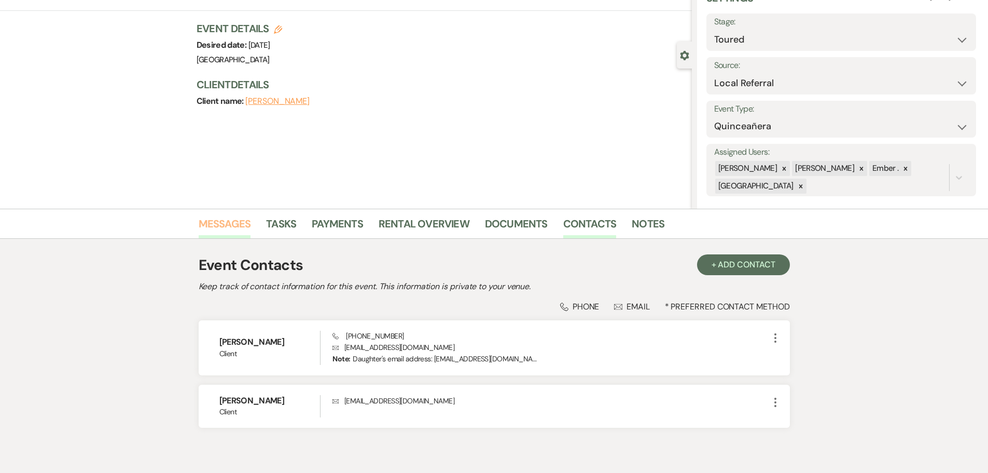
click at [233, 225] on link "Messages" at bounding box center [225, 226] width 52 height 23
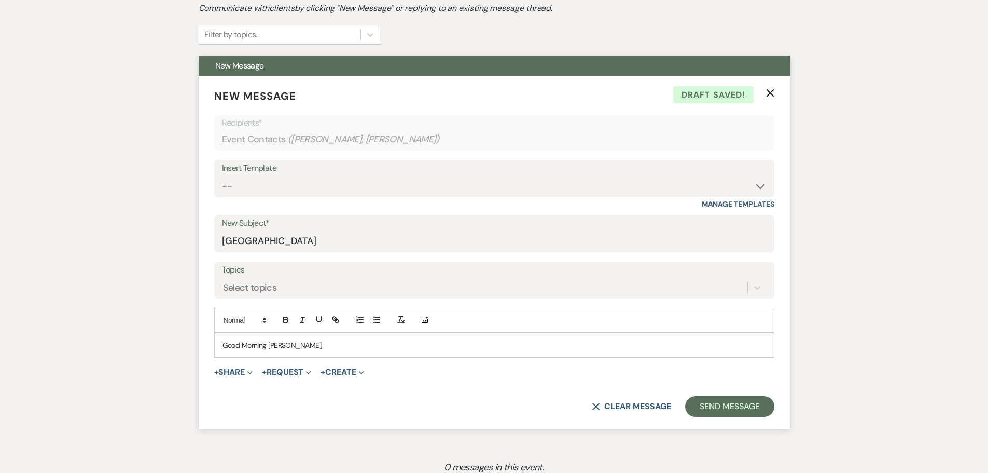
scroll to position [311, 0]
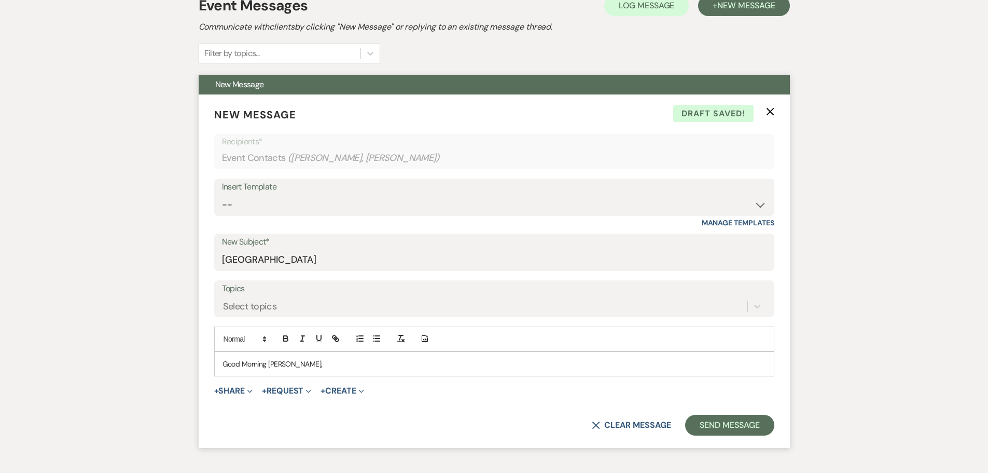
click at [309, 369] on p "Good Morning [PERSON_NAME]," at bounding box center [495, 363] width 544 height 11
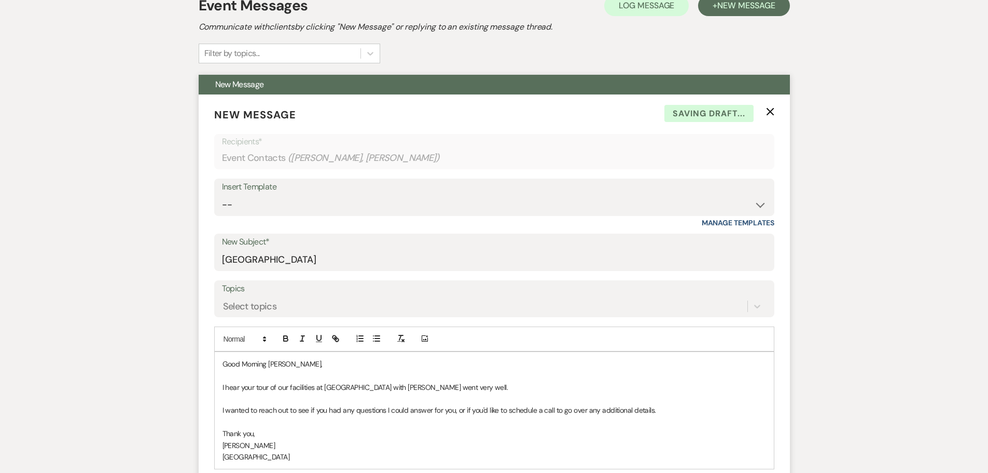
click at [250, 365] on p "Good Morning [PERSON_NAME]," at bounding box center [495, 363] width 544 height 11
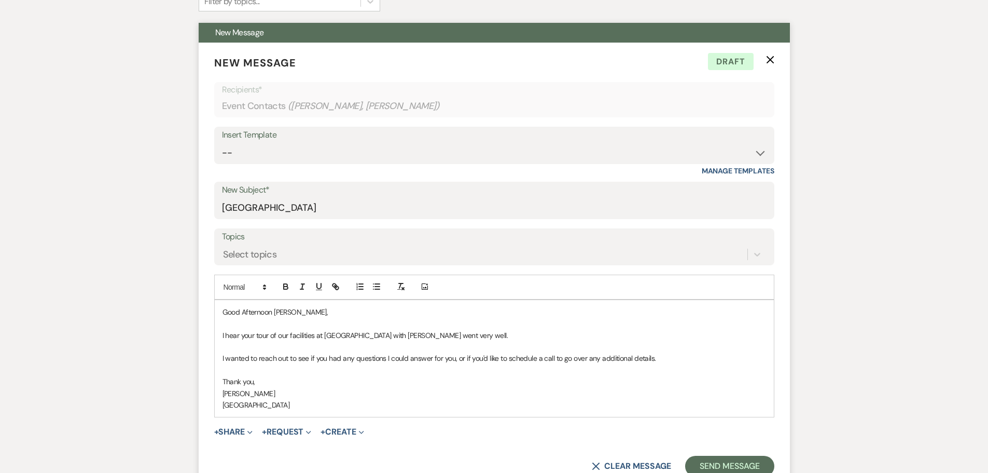
click at [502, 337] on p "I hear your tour of our facilities at [GEOGRAPHIC_DATA] with [PERSON_NAME] went…" at bounding box center [495, 334] width 544 height 11
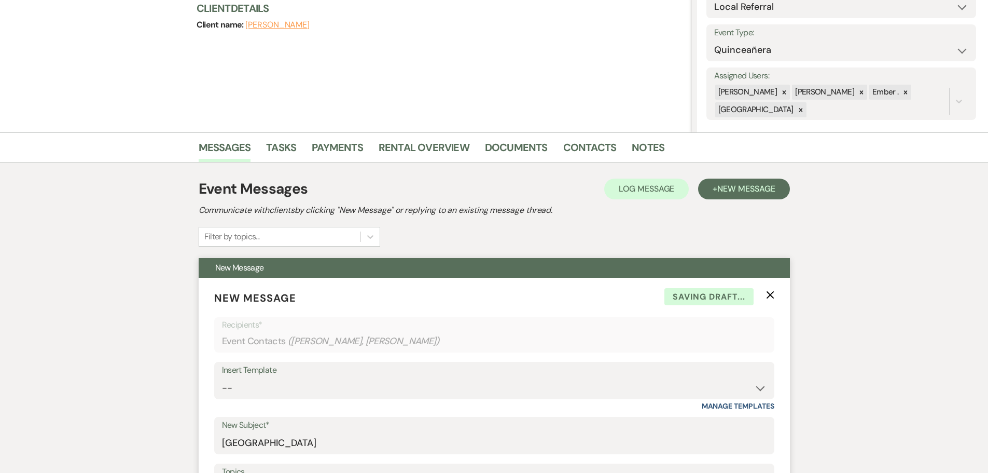
scroll to position [0, 0]
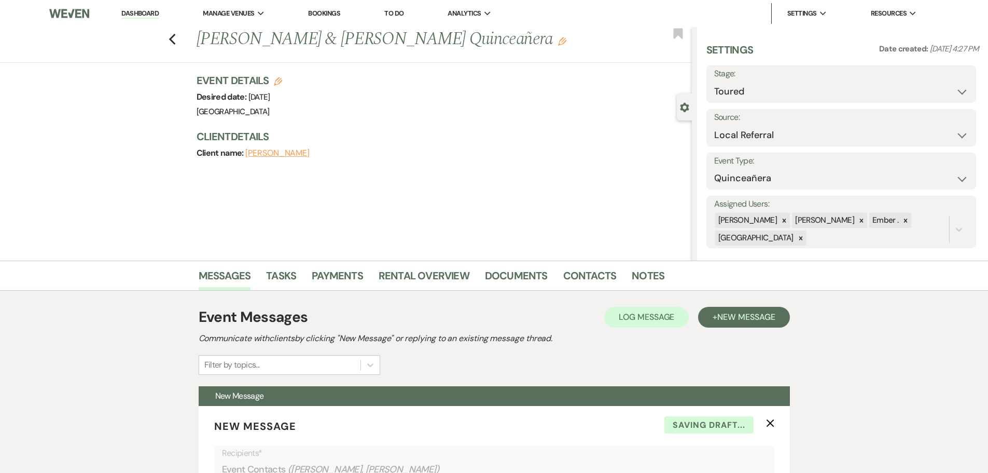
click at [485, 40] on h1 "[PERSON_NAME] & [PERSON_NAME] Quinceañera Edit" at bounding box center [393, 39] width 392 height 25
copy h1 "Quinceañera"
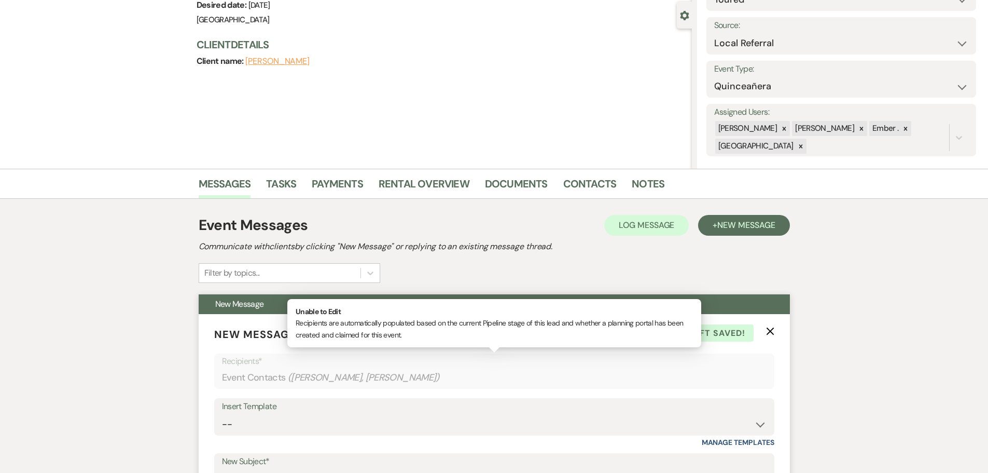
scroll to position [259, 0]
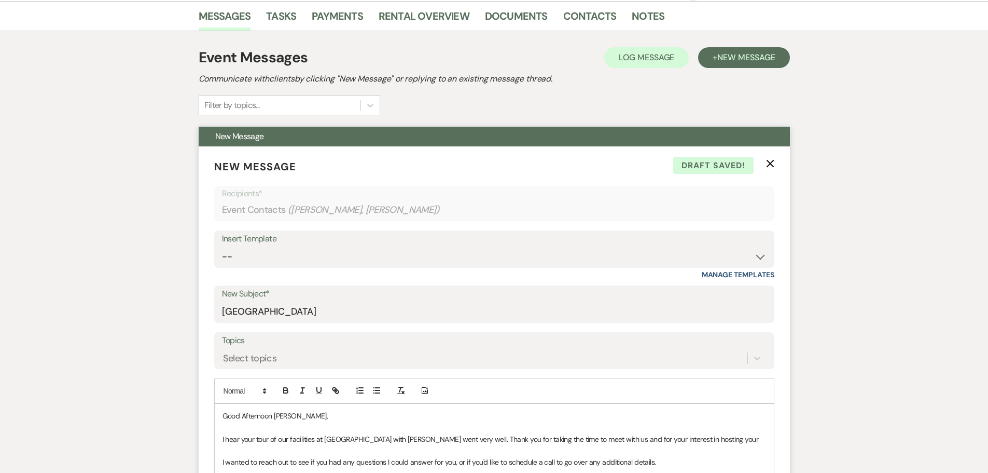
click at [729, 439] on p "I hear your tour of our facilities at [GEOGRAPHIC_DATA] with [PERSON_NAME] went…" at bounding box center [495, 438] width 544 height 11
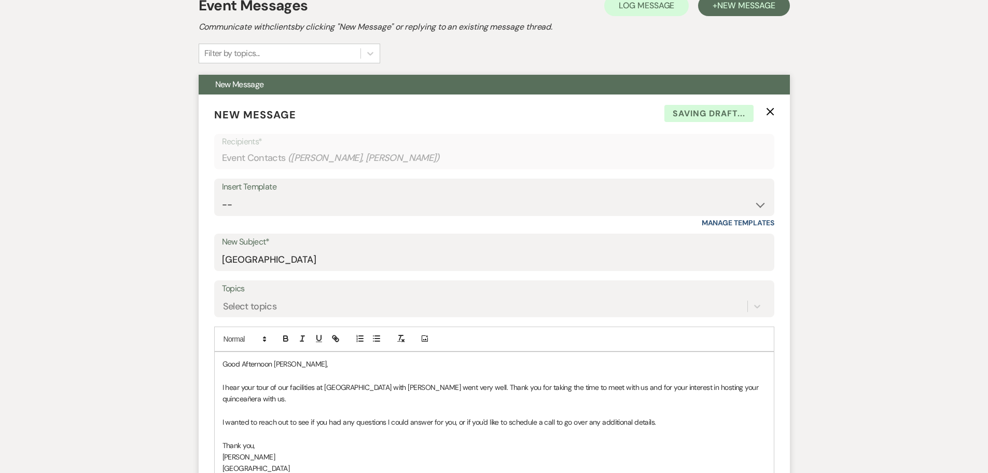
scroll to position [363, 0]
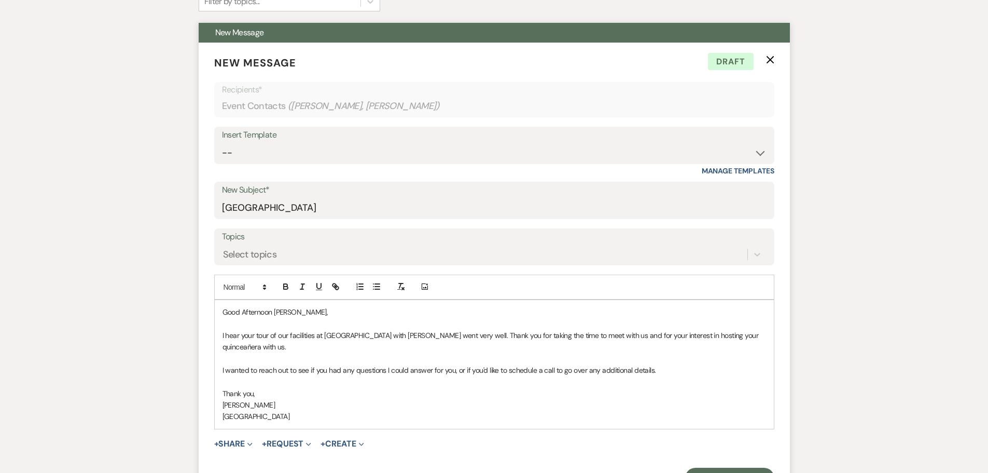
click at [320, 369] on p "I wanted to reach out to see if you had any questions I could answer for you, o…" at bounding box center [495, 369] width 544 height 11
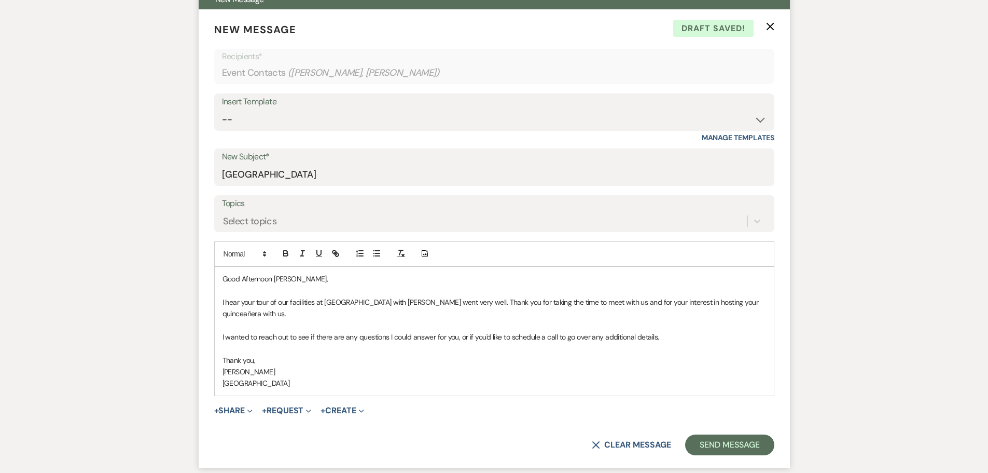
scroll to position [415, 0]
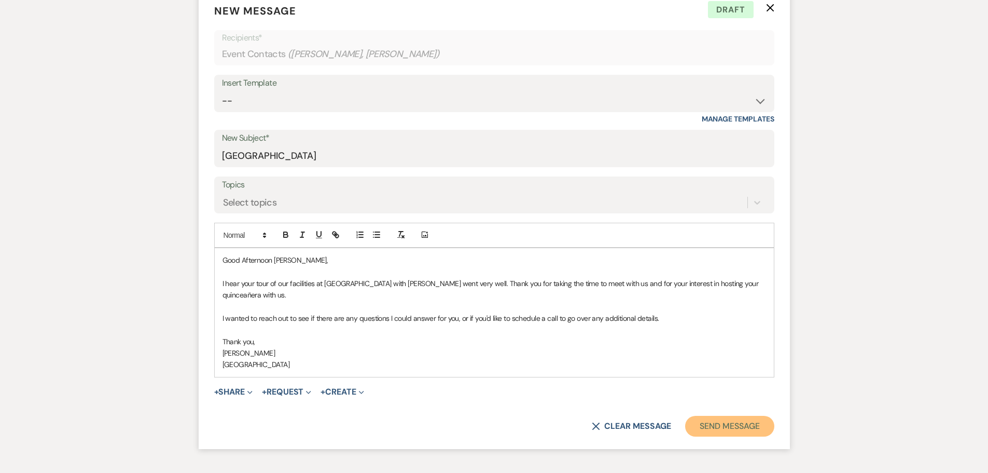
click at [752, 428] on button "Send Message" at bounding box center [729, 426] width 89 height 21
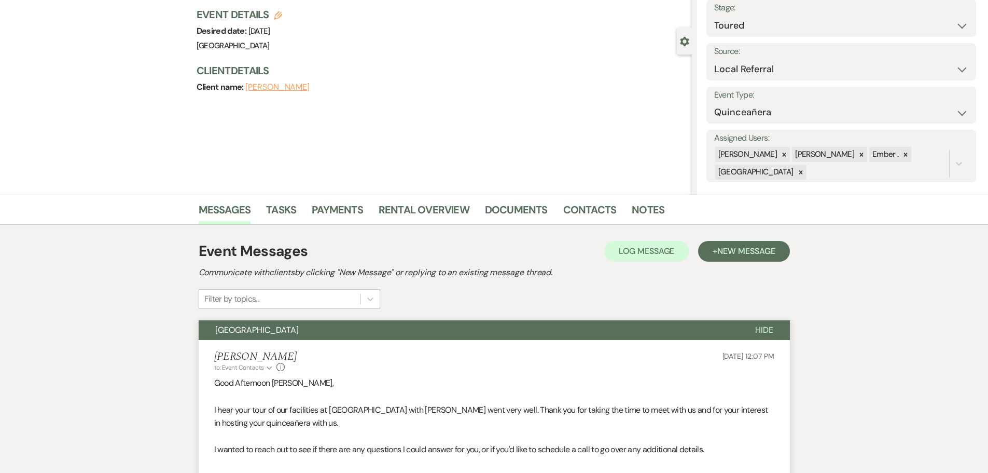
scroll to position [0, 0]
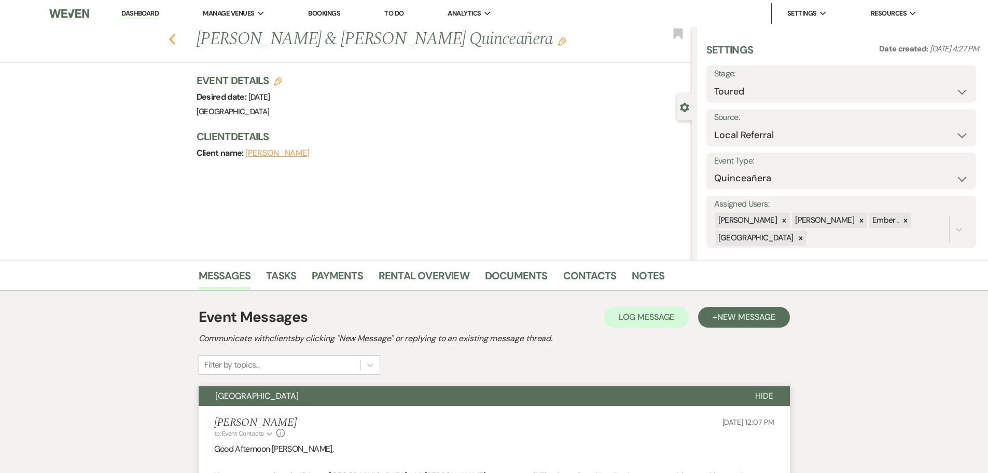
click at [176, 40] on icon "Previous" at bounding box center [173, 39] width 8 height 12
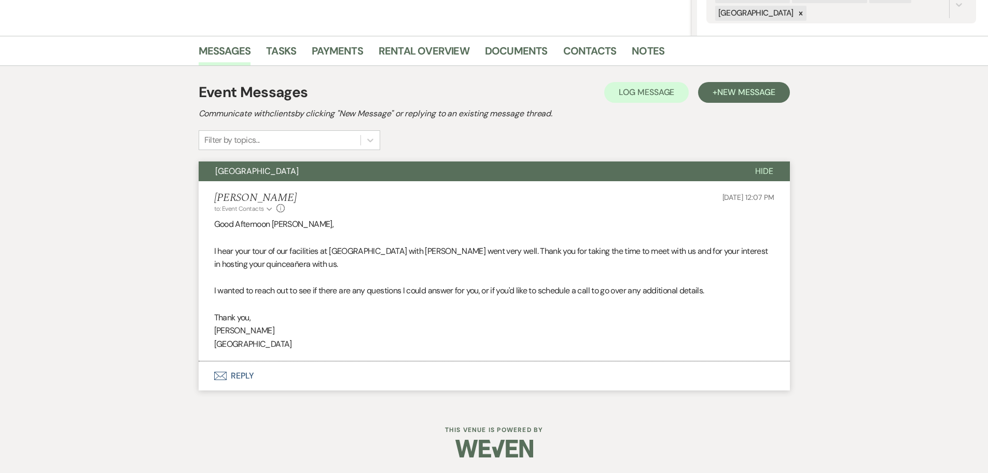
select select "5"
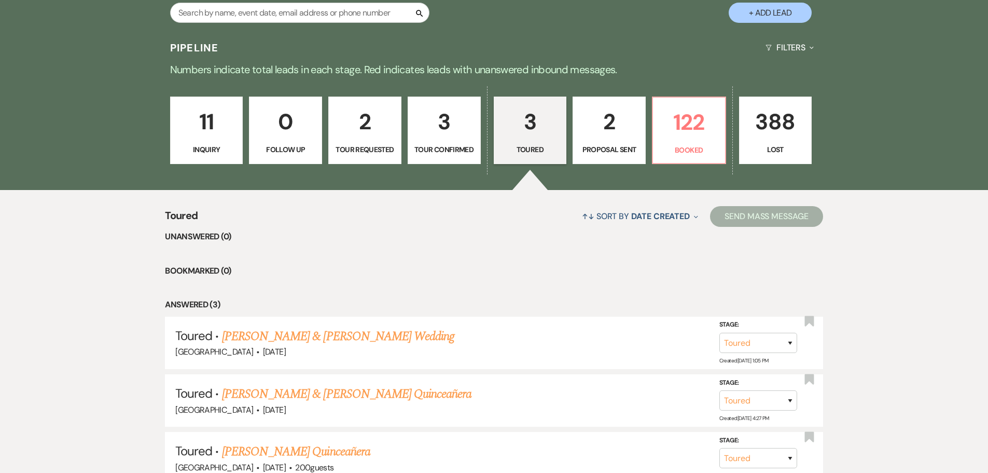
scroll to position [259, 0]
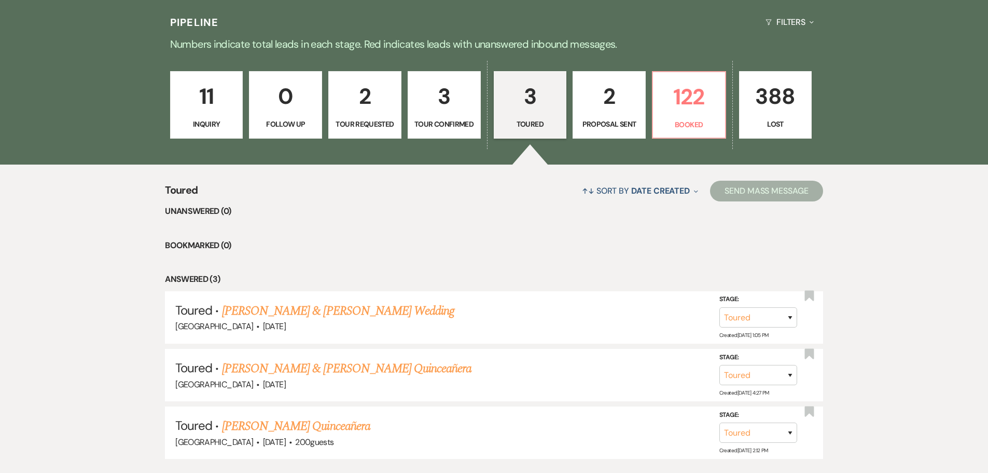
click at [459, 105] on p "3" at bounding box center [444, 96] width 60 height 35
select select "4"
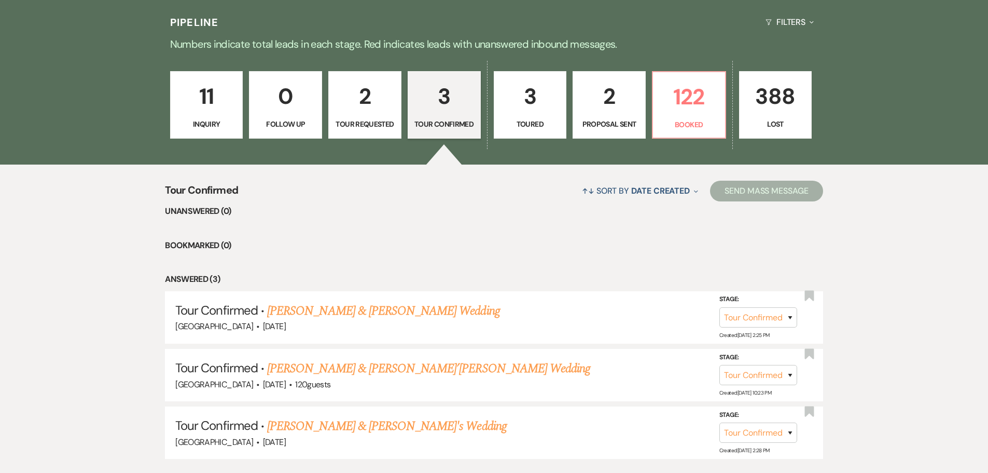
click at [524, 97] on p "3" at bounding box center [531, 96] width 60 height 35
select select "5"
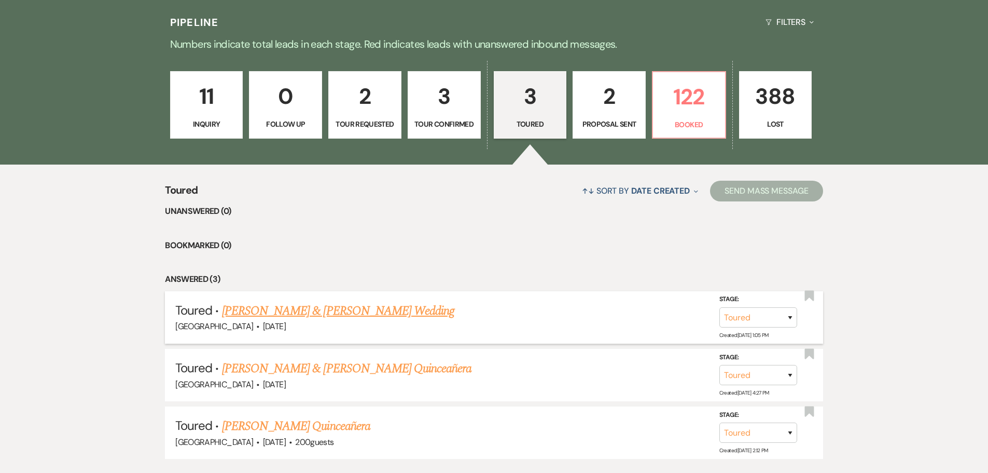
click at [303, 312] on link "[PERSON_NAME] & [PERSON_NAME] Wedding" at bounding box center [338, 310] width 232 height 19
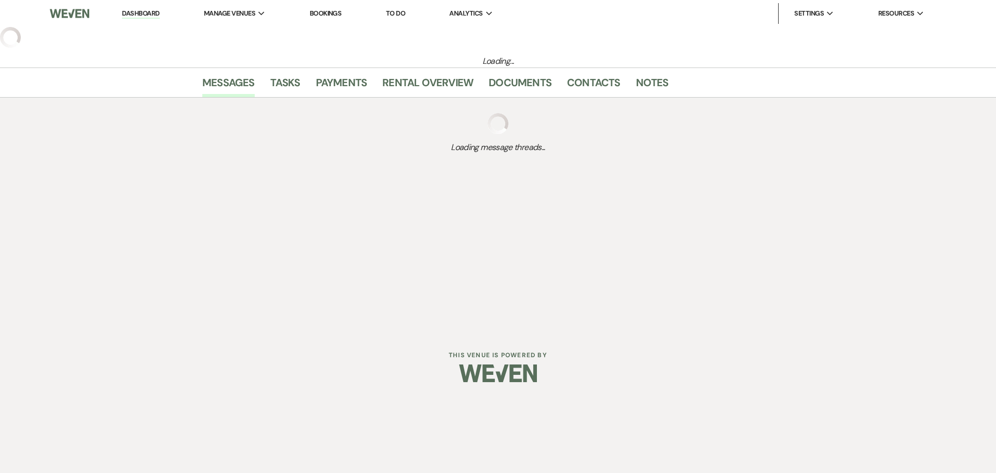
select select "5"
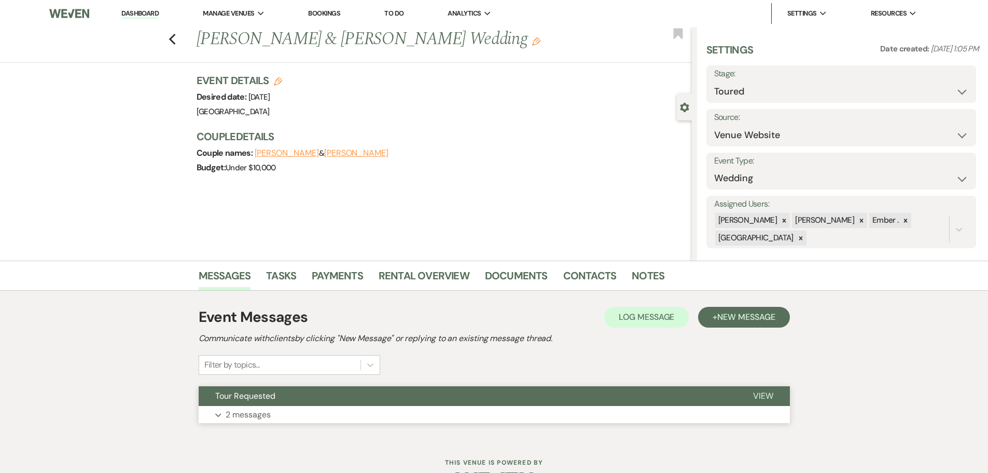
click at [277, 409] on button "Expand 2 messages" at bounding box center [494, 415] width 591 height 18
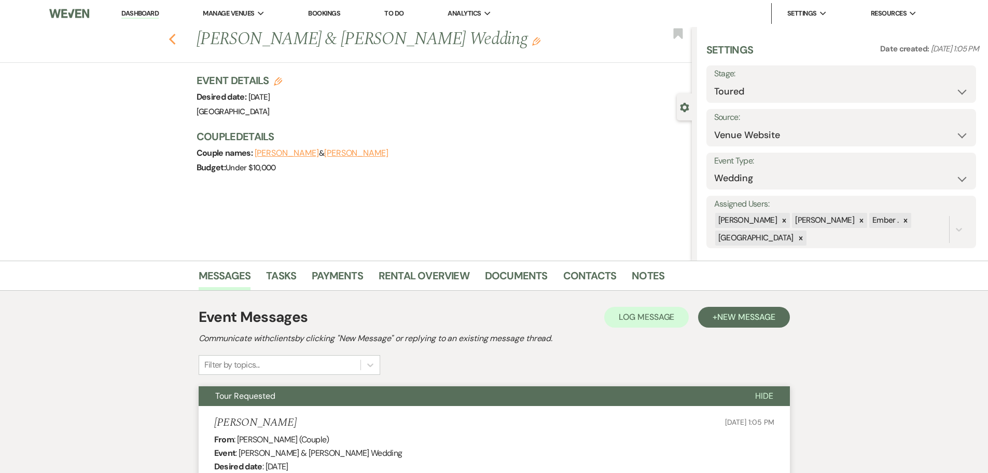
click at [175, 38] on use "button" at bounding box center [172, 39] width 7 height 11
select select "5"
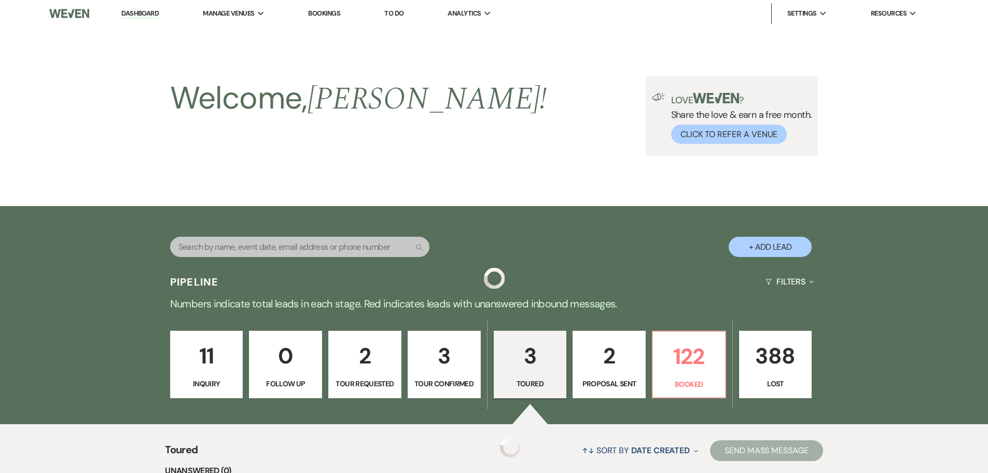
scroll to position [259, 0]
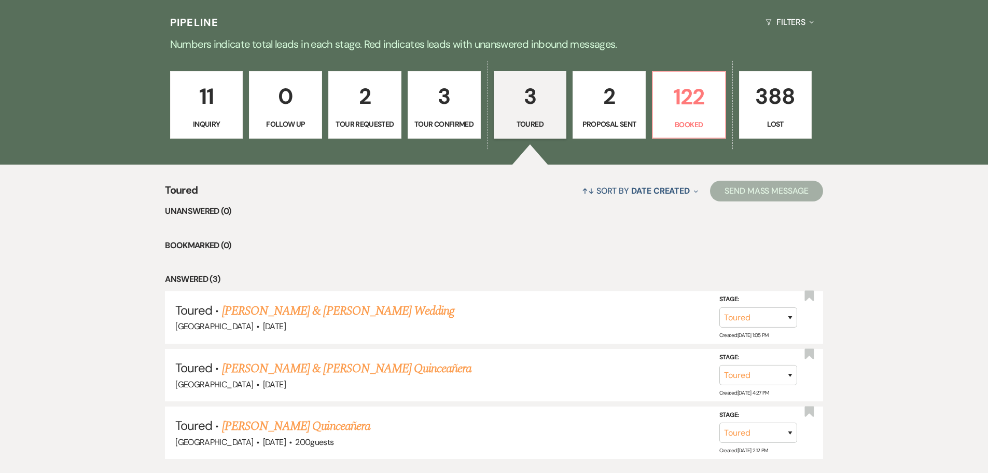
click at [205, 125] on p "Inquiry" at bounding box center [207, 123] width 60 height 11
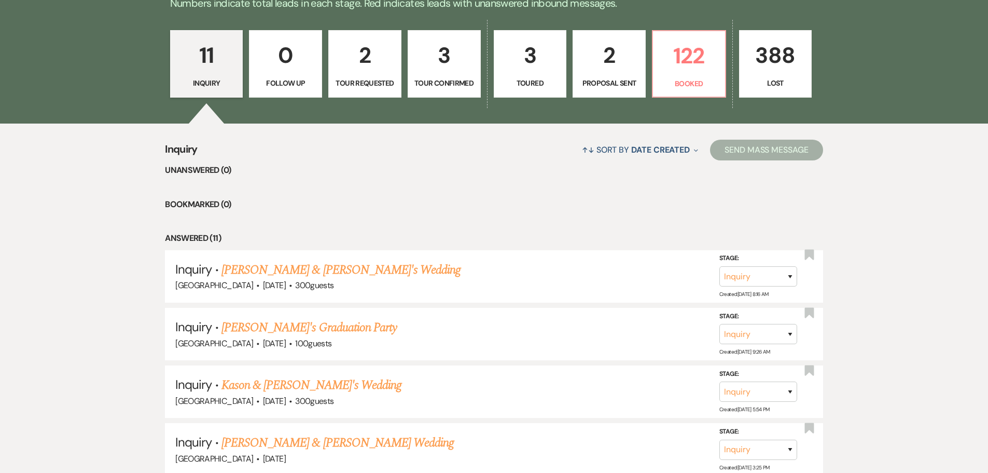
scroll to position [363, 0]
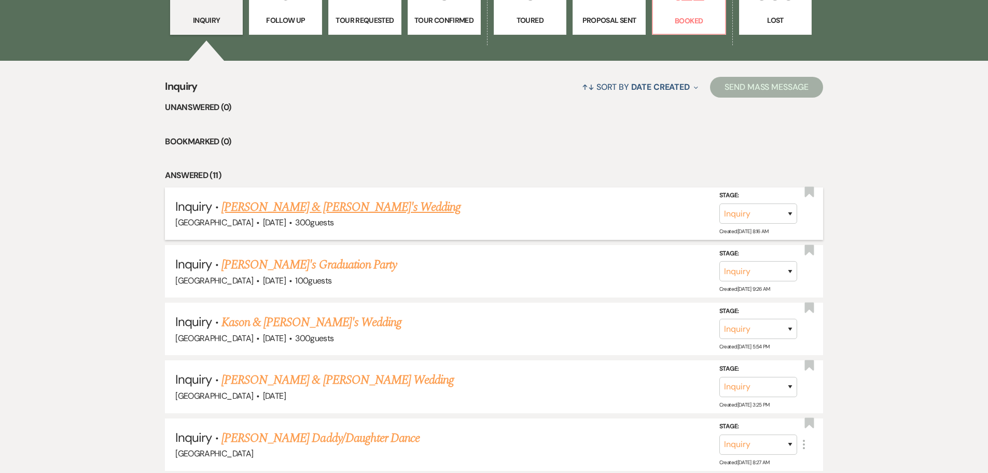
click at [347, 212] on link "[PERSON_NAME] & [PERSON_NAME]'s Wedding" at bounding box center [342, 207] width 240 height 19
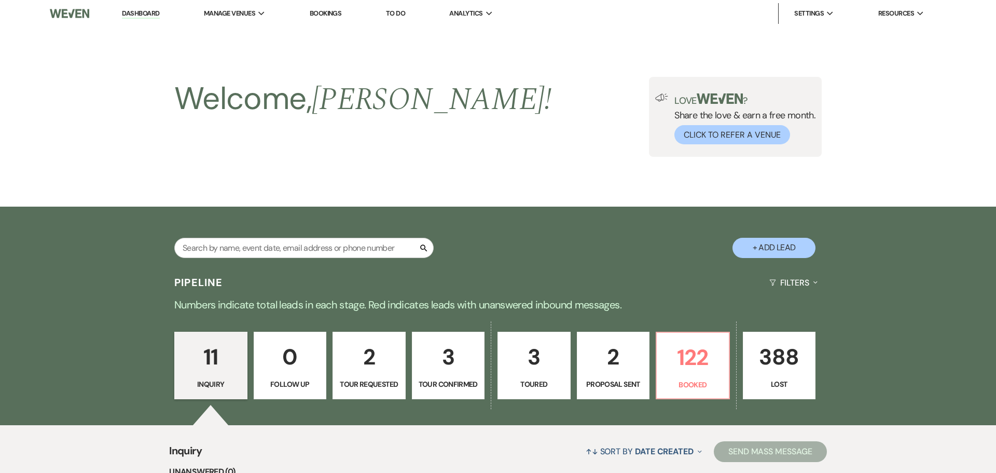
select select "15"
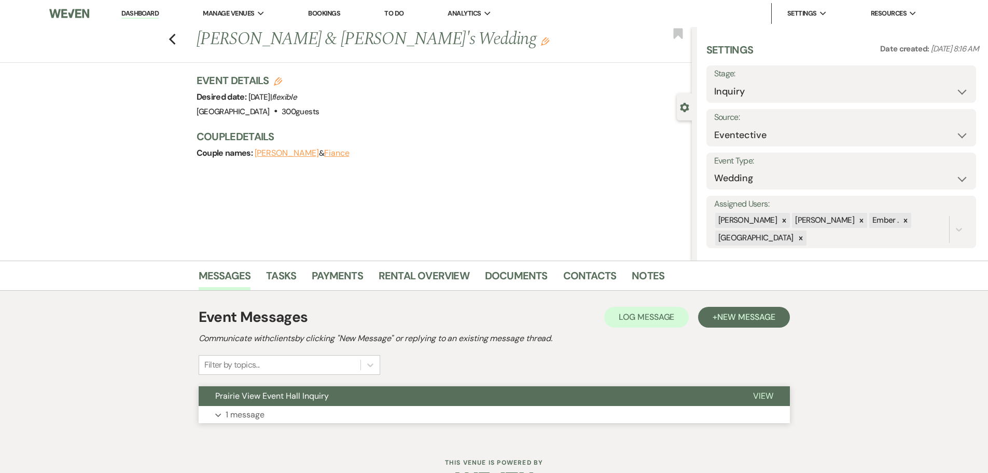
click at [223, 406] on button "Expand 1 message" at bounding box center [494, 415] width 591 height 18
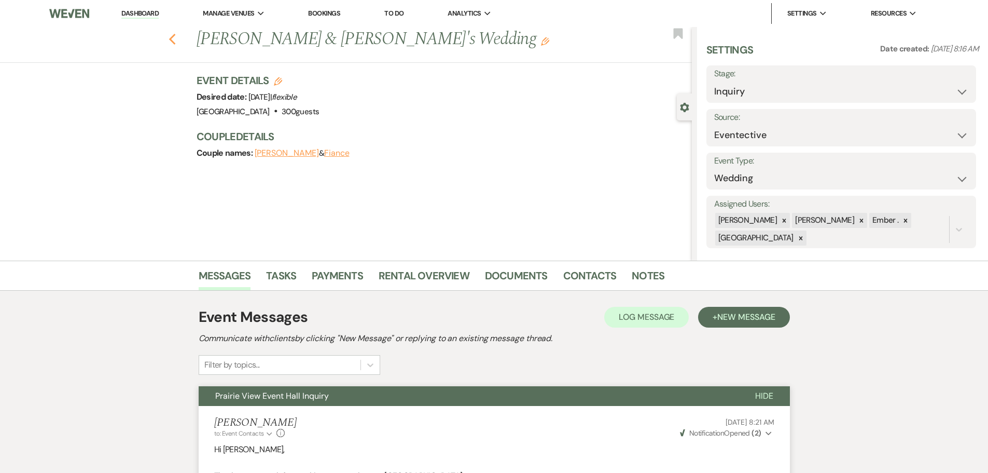
click at [175, 36] on icon "Previous" at bounding box center [173, 39] width 8 height 12
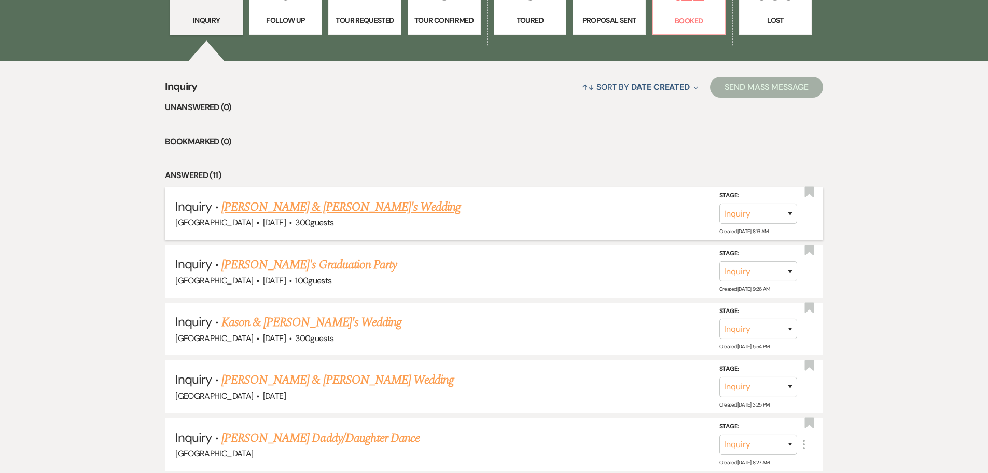
scroll to position [156, 0]
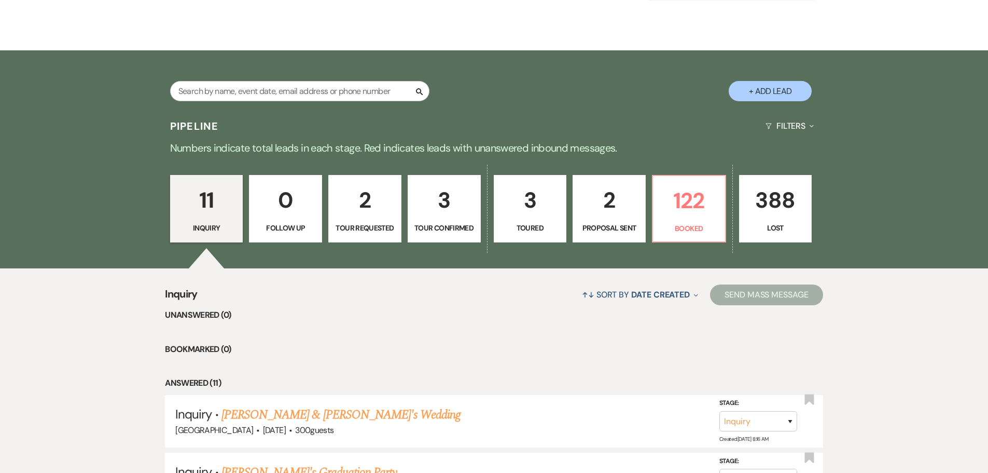
click at [379, 205] on p "2" at bounding box center [365, 200] width 60 height 35
select select "2"
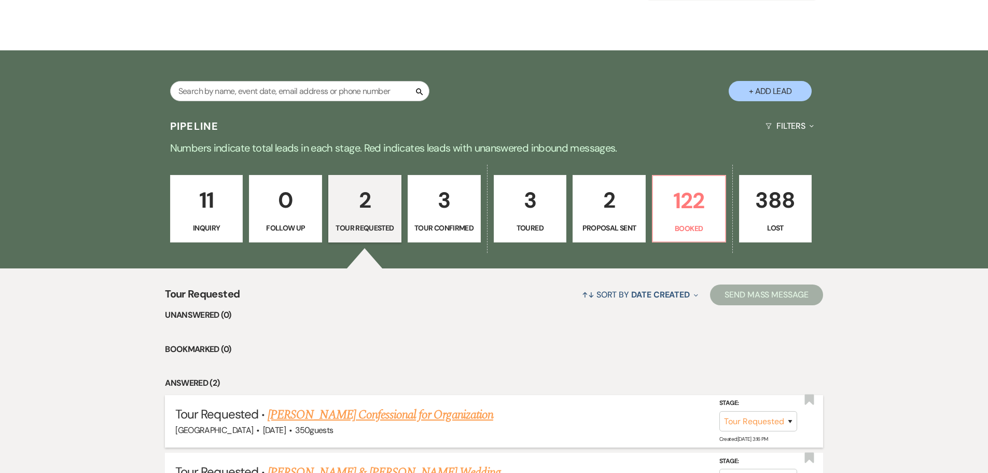
click at [347, 424] on div "[GEOGRAPHIC_DATA] · [DATE] · 350 guests" at bounding box center [494, 429] width 638 height 13
click at [352, 418] on link "[PERSON_NAME] Confessional for Organization" at bounding box center [381, 414] width 226 height 19
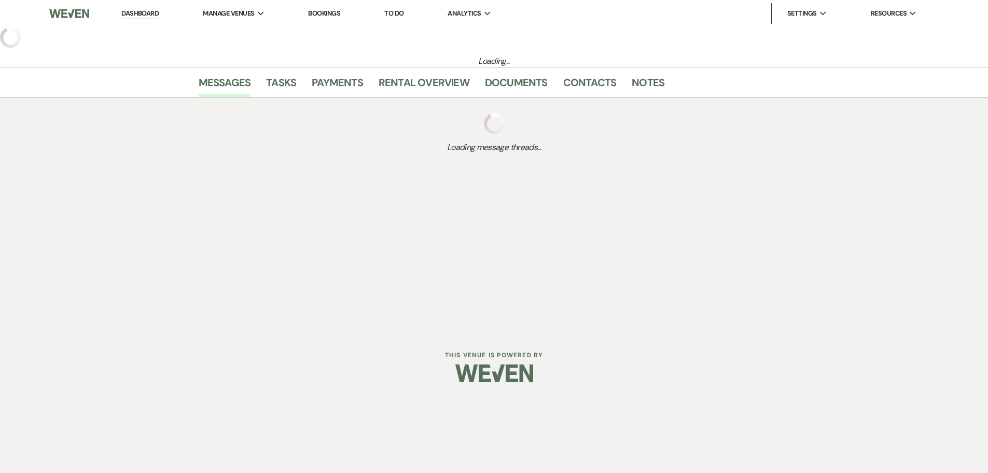
select select "2"
select select "20"
select select "13"
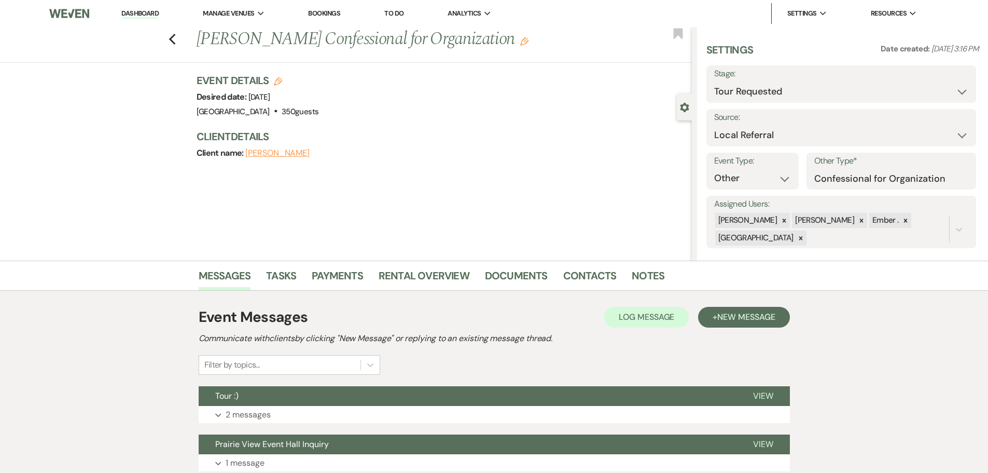
scroll to position [81, 0]
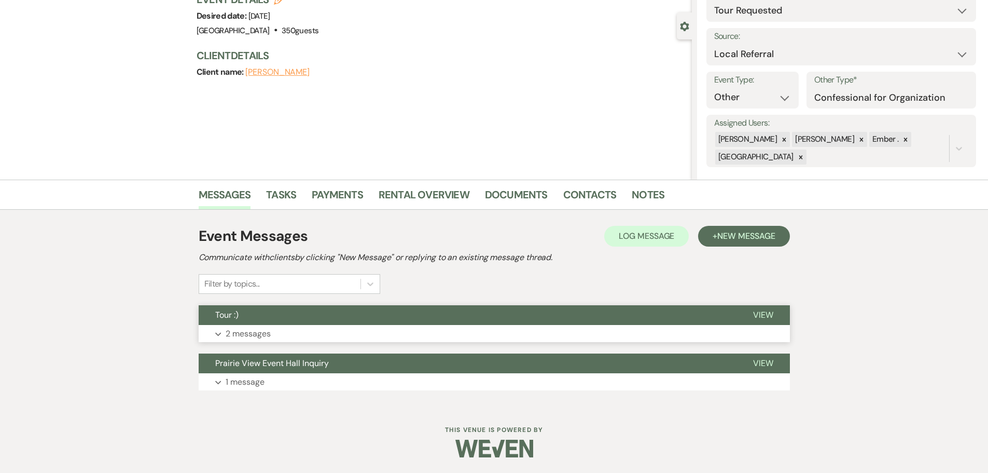
click at [258, 342] on button "Expand 2 messages" at bounding box center [494, 334] width 591 height 18
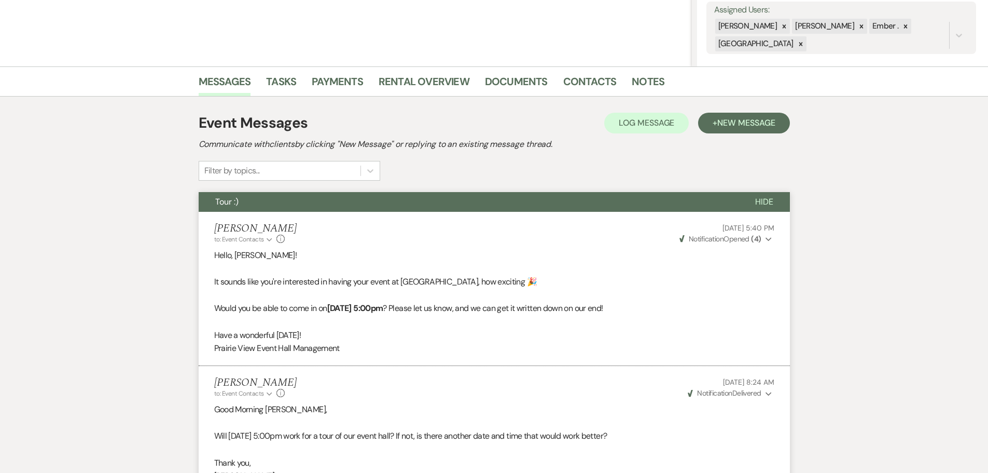
scroll to position [193, 0]
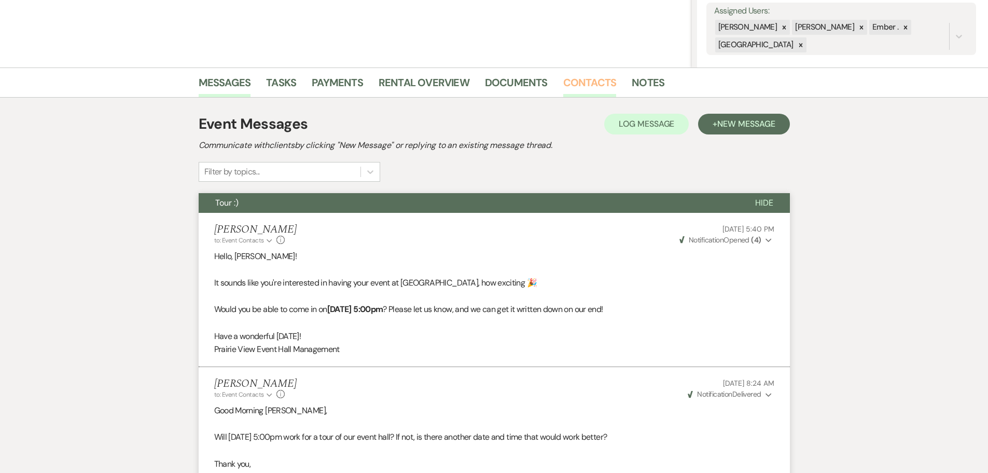
click at [591, 80] on link "Contacts" at bounding box center [589, 85] width 53 height 23
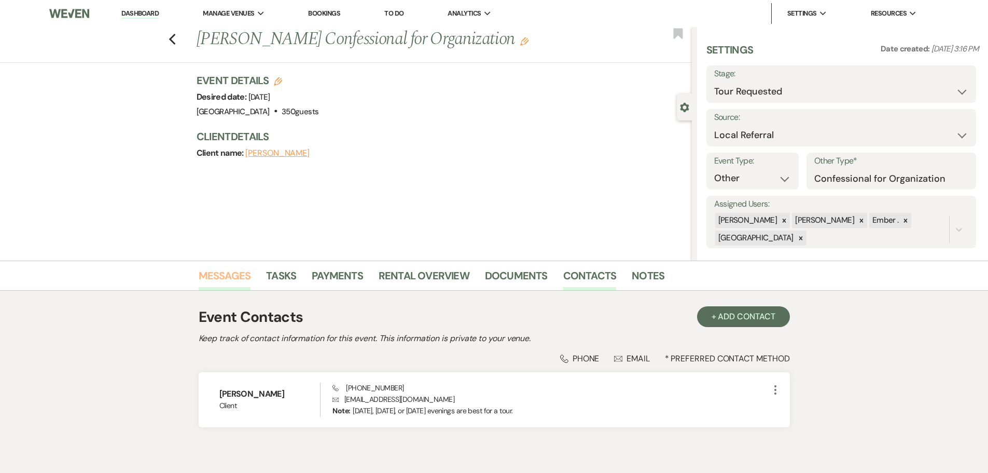
click at [226, 282] on link "Messages" at bounding box center [225, 278] width 52 height 23
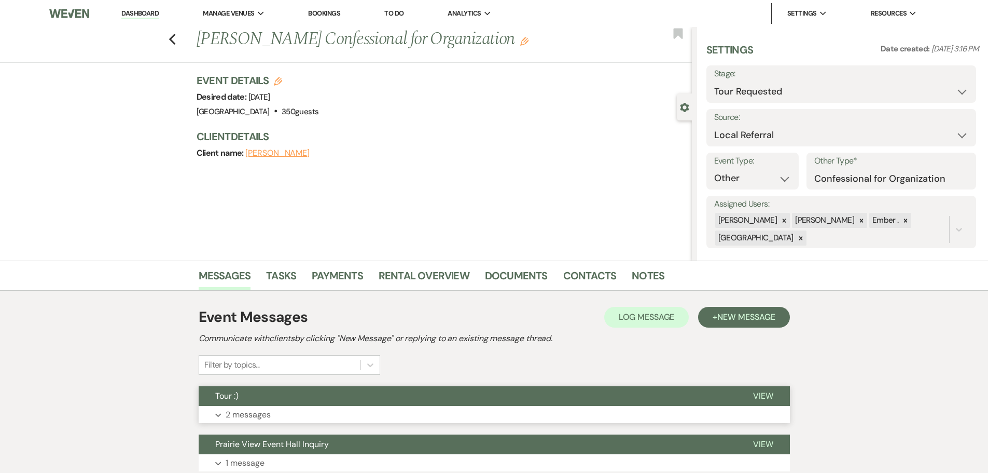
click at [261, 411] on p "2 messages" at bounding box center [248, 414] width 45 height 13
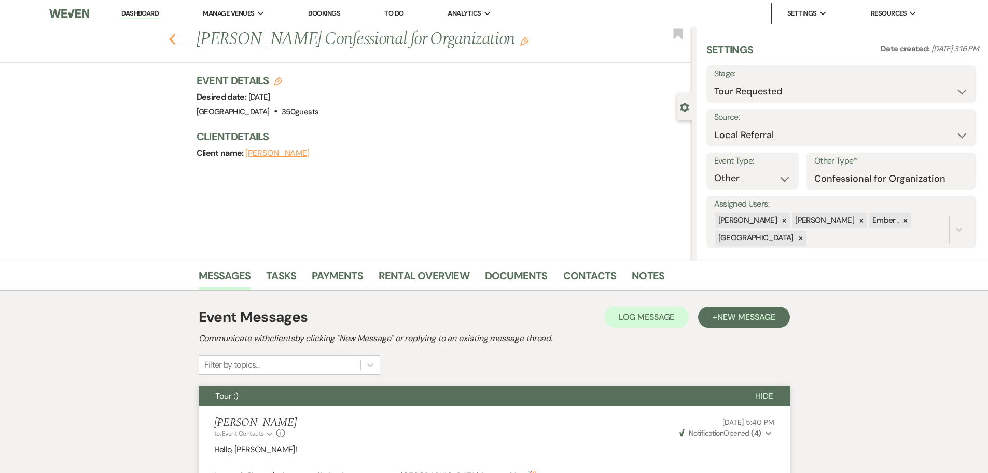
click at [176, 39] on icon "Previous" at bounding box center [173, 39] width 8 height 12
select select "2"
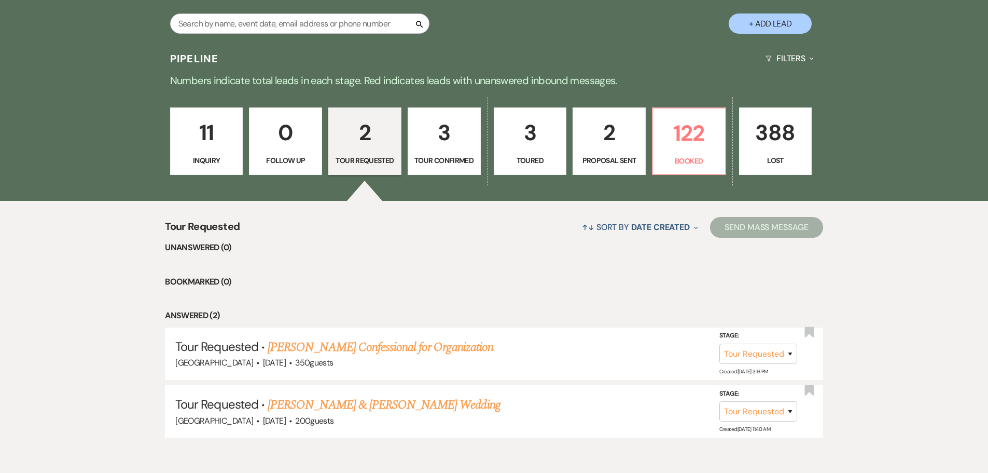
scroll to position [272, 0]
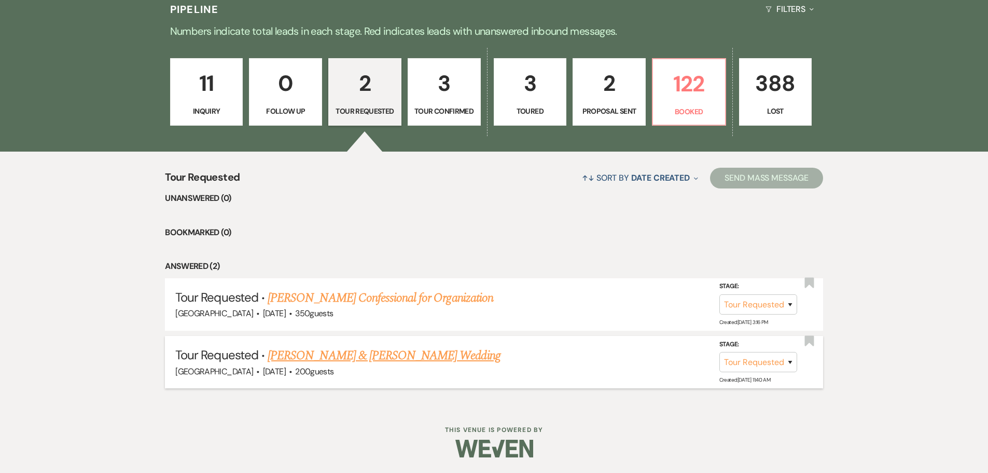
click at [375, 355] on link "[PERSON_NAME] & [PERSON_NAME] Wedding" at bounding box center [384, 355] width 232 height 19
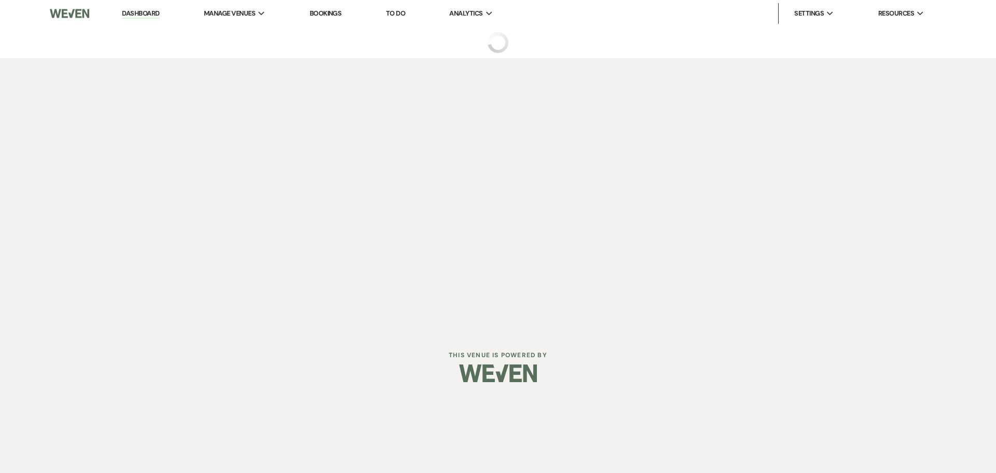
select select "2"
select select "5"
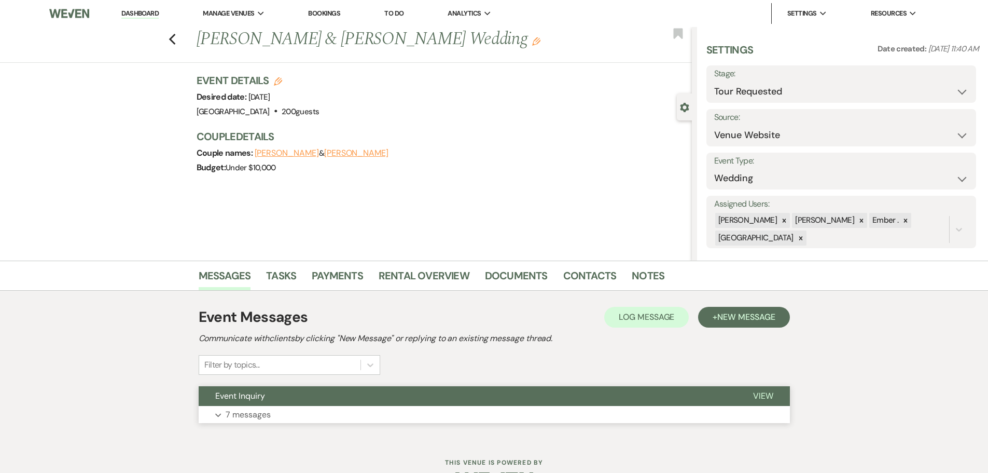
click at [243, 414] on p "7 messages" at bounding box center [248, 414] width 45 height 13
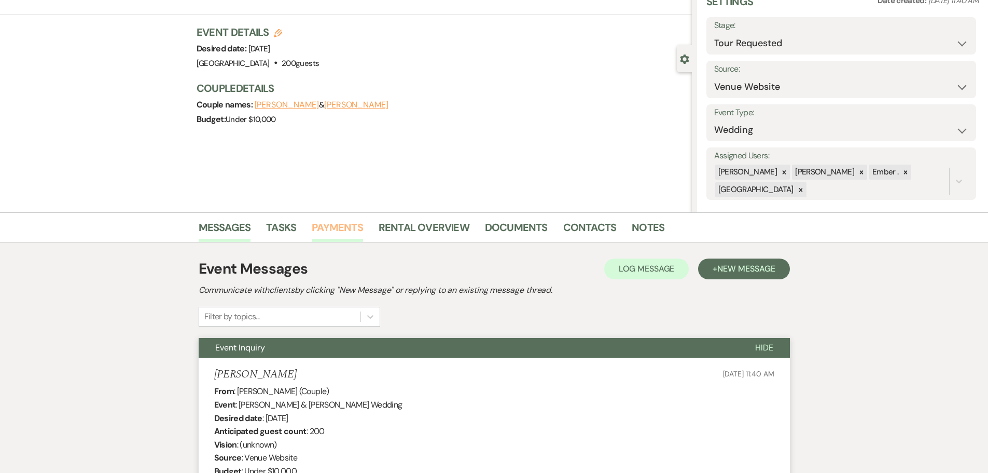
scroll to position [30, 0]
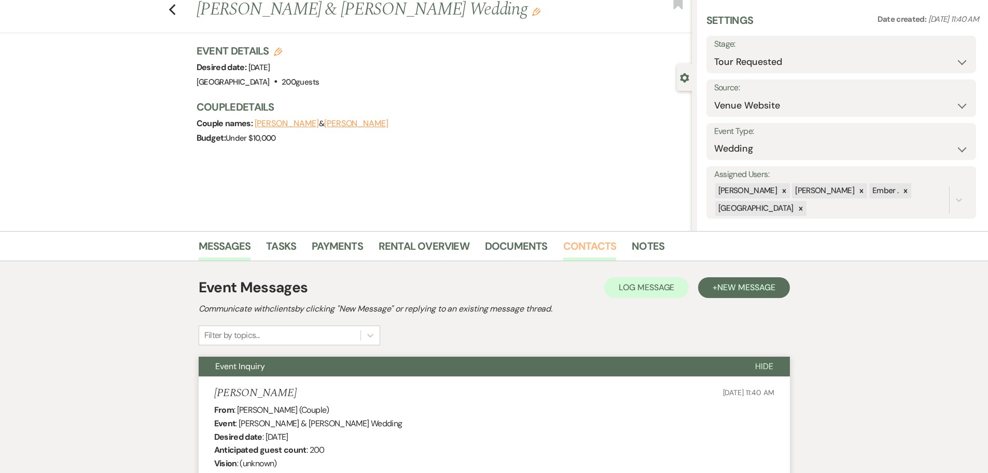
click at [571, 246] on link "Contacts" at bounding box center [589, 249] width 53 height 23
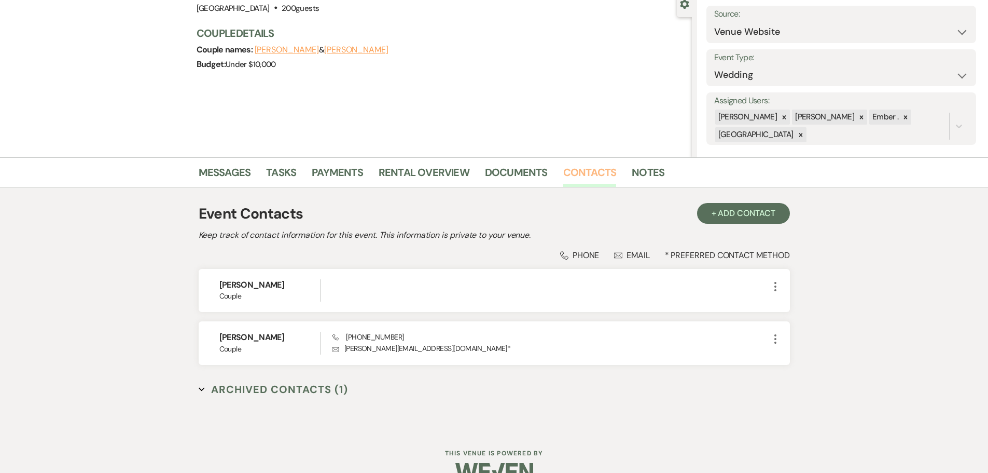
scroll to position [104, 0]
click at [203, 392] on button "Archived Contacts (1) Expand" at bounding box center [274, 389] width 150 height 16
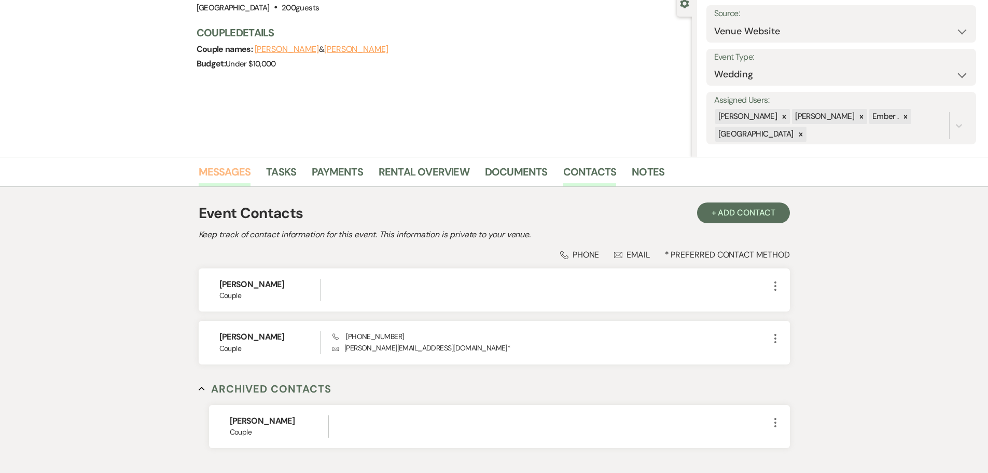
click at [234, 173] on link "Messages" at bounding box center [225, 174] width 52 height 23
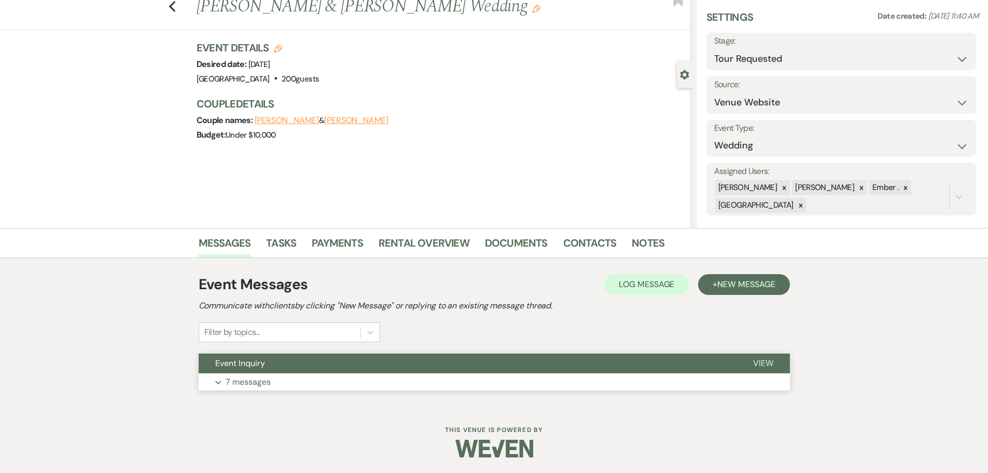
click at [230, 382] on p "7 messages" at bounding box center [248, 381] width 45 height 13
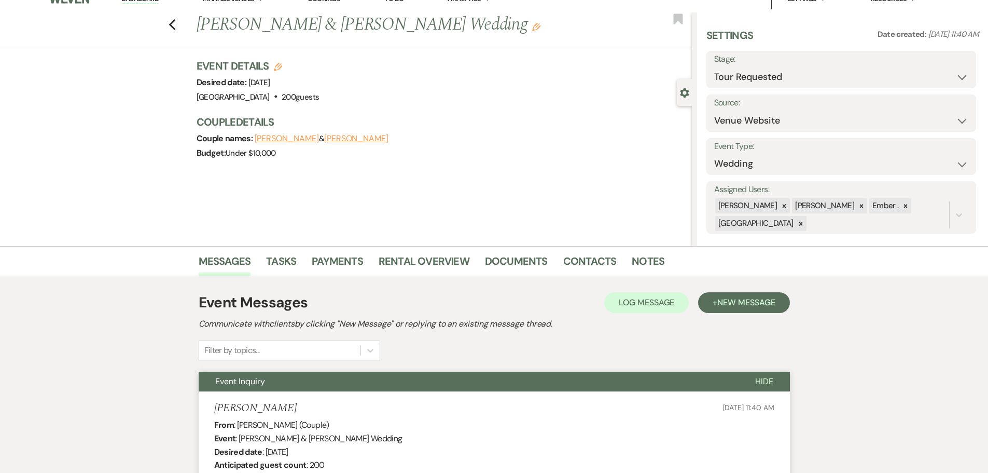
scroll to position [0, 0]
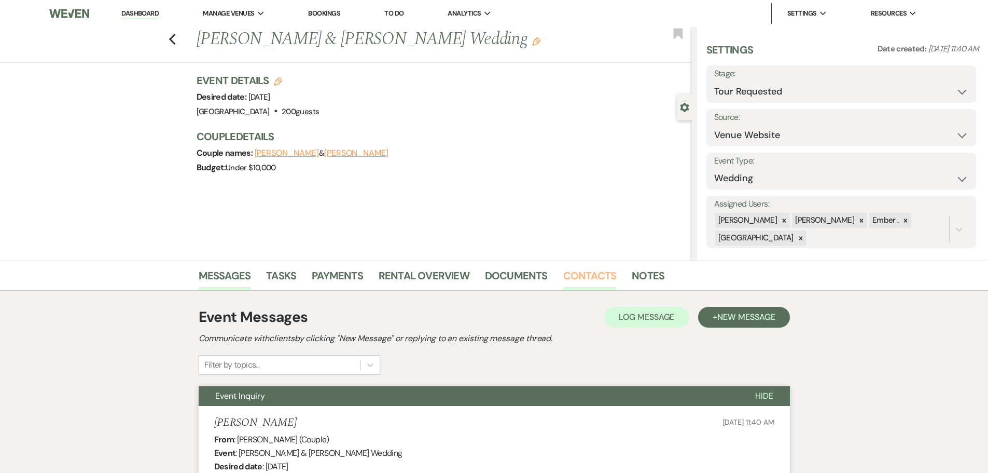
click at [586, 274] on link "Contacts" at bounding box center [589, 278] width 53 height 23
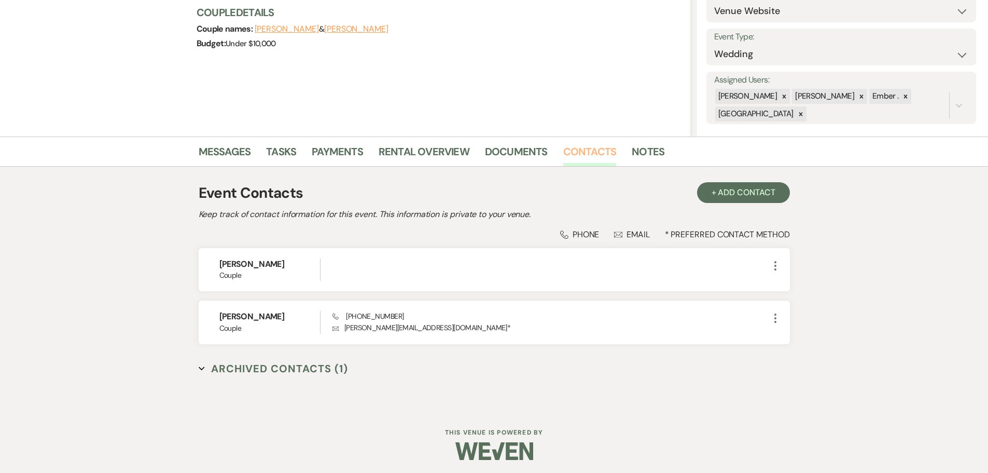
scroll to position [127, 0]
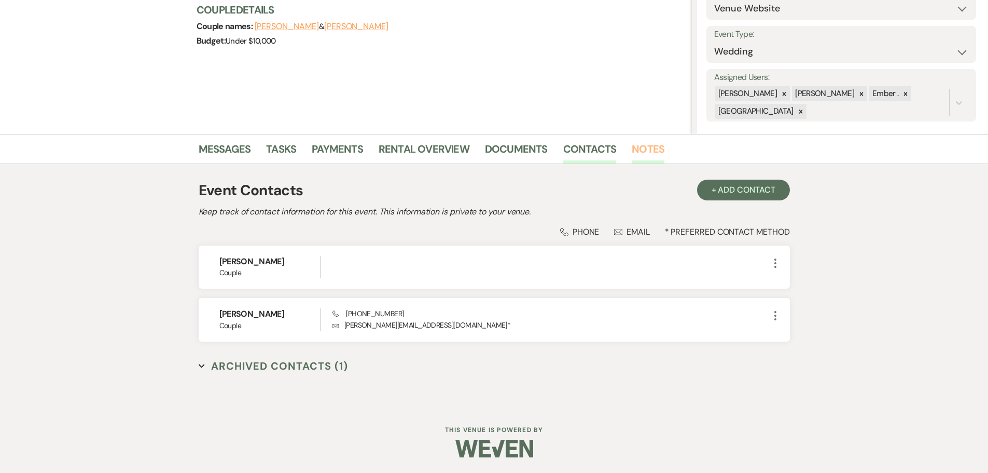
click at [648, 155] on link "Notes" at bounding box center [648, 152] width 33 height 23
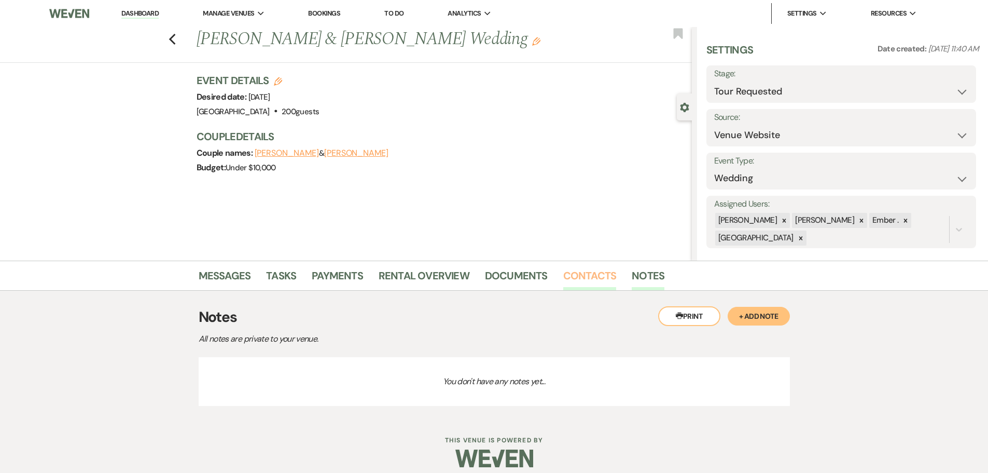
click at [589, 276] on link "Contacts" at bounding box center [589, 278] width 53 height 23
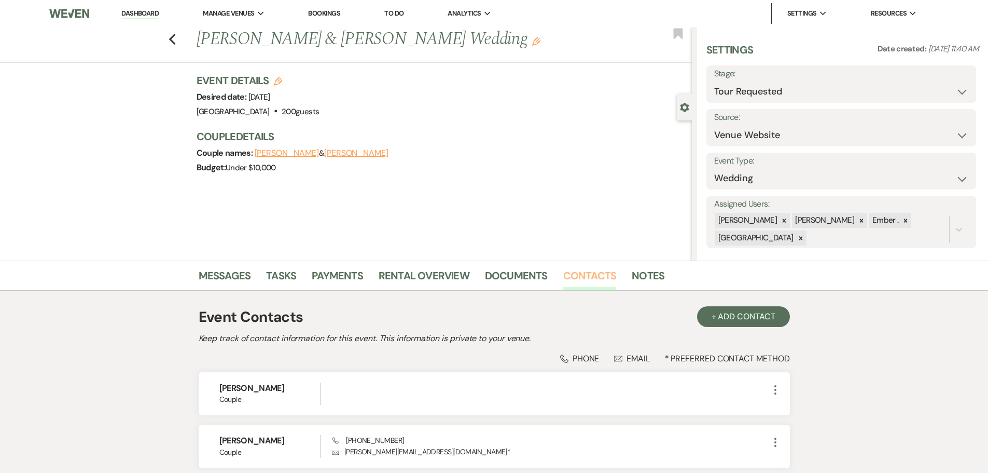
scroll to position [52, 0]
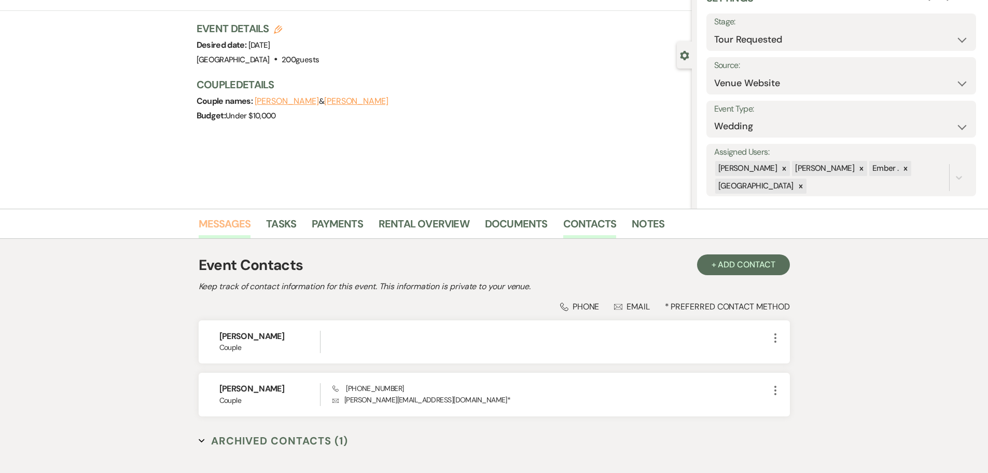
click at [223, 220] on link "Messages" at bounding box center [225, 226] width 52 height 23
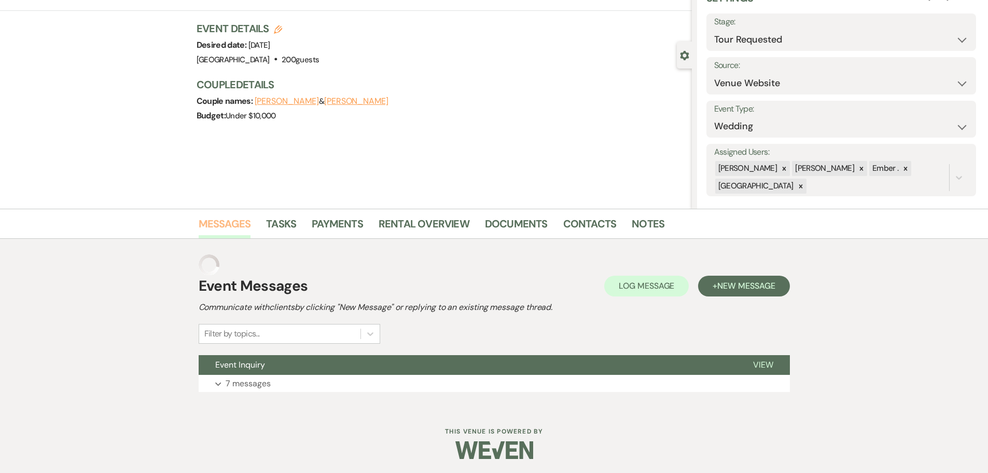
scroll to position [33, 0]
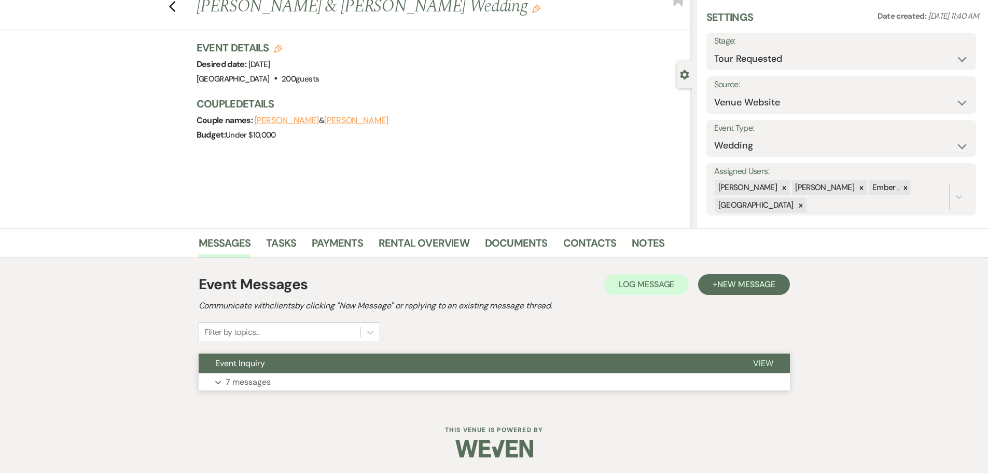
click at [241, 384] on p "7 messages" at bounding box center [248, 381] width 45 height 13
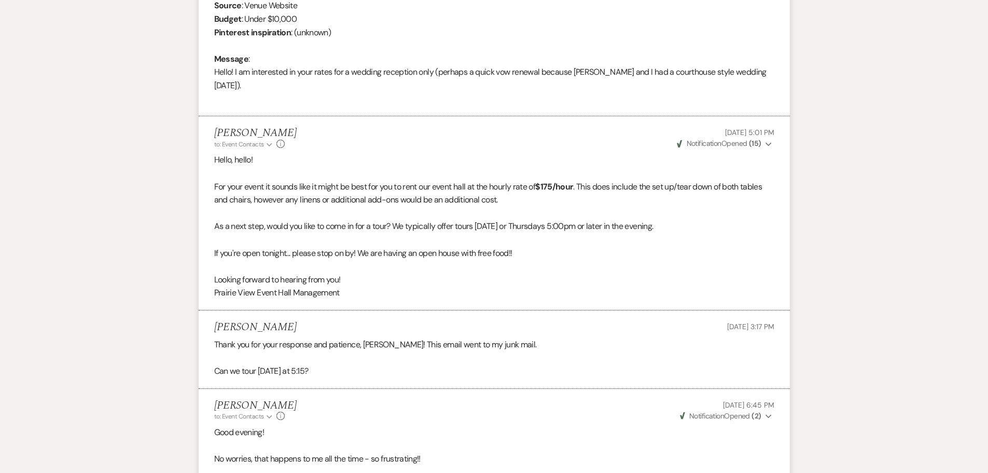
scroll to position [0, 0]
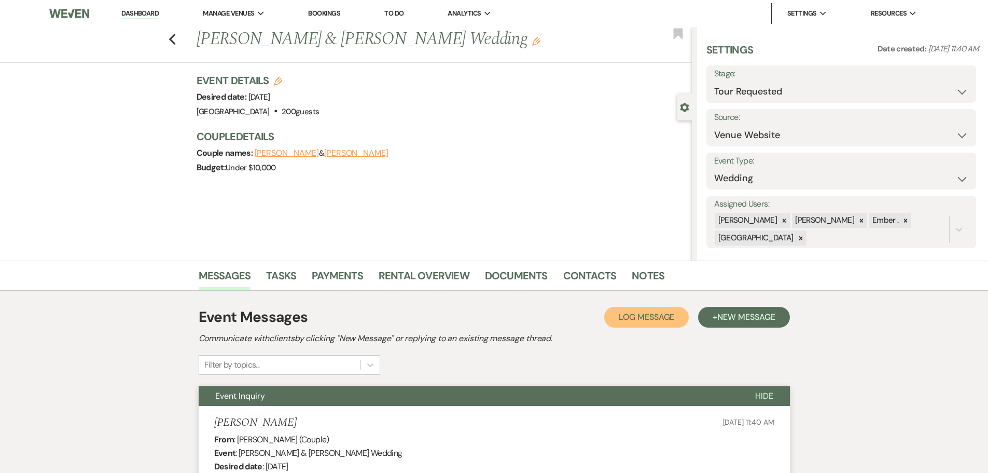
click at [641, 321] on span "Log Message" at bounding box center [647, 316] width 56 height 11
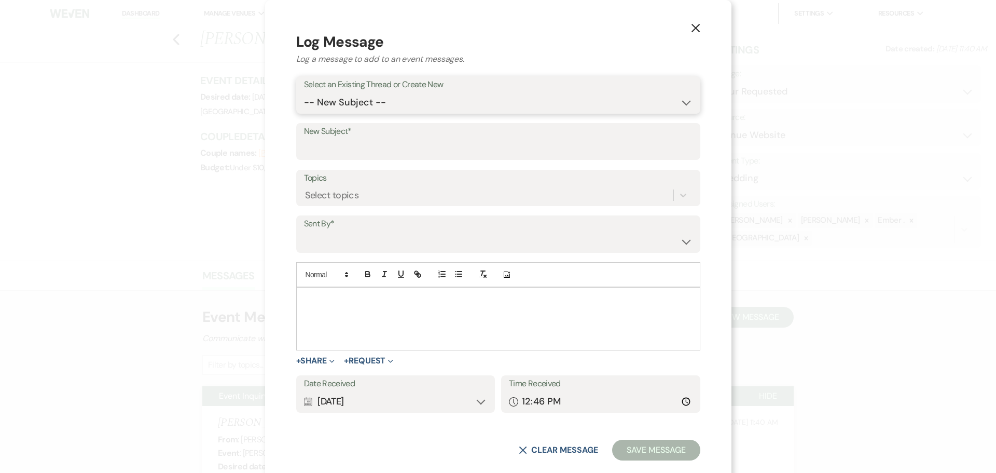
click at [442, 108] on select "-- New Subject -- Event Inquiry" at bounding box center [498, 102] width 389 height 20
click at [441, 149] on input "New Subject*" at bounding box center [498, 149] width 389 height 20
click at [436, 149] on input "New Subject*" at bounding box center [498, 149] width 389 height 20
click at [402, 110] on select "-- New Subject -- Event Inquiry" at bounding box center [498, 102] width 389 height 20
select select "438164"
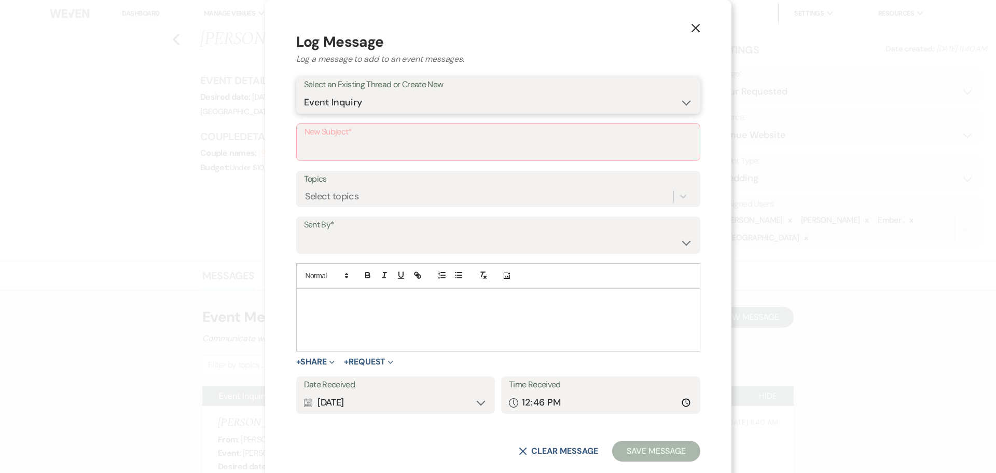
click at [366, 106] on select "-- New Subject -- Event Inquiry" at bounding box center [498, 102] width 389 height 20
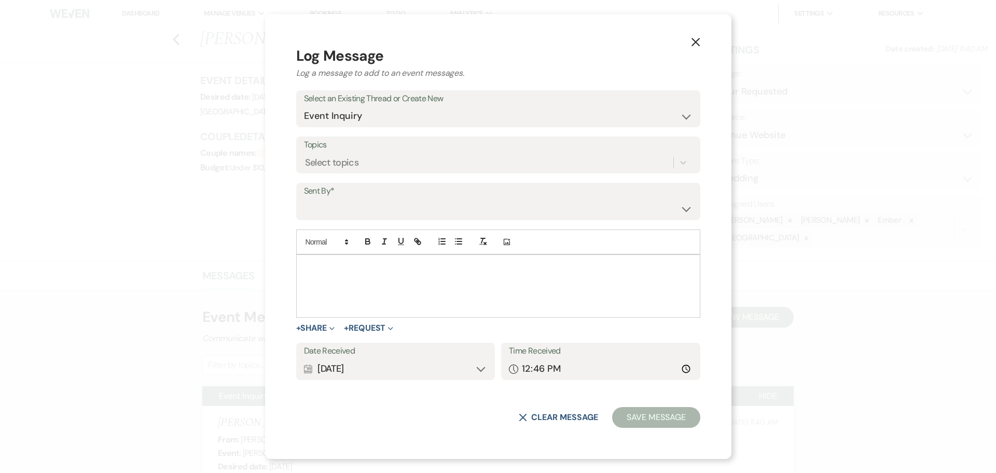
click at [407, 198] on label "Sent By*" at bounding box center [498, 191] width 389 height 15
click at [407, 215] on select "[PERSON_NAME] ([PERSON_NAME][EMAIL_ADDRESS][PERSON_NAME][DOMAIN_NAME]) [PERSON_…" at bounding box center [498, 209] width 389 height 20
select select "user-197739"
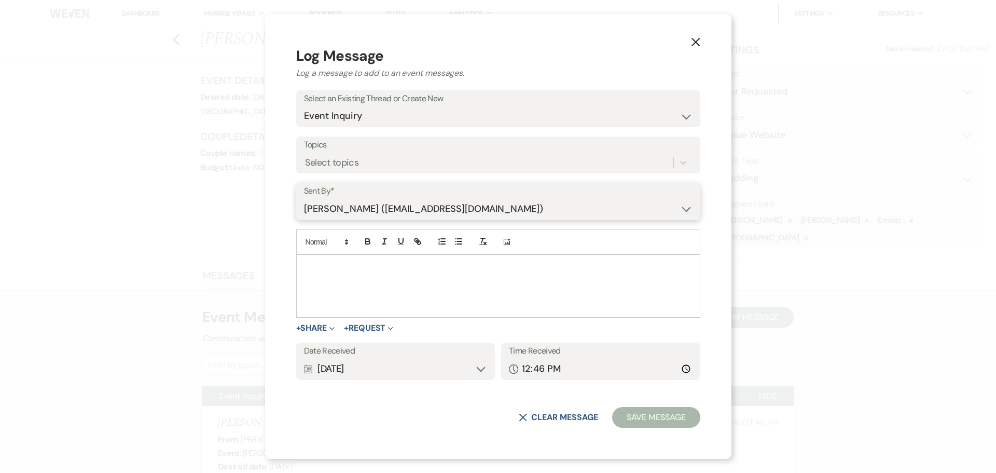
click at [366, 199] on select "[PERSON_NAME] ([PERSON_NAME][EMAIL_ADDRESS][PERSON_NAME][DOMAIN_NAME]) [PERSON_…" at bounding box center [498, 209] width 389 height 20
click at [395, 279] on div at bounding box center [498, 286] width 403 height 62
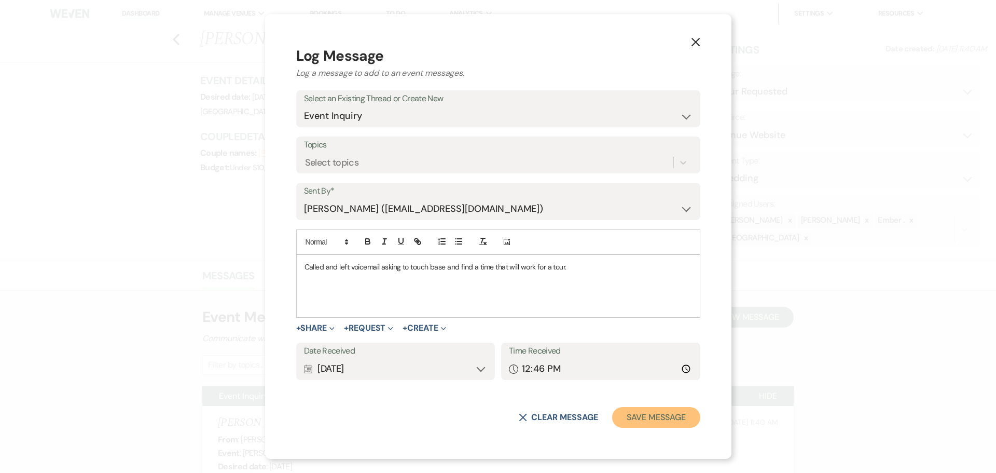
click at [612, 412] on button "Save Message" at bounding box center [656, 417] width 88 height 21
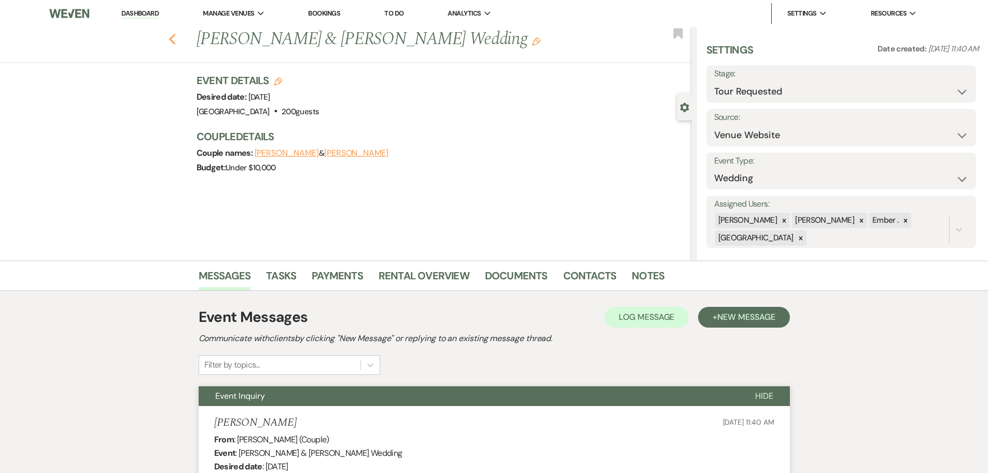
click at [176, 39] on icon "Previous" at bounding box center [173, 39] width 8 height 12
select select "2"
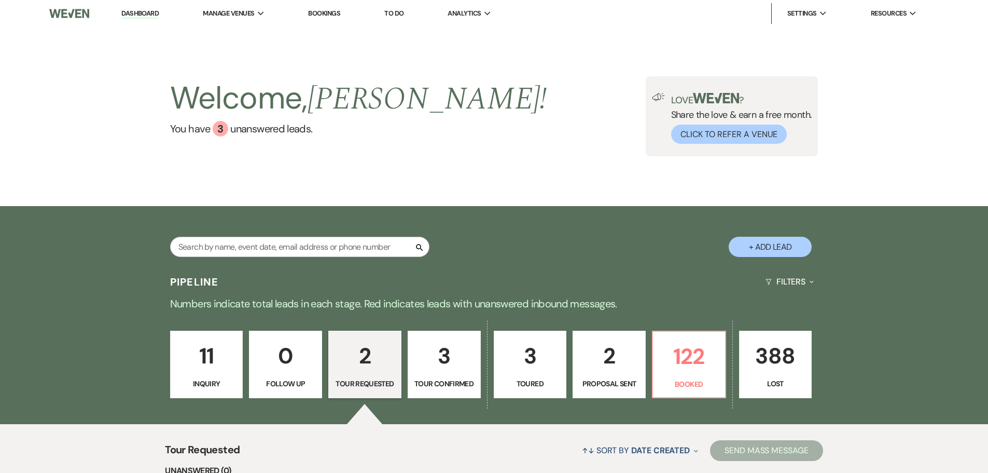
click at [155, 24] on li "Dashboard" at bounding box center [140, 13] width 48 height 21
click at [150, 16] on link "Dashboard" at bounding box center [139, 14] width 37 height 10
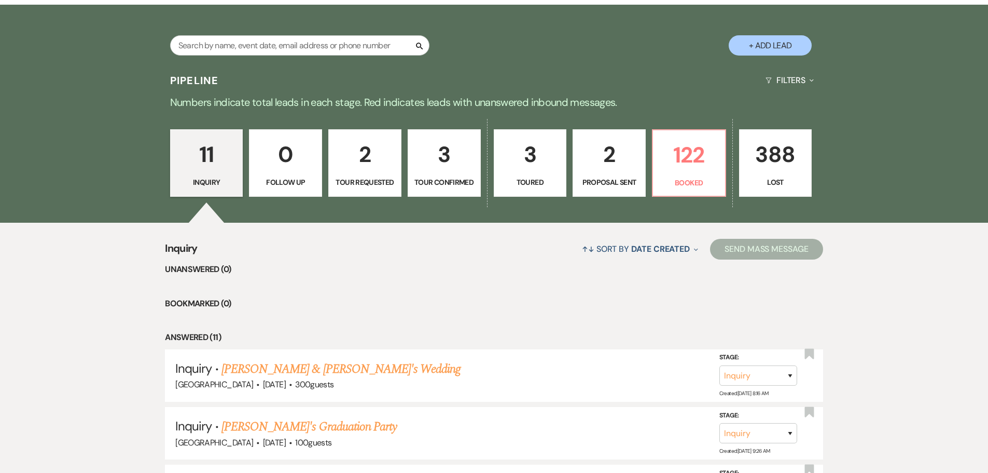
scroll to position [207, 0]
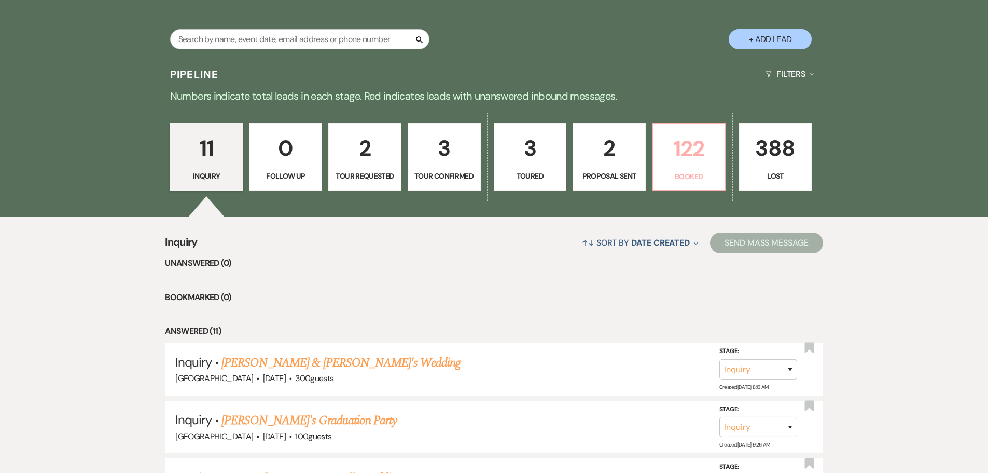
click at [682, 159] on p "122" at bounding box center [689, 148] width 60 height 35
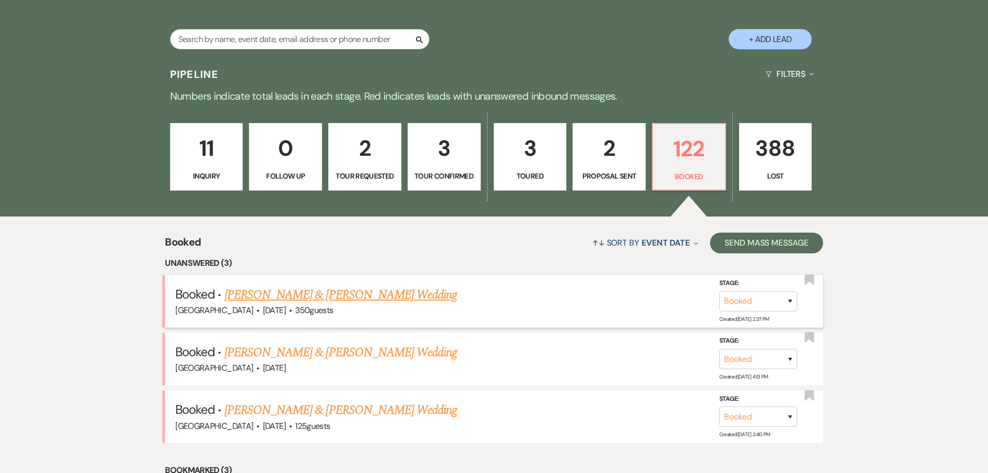
click at [319, 289] on link "[PERSON_NAME] & [PERSON_NAME] Wedding" at bounding box center [341, 294] width 232 height 19
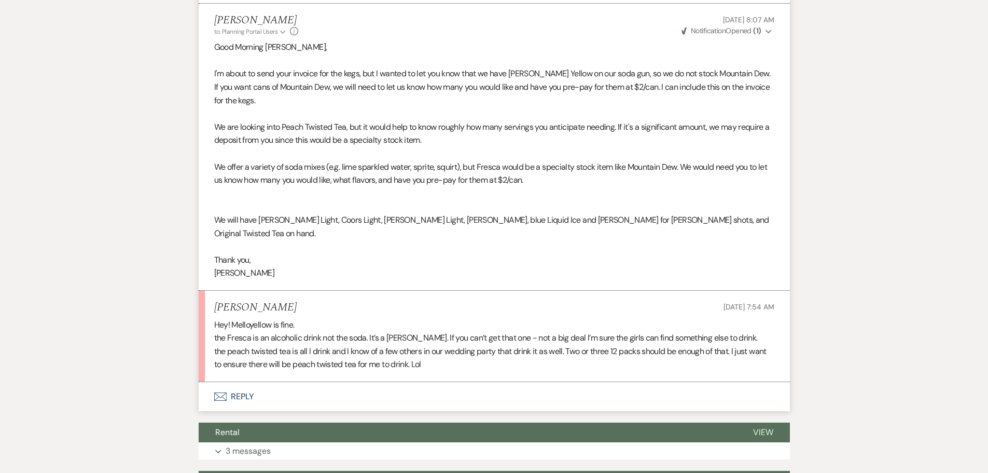
scroll to position [1873, 0]
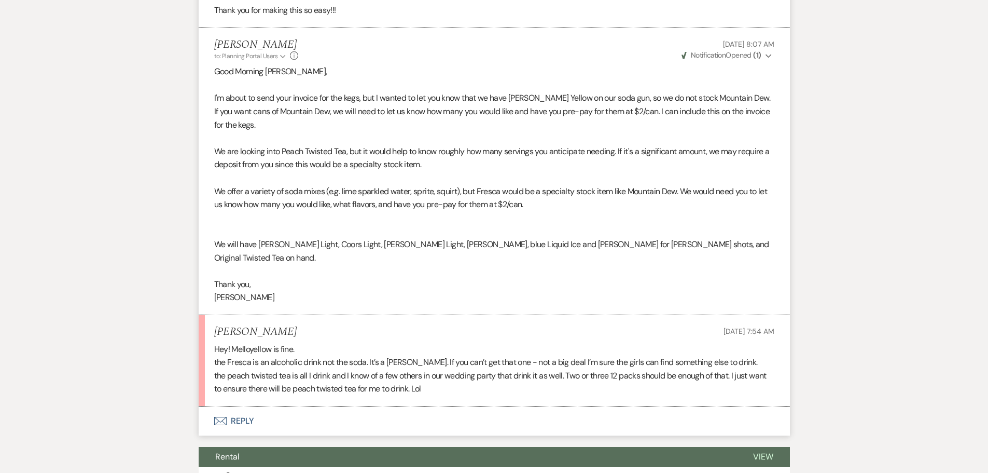
click at [243, 355] on p "the Fresca is an alcoholic drink not the soda. It’s a [PERSON_NAME]. If you can…" at bounding box center [494, 361] width 560 height 13
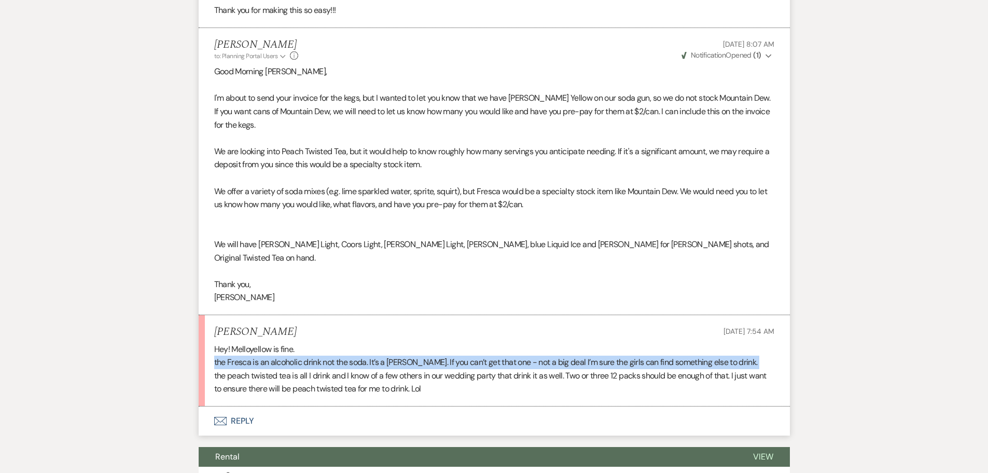
click at [243, 355] on p "the Fresca is an alcoholic drink not the soda. It’s a [PERSON_NAME]. If you can…" at bounding box center [494, 361] width 560 height 13
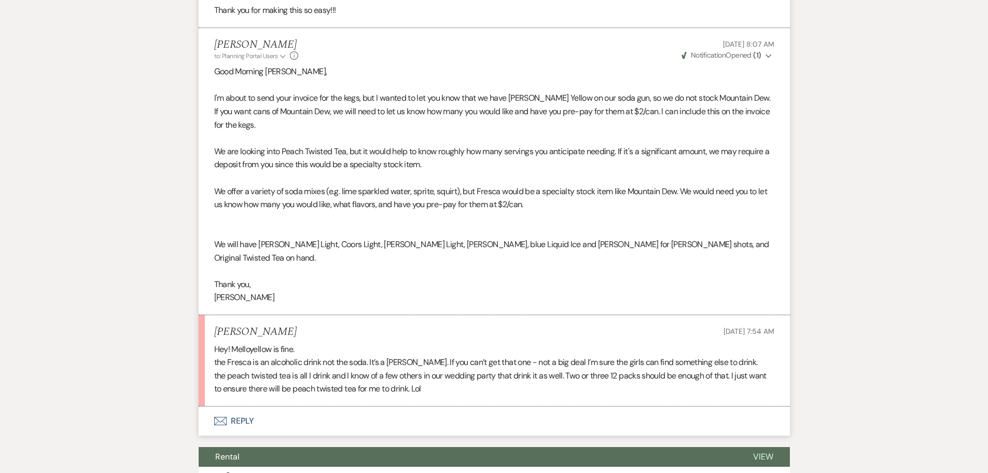
drag, startPoint x: 243, startPoint y: 350, endPoint x: 227, endPoint y: 359, distance: 18.4
click at [227, 369] on p "the peach twisted tea is all I drink and I know of a few others in our wedding …" at bounding box center [494, 382] width 560 height 26
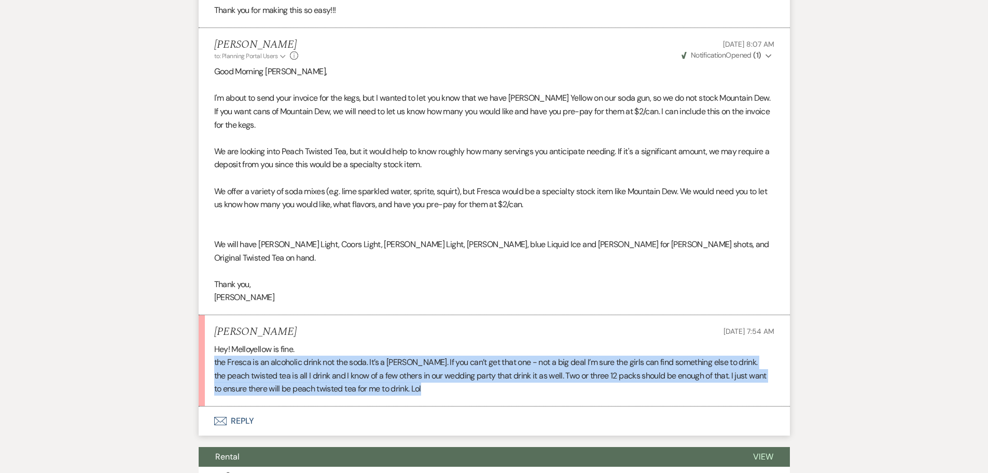
drag, startPoint x: 214, startPoint y: 347, endPoint x: 427, endPoint y: 374, distance: 215.0
click at [427, 374] on div "Hey! Melloyellow is fine. the Fresca is an alcoholic drink not the soda. It’s a…" at bounding box center [494, 368] width 560 height 53
drag, startPoint x: 408, startPoint y: 358, endPoint x: 297, endPoint y: 342, distance: 112.6
click at [320, 355] on p "the Fresca is an alcoholic drink not the soda. It’s a [PERSON_NAME]. If you can…" at bounding box center [494, 361] width 560 height 13
drag, startPoint x: 232, startPoint y: 334, endPoint x: 402, endPoint y: 364, distance: 172.4
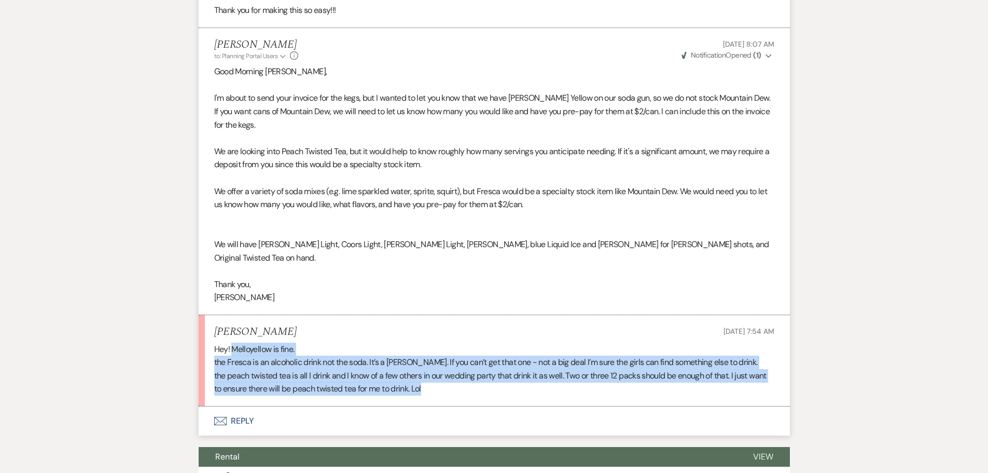
click at [436, 377] on div "Hey! Melloyellow is fine. the Fresca is an alcoholic drink not the soda. It’s a…" at bounding box center [494, 368] width 560 height 53
copy div "Melloyellow is fine. the Fresca is an alcoholic drink not the soda. It’s a [PER…"
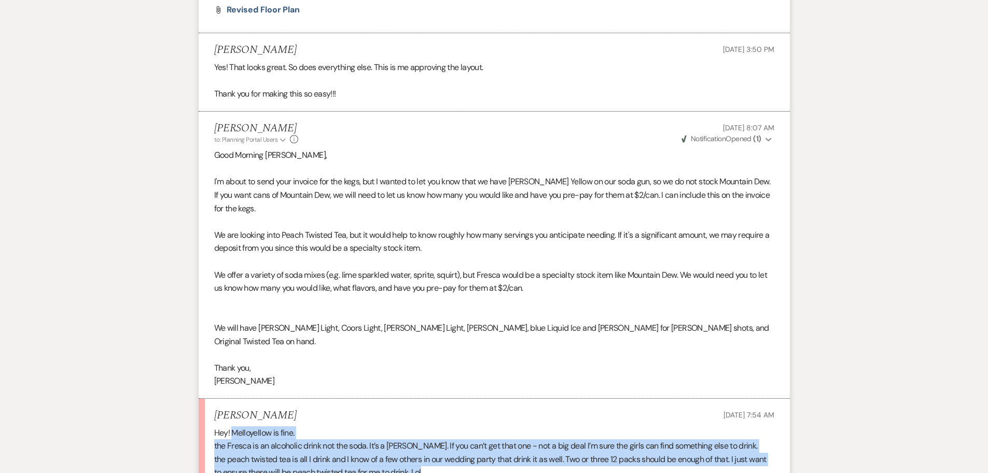
scroll to position [1769, 0]
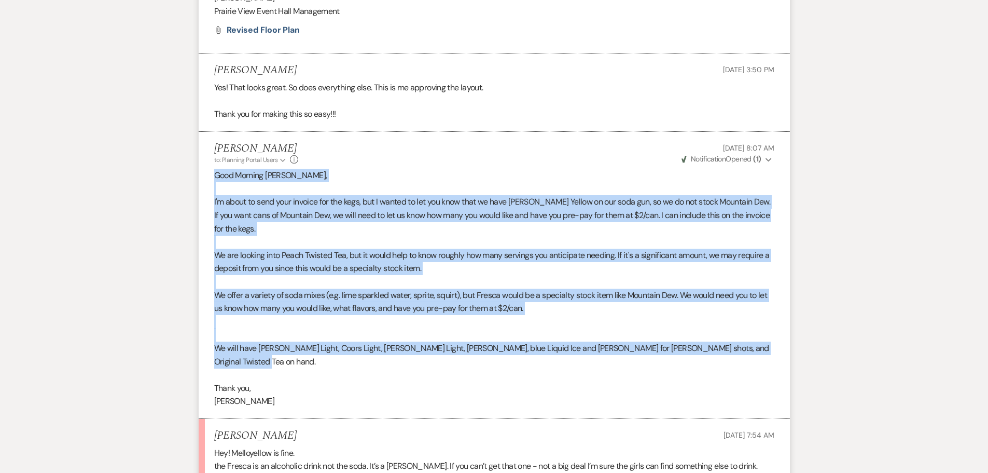
drag, startPoint x: 215, startPoint y: 177, endPoint x: 790, endPoint y: 343, distance: 598.9
copy div "Good Morning [PERSON_NAME], I'm about to send your invoice for the kegs, but I …"
